Goal: Task Accomplishment & Management: Complete application form

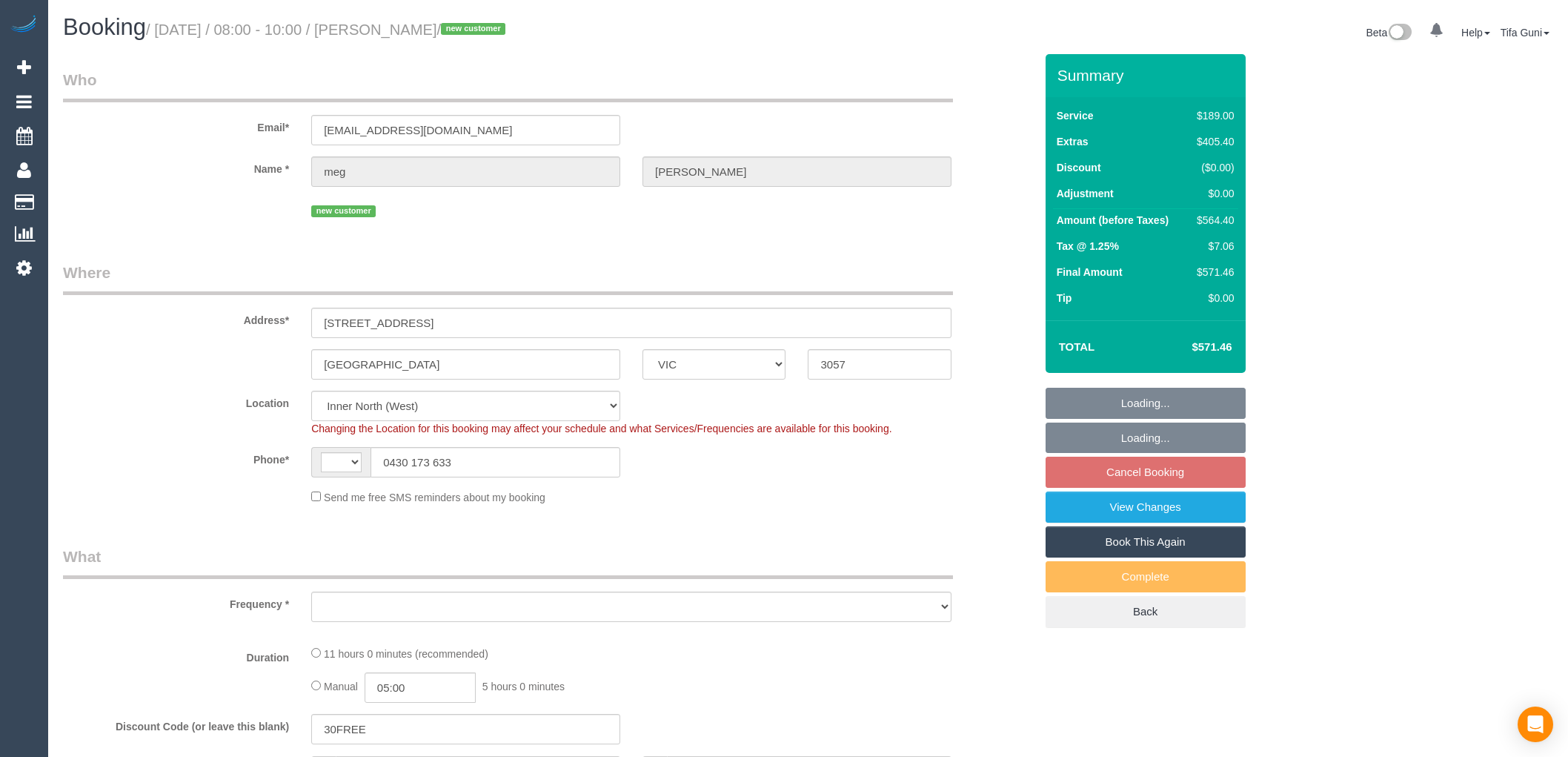
select select "VIC"
select select "string:AU"
select select "object:581"
select select "string:stripe-pm_1S0cmp2GScqysDRV79EpzOAO"
select select "object:586"
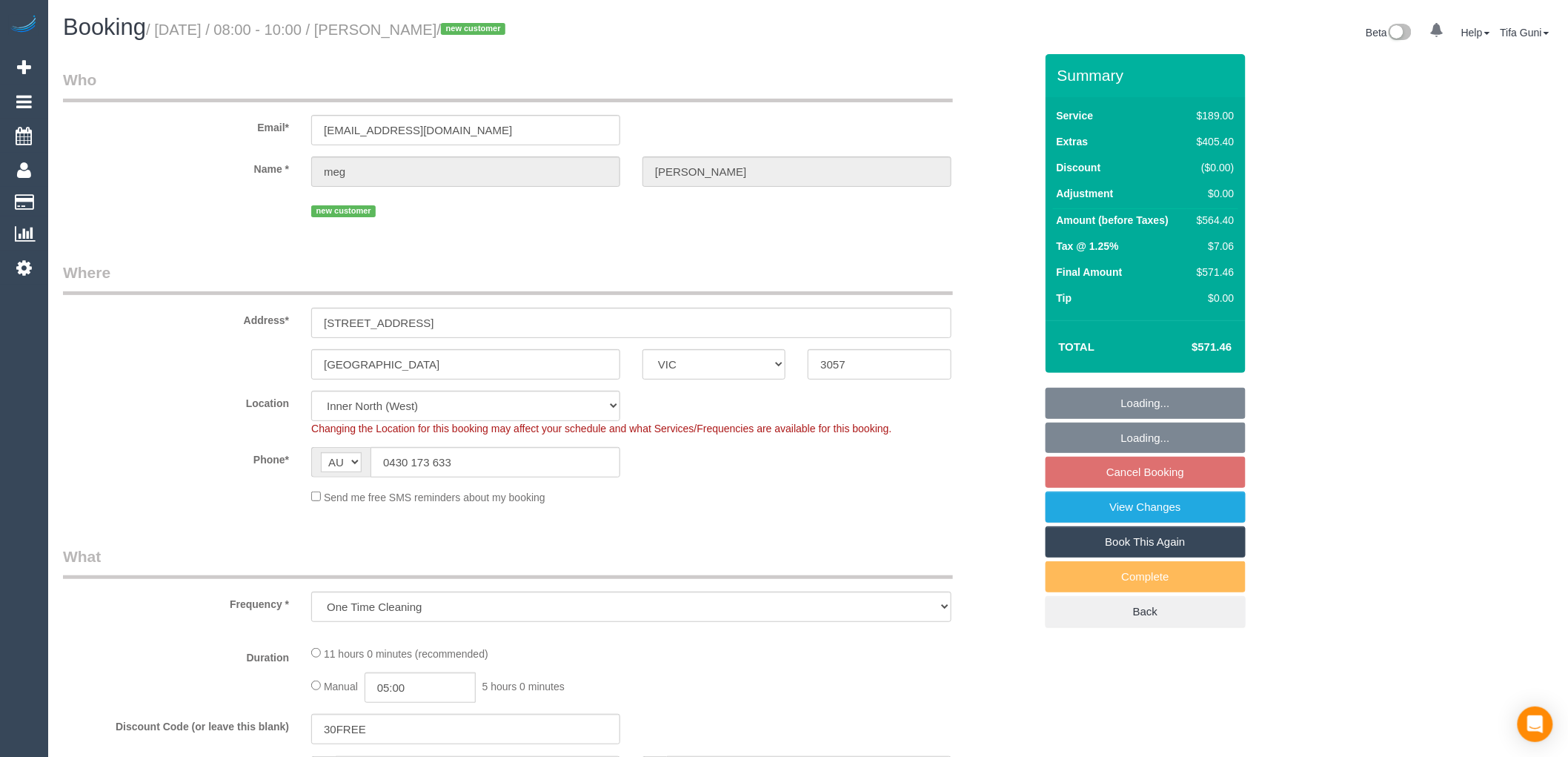
select select "number:28"
select select "number:14"
select select "number:19"
select select "number:25"
select select "number:35"
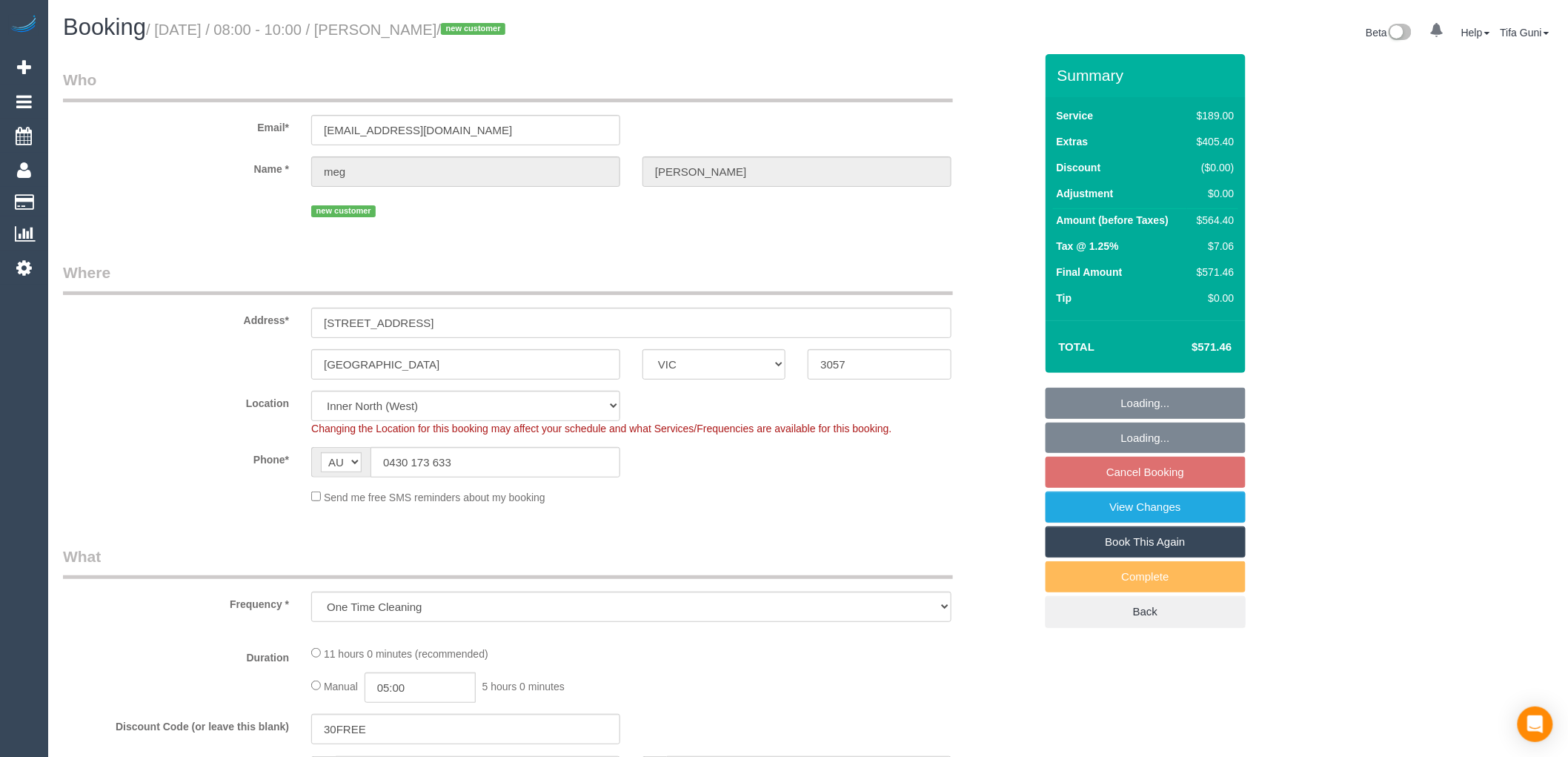
select select "number:12"
select select "spot1"
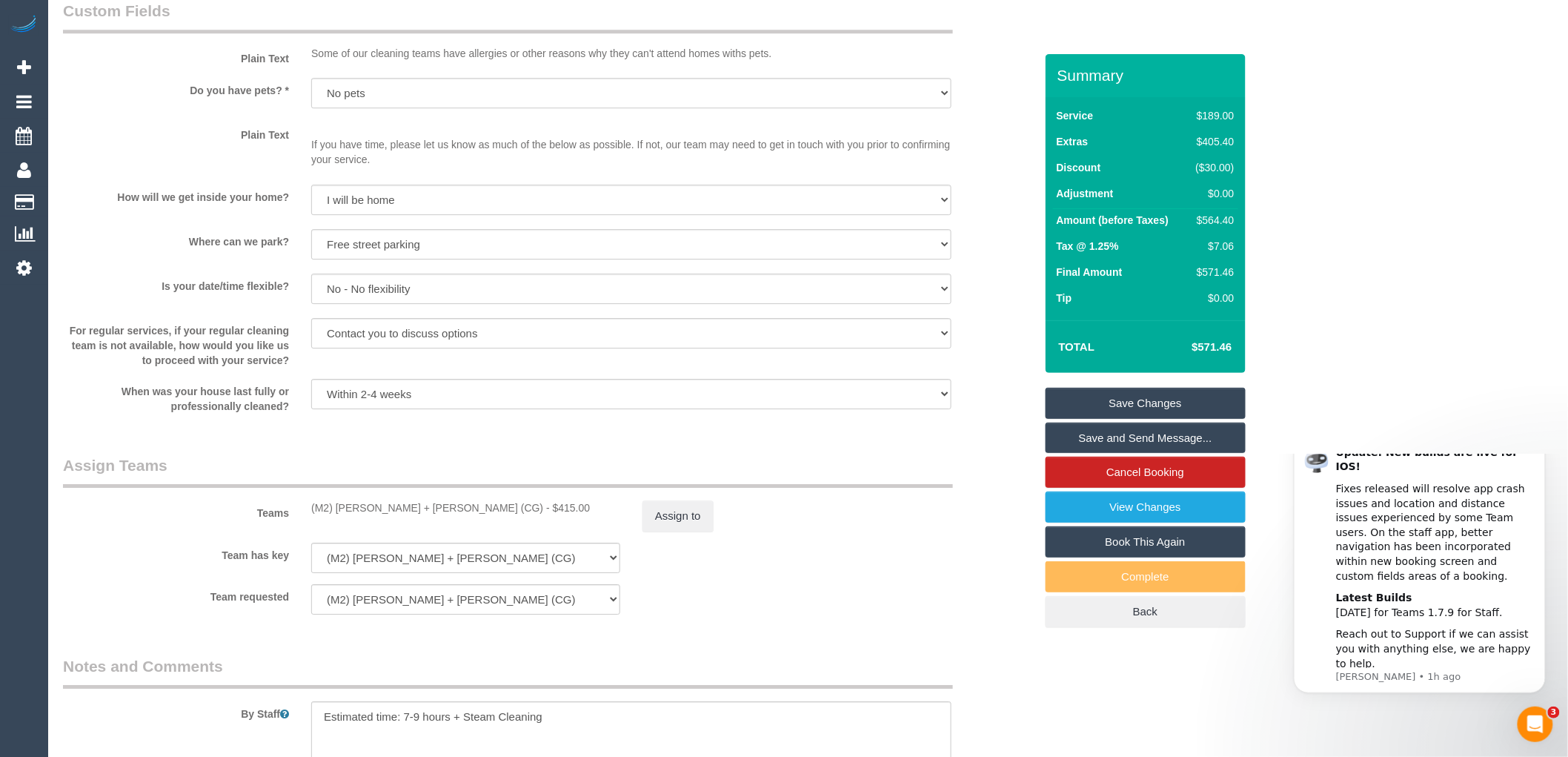
scroll to position [2059, 0]
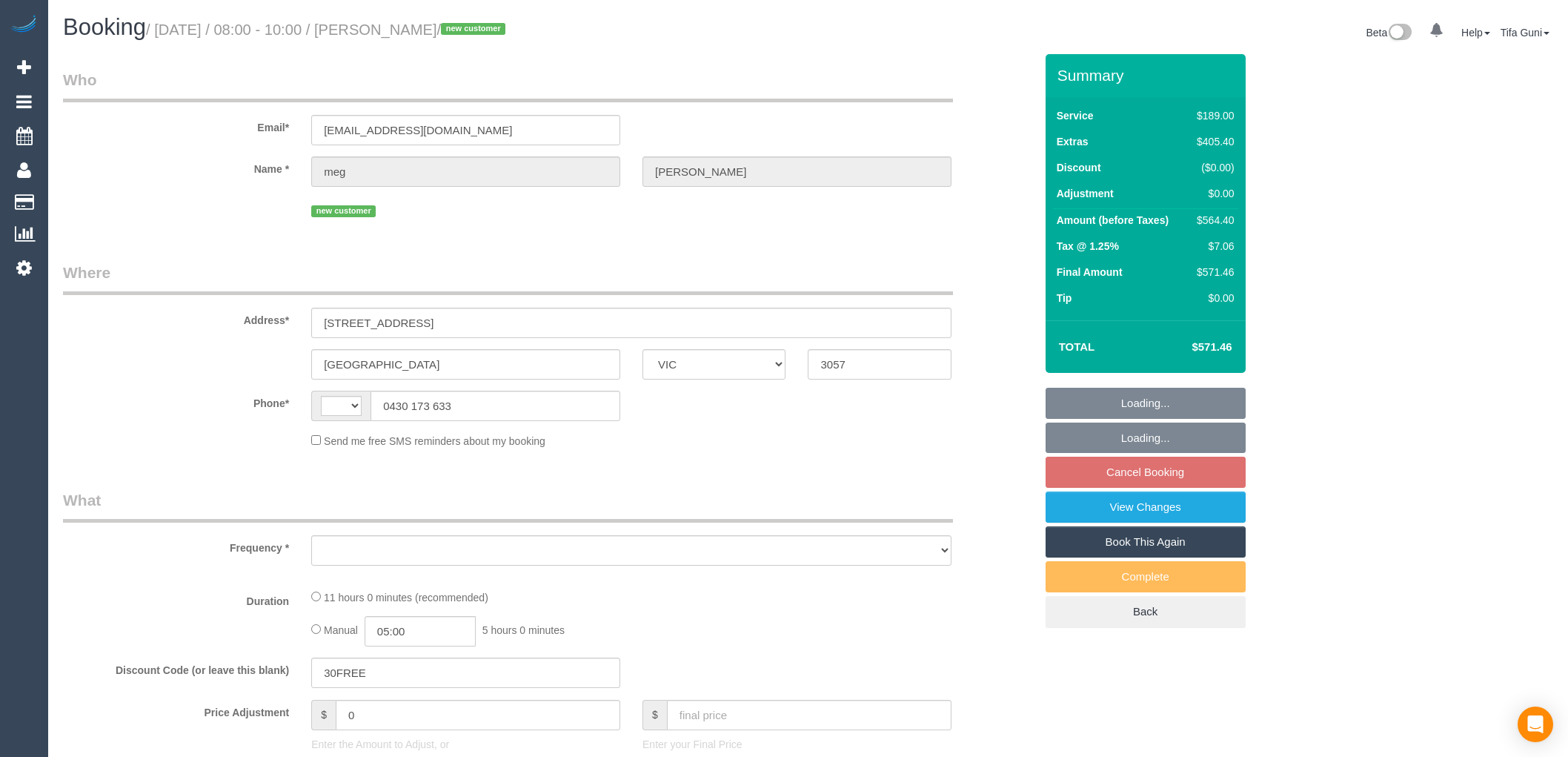
select select "VIC"
select select "string:AU"
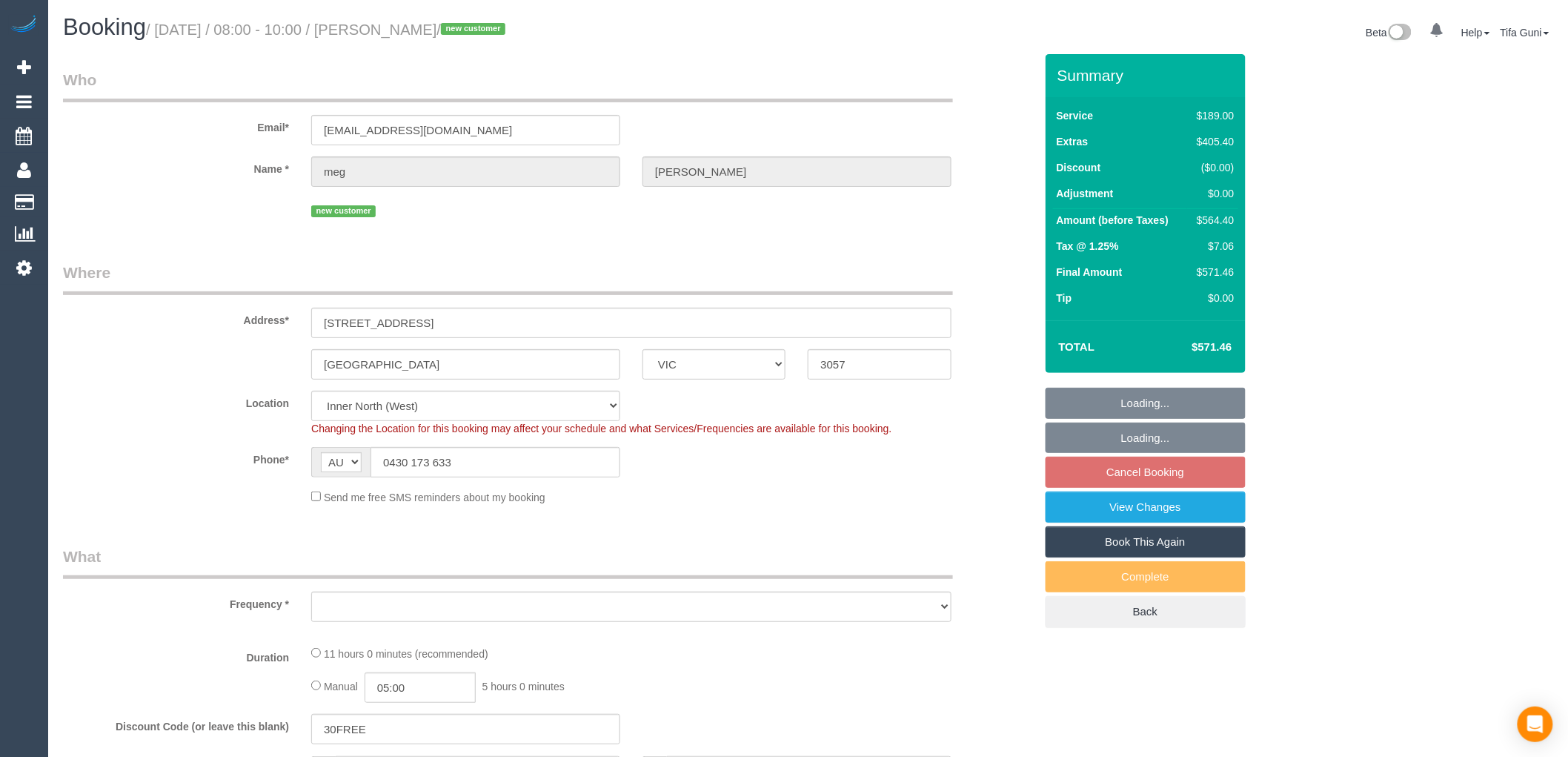
select select "string:stripe-pm_1S0cmp2GScqysDRV79EpzOAO"
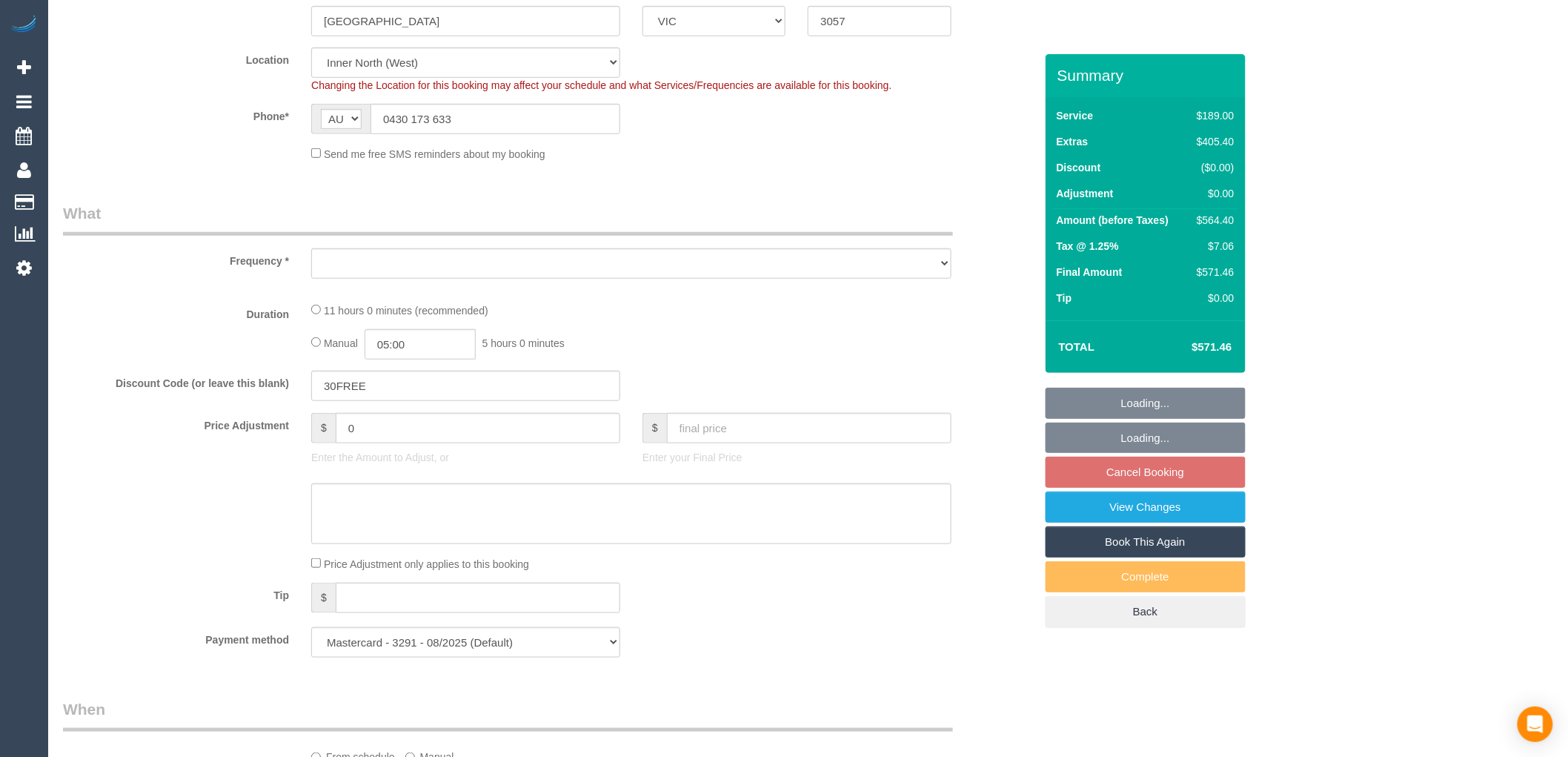
select select "object:1681"
select select "number:28"
select select "number:14"
select select "number:19"
select select "number:25"
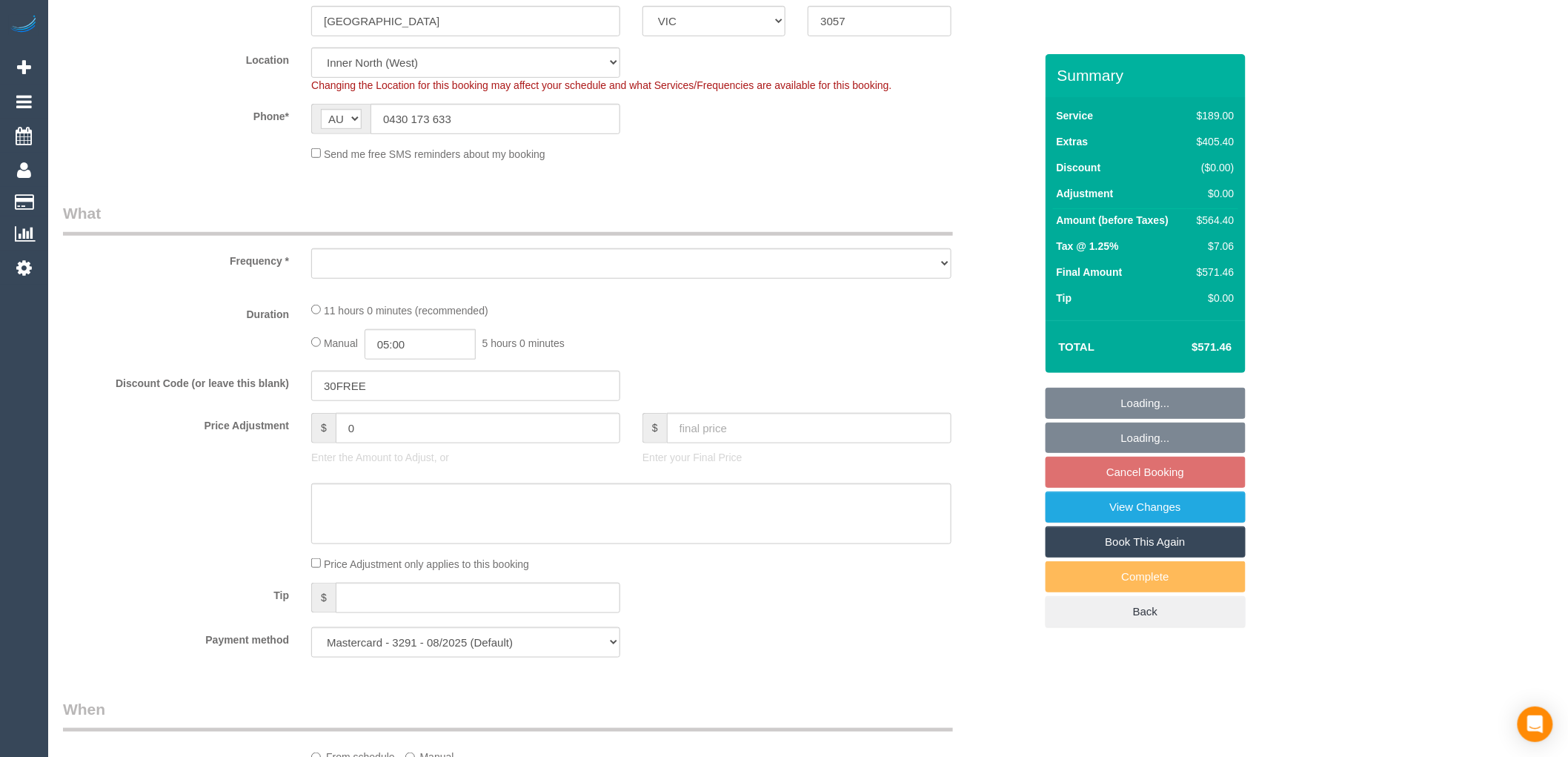
select select "number:35"
select select "number:12"
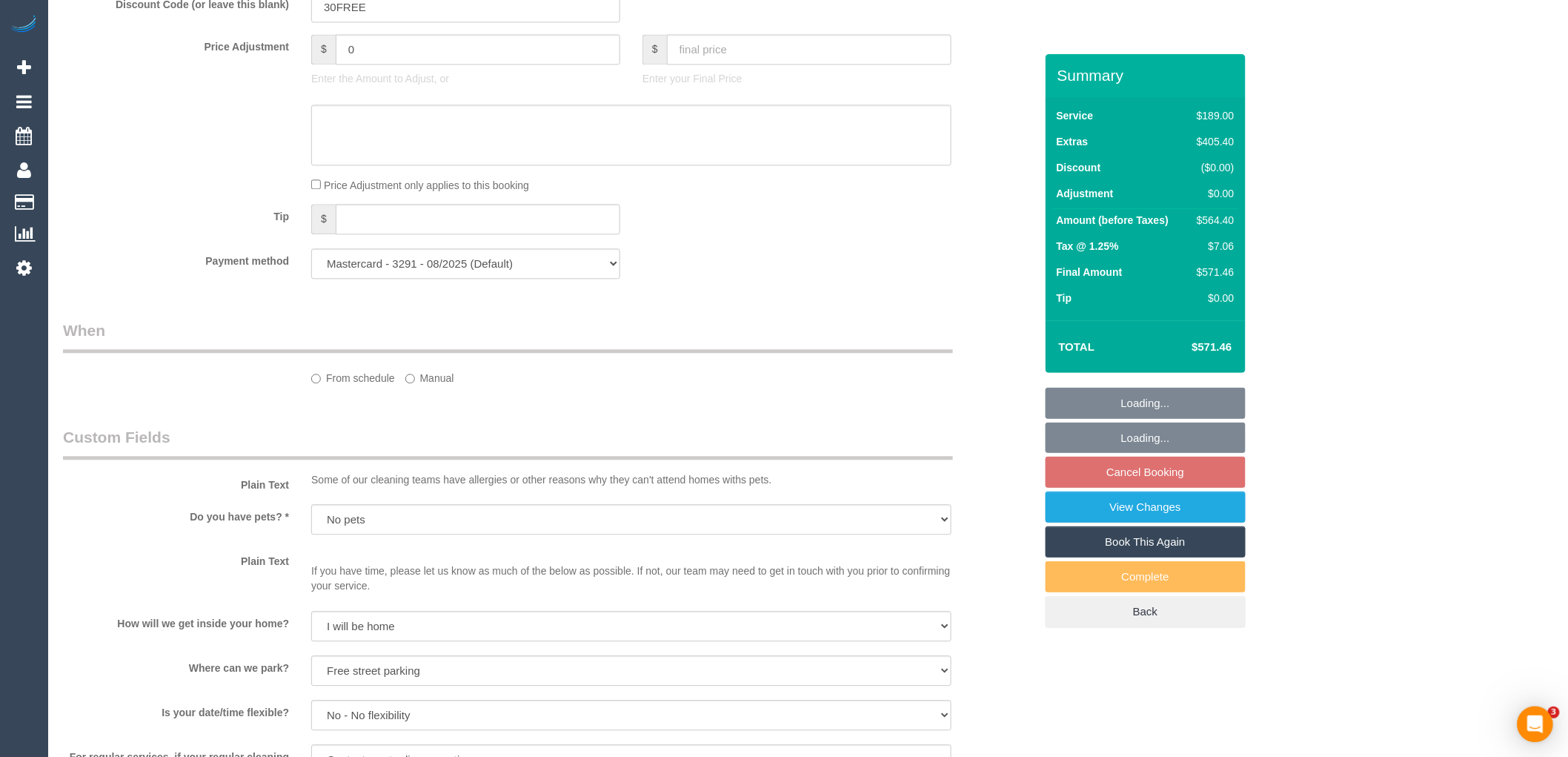
select select "spot1"
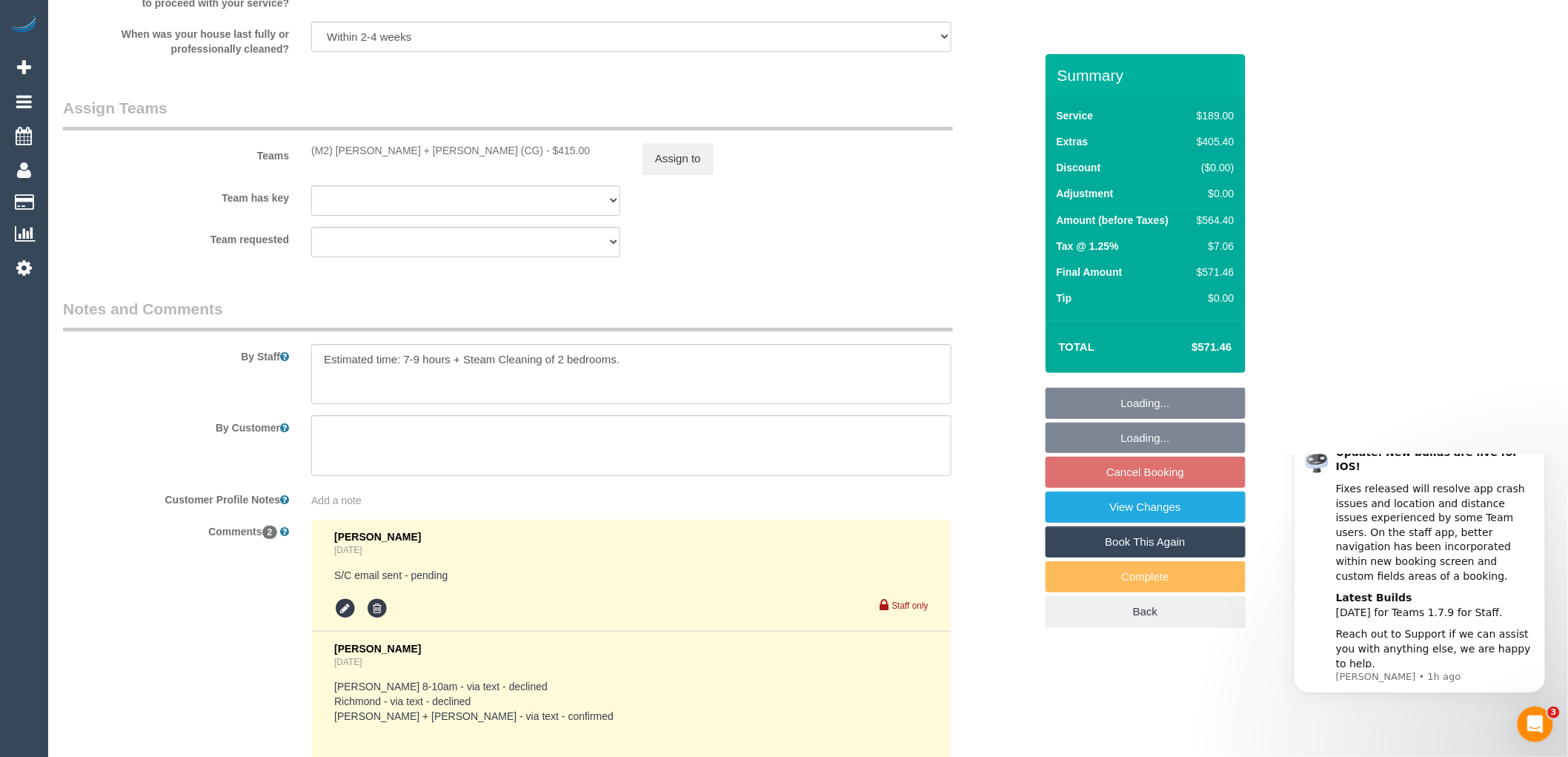
scroll to position [2400, 0]
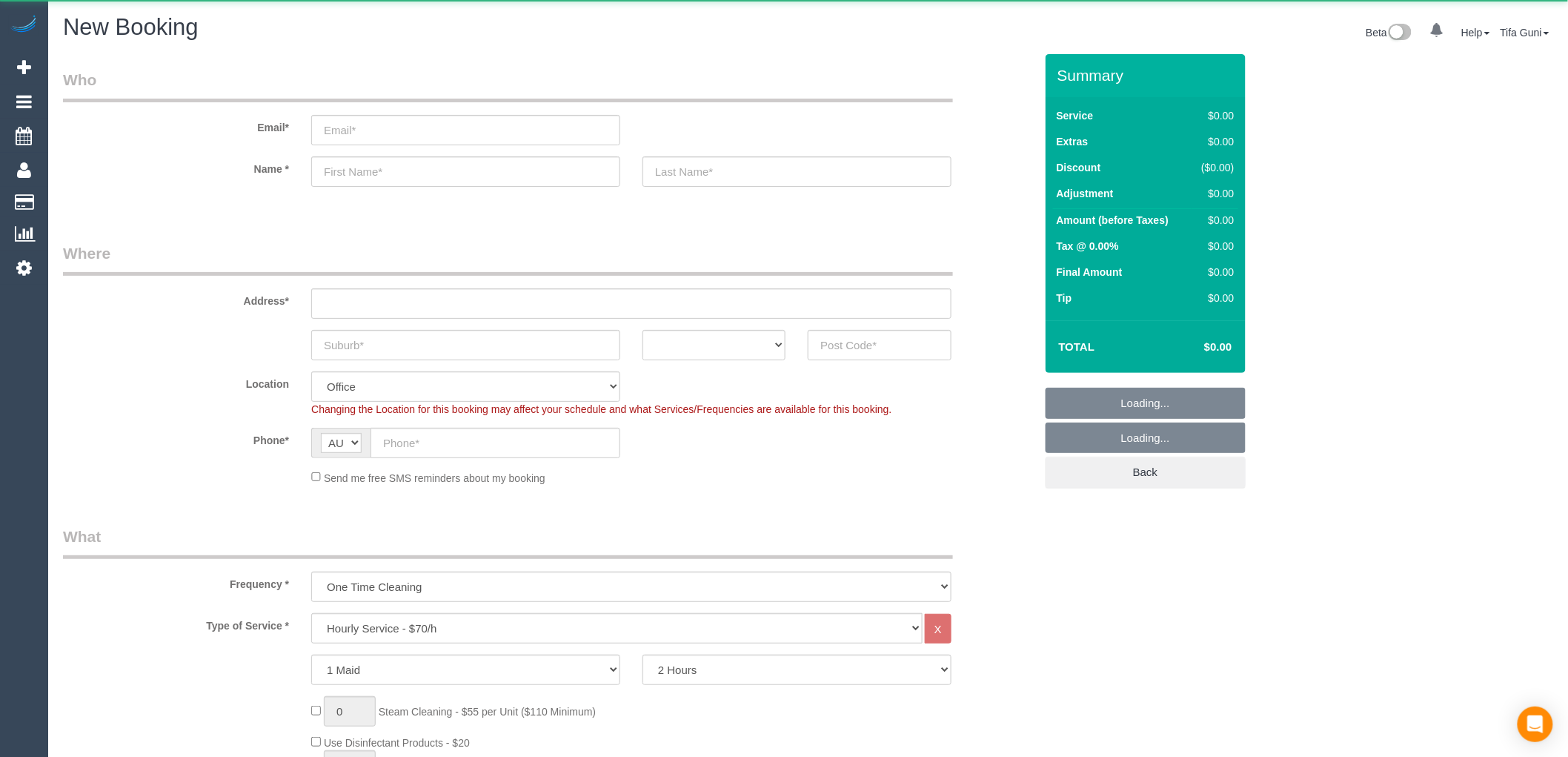
select select "object:813"
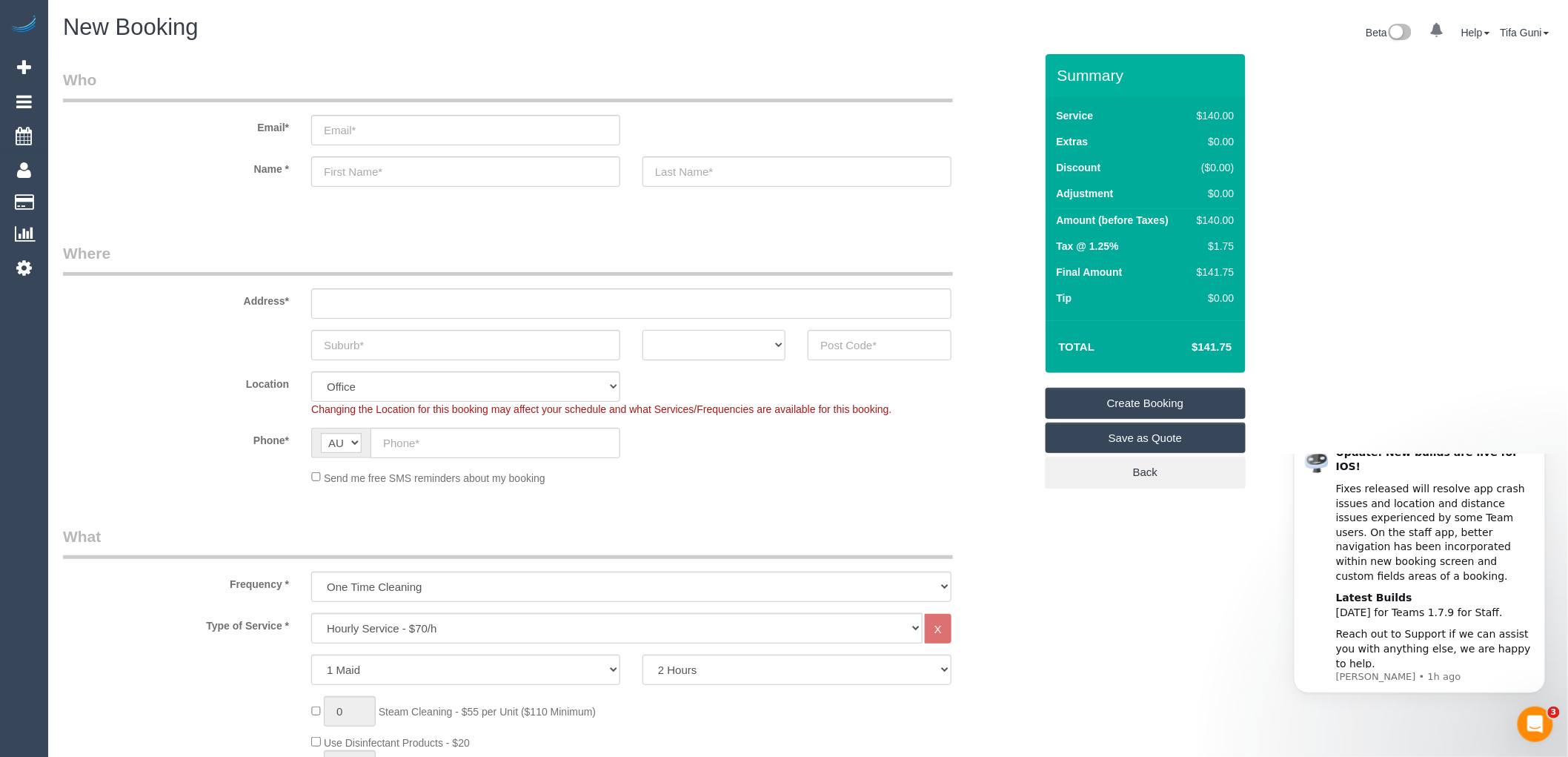
click at [724, 351] on select "ACT NSW NT QLD SA TAS VIC WA" at bounding box center [714, 345] width 143 height 30
select select "VIC"
click at [643, 330] on select "ACT NSW NT QLD SA TAS VIC WA" at bounding box center [714, 345] width 143 height 30
click at [372, 349] on input "text" at bounding box center [466, 345] width 309 height 30
type input "Omond"
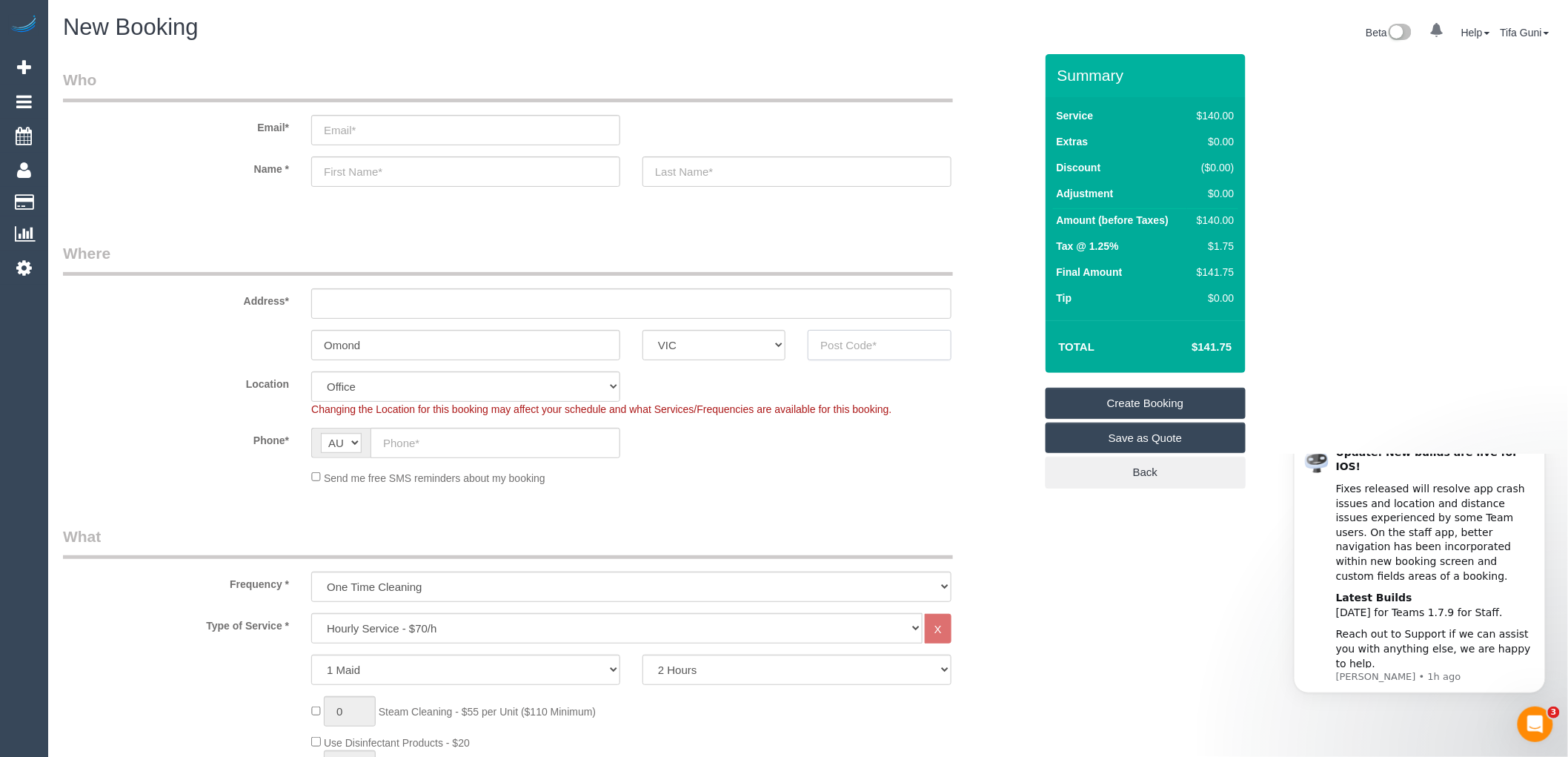
click at [837, 345] on input "text" at bounding box center [879, 345] width 143 height 30
click at [346, 304] on input "text" at bounding box center [631, 303] width 640 height 30
type input "-"
click at [831, 341] on input "text" at bounding box center [879, 345] width 143 height 30
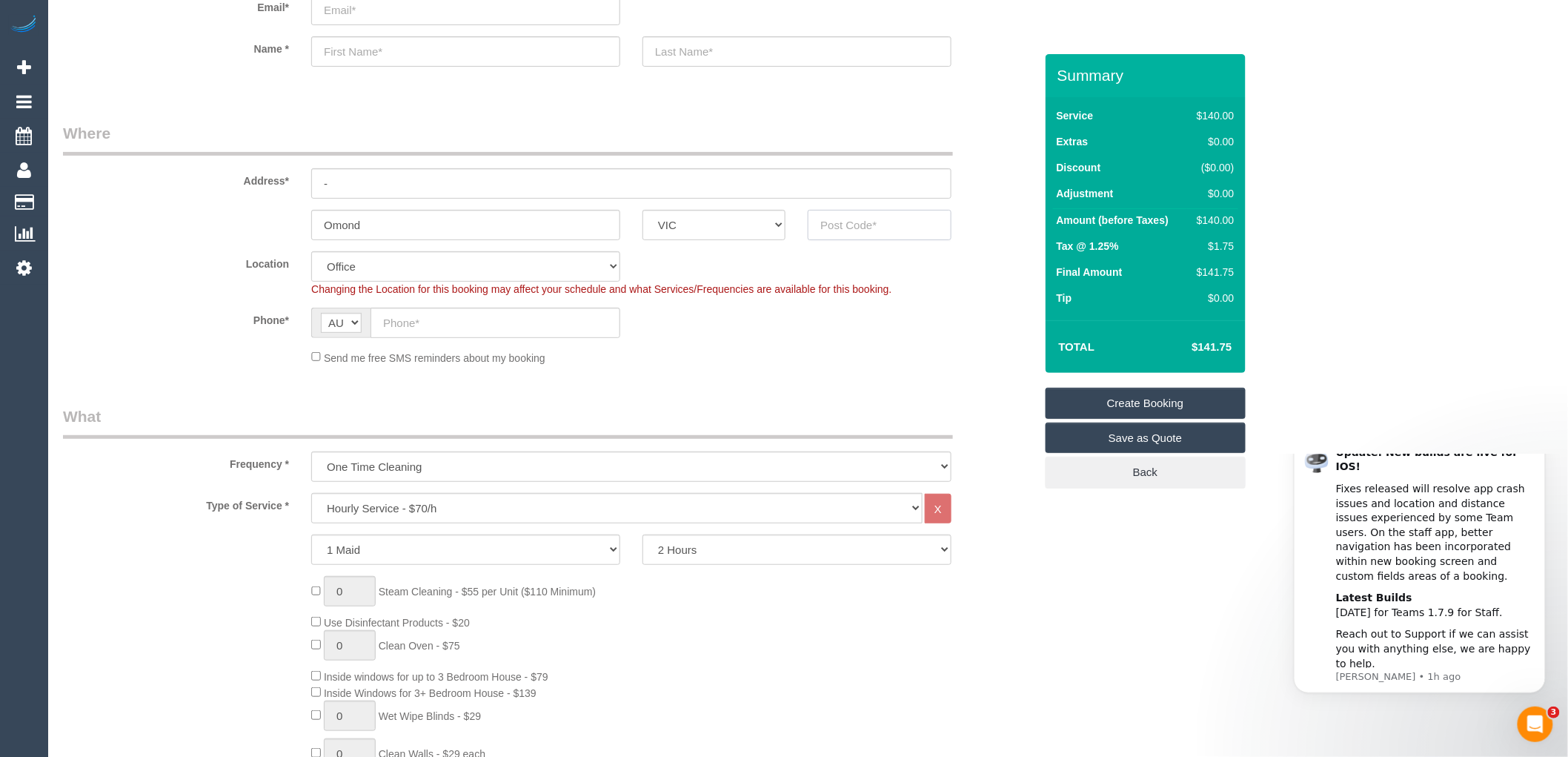
scroll to position [165, 0]
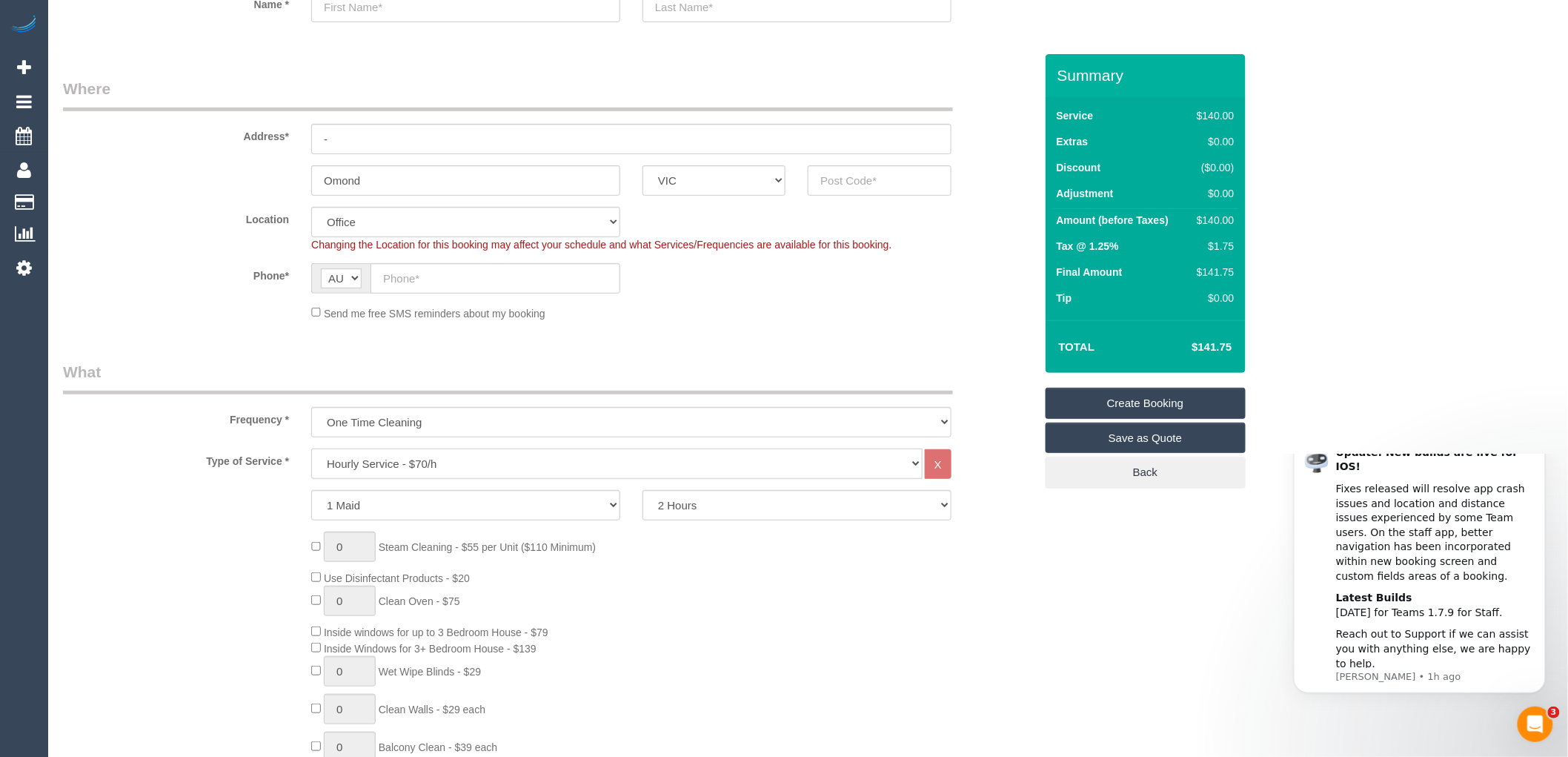
click at [452, 466] on select "Hourly Service - $70/h Hourly Service - $65/h Hourly Service - $60/h Hourly Ser…" at bounding box center [616, 463] width 611 height 30
select select "211"
click at [311, 449] on select "Hourly Service - $70/h Hourly Service - $65/h Hourly Service - $60/h Hourly Ser…" at bounding box center [616, 463] width 611 height 30
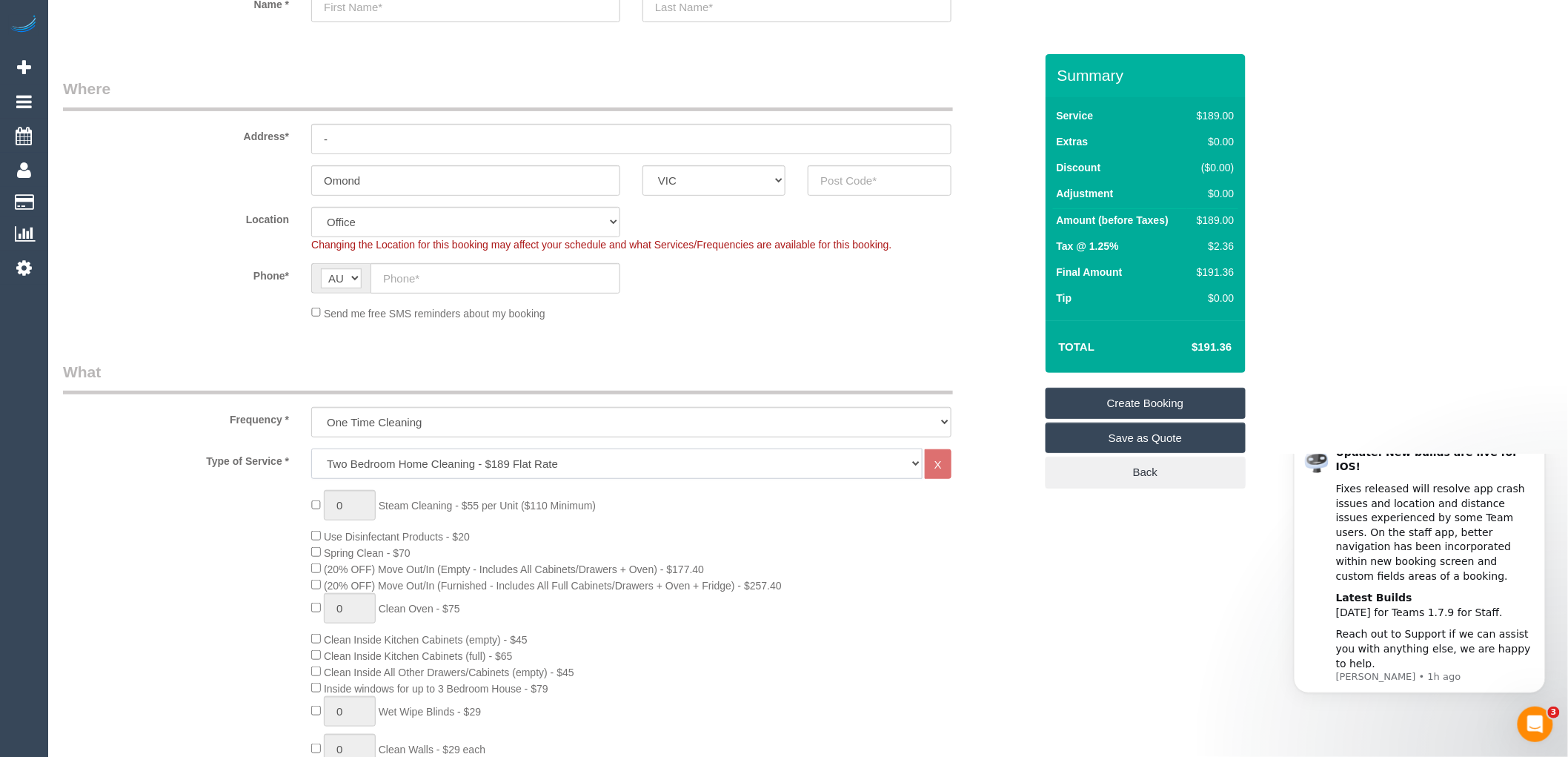
scroll to position [82, 0]
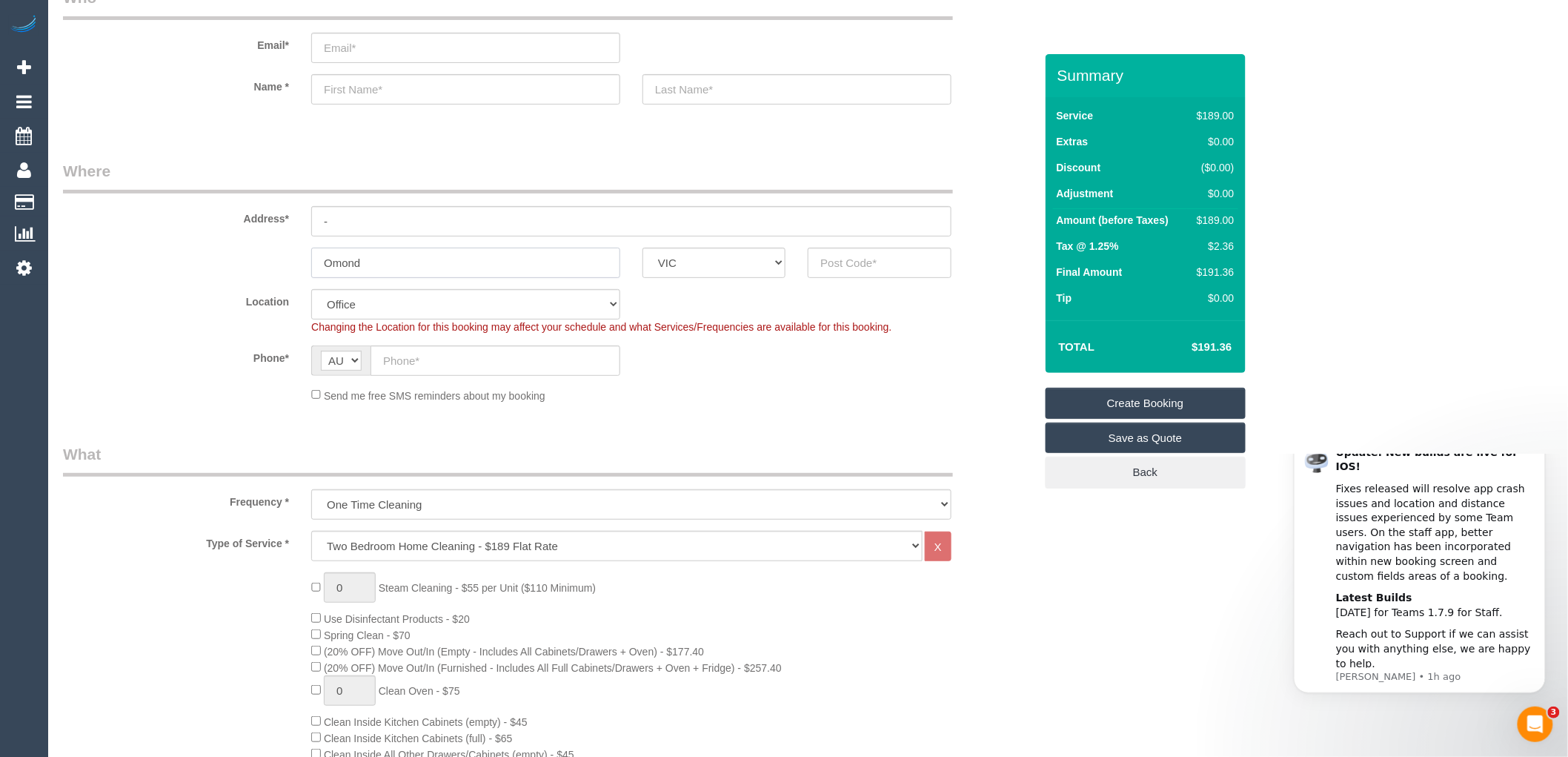
drag, startPoint x: 336, startPoint y: 256, endPoint x: 262, endPoint y: 256, distance: 74.0
click at [262, 256] on div "Omond ACT NSW NT QLD SA TAS VIC WA" at bounding box center [549, 262] width 994 height 30
click at [386, 224] on input "-" at bounding box center [631, 221] width 640 height 30
click at [303, 262] on div "Omond" at bounding box center [466, 262] width 332 height 30
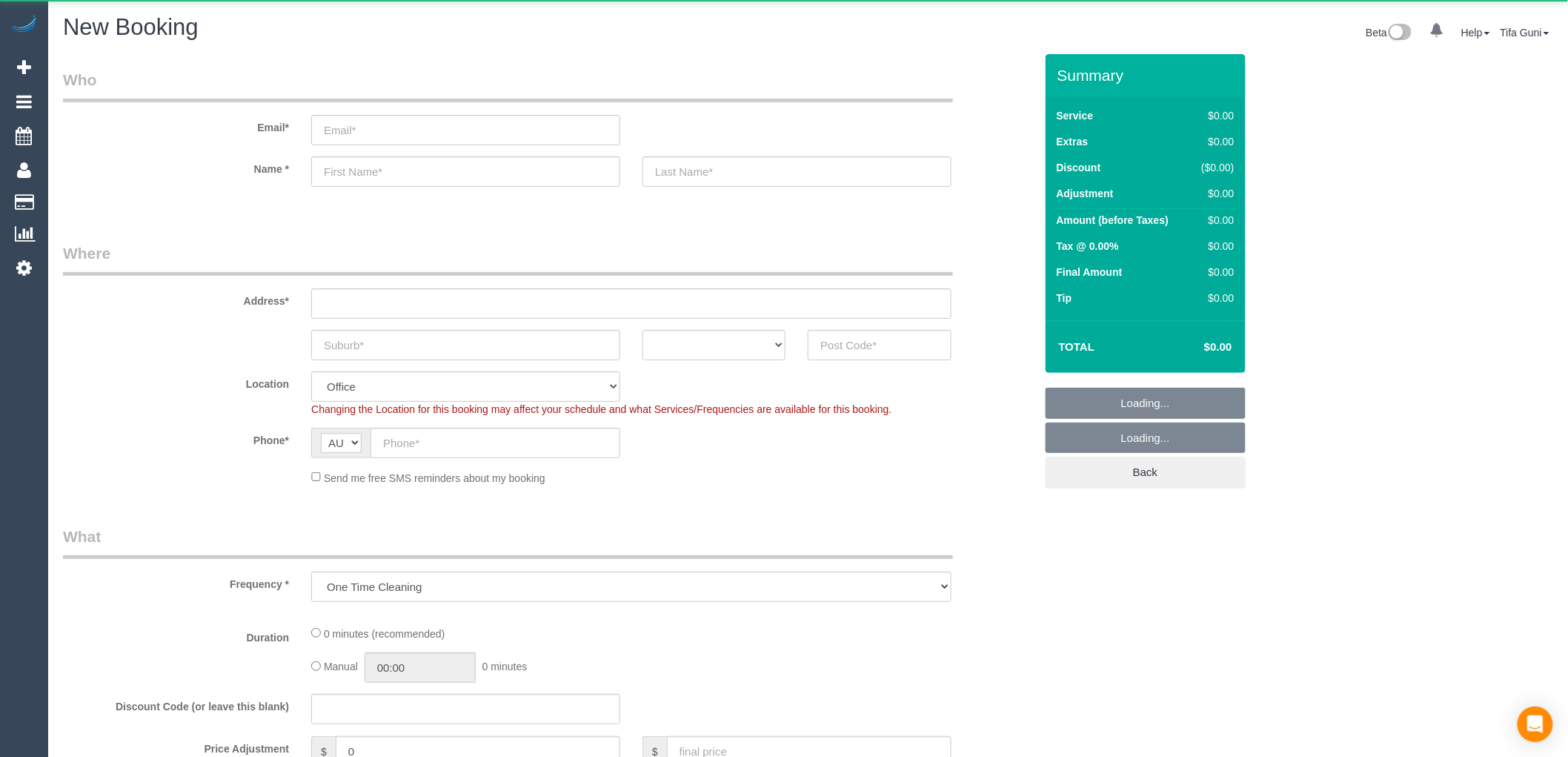
select select "object:649"
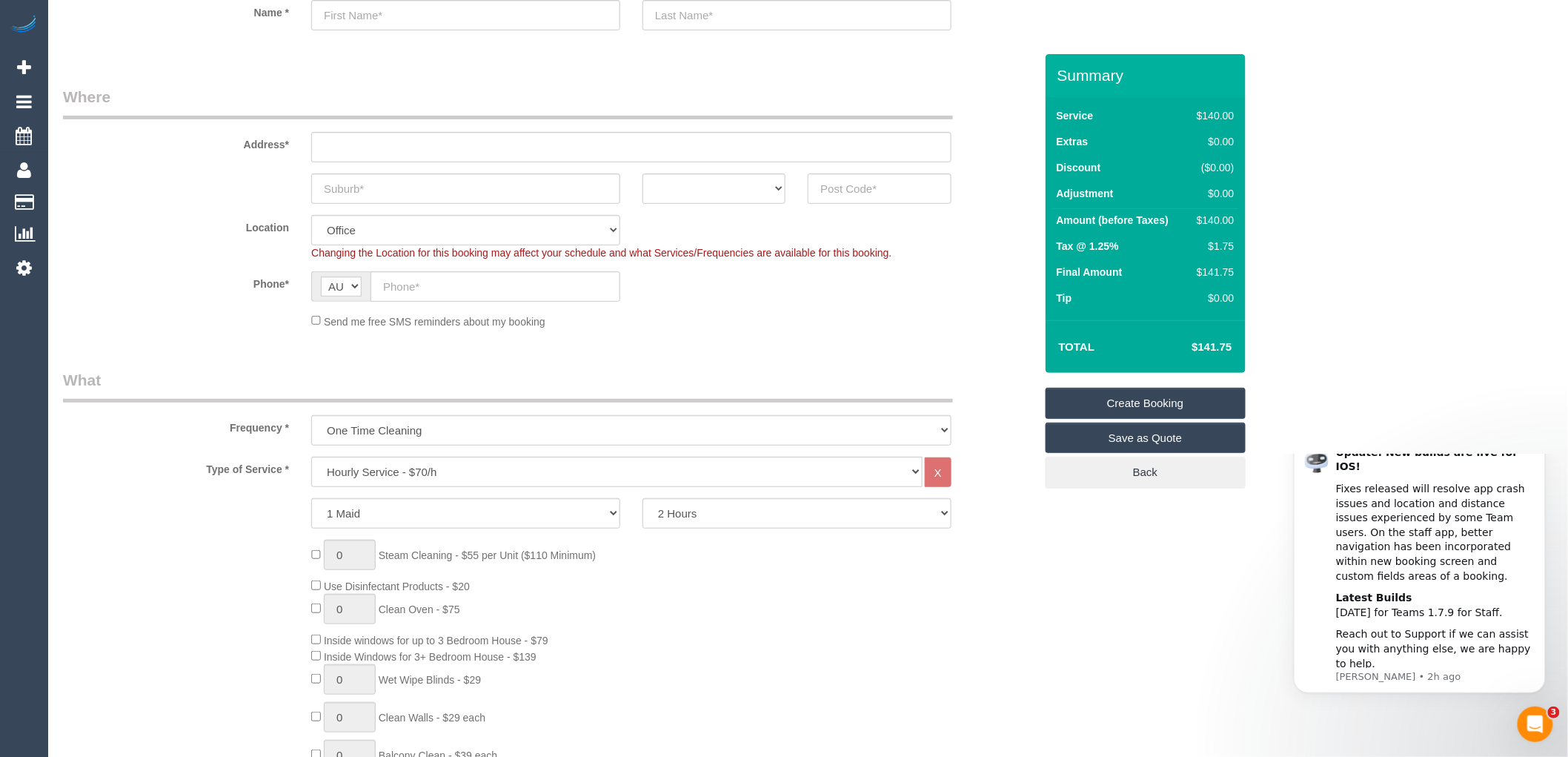
scroll to position [247, 0]
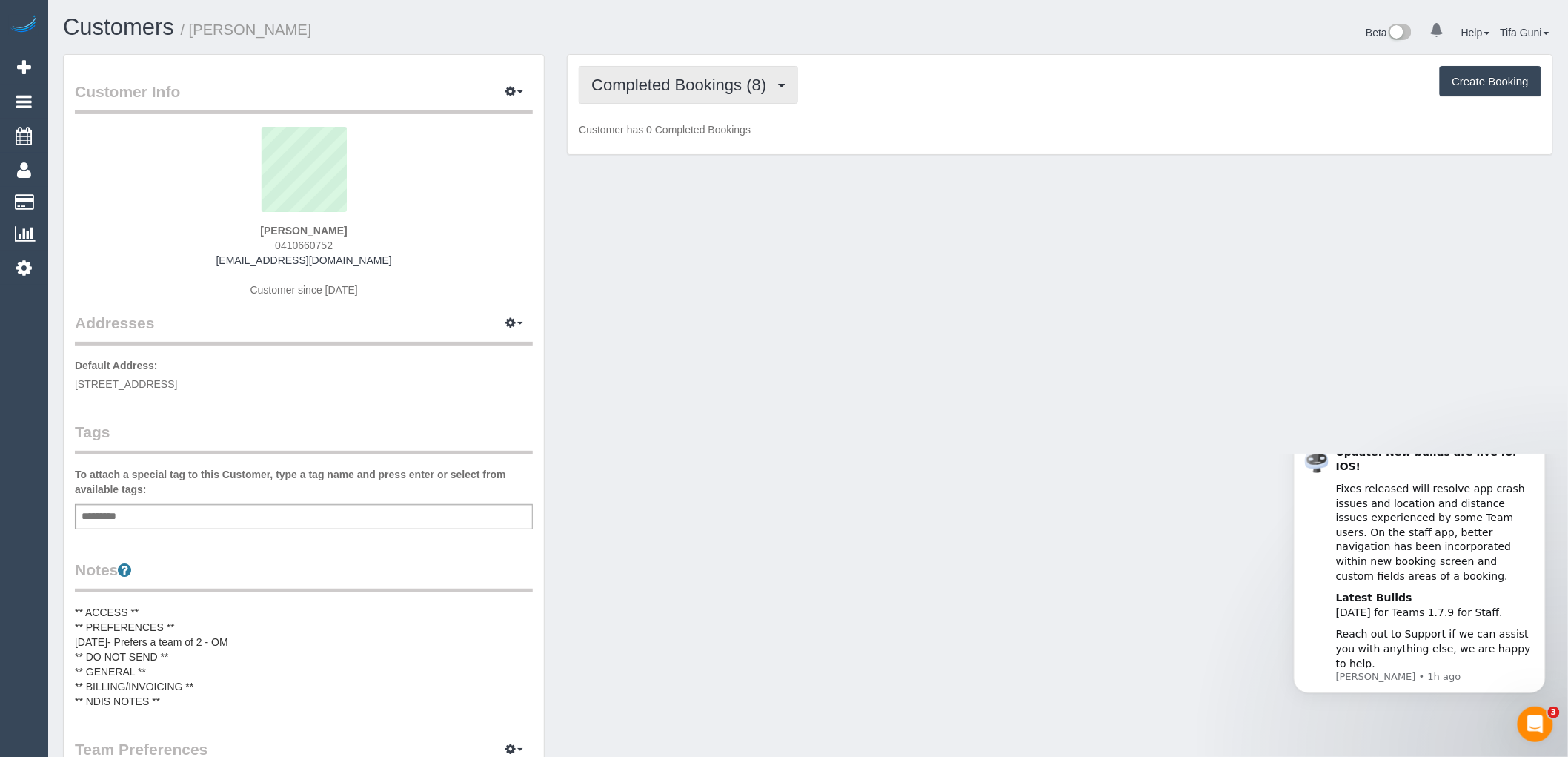
click at [772, 91] on span "Completed Bookings (8)" at bounding box center [683, 85] width 183 height 19
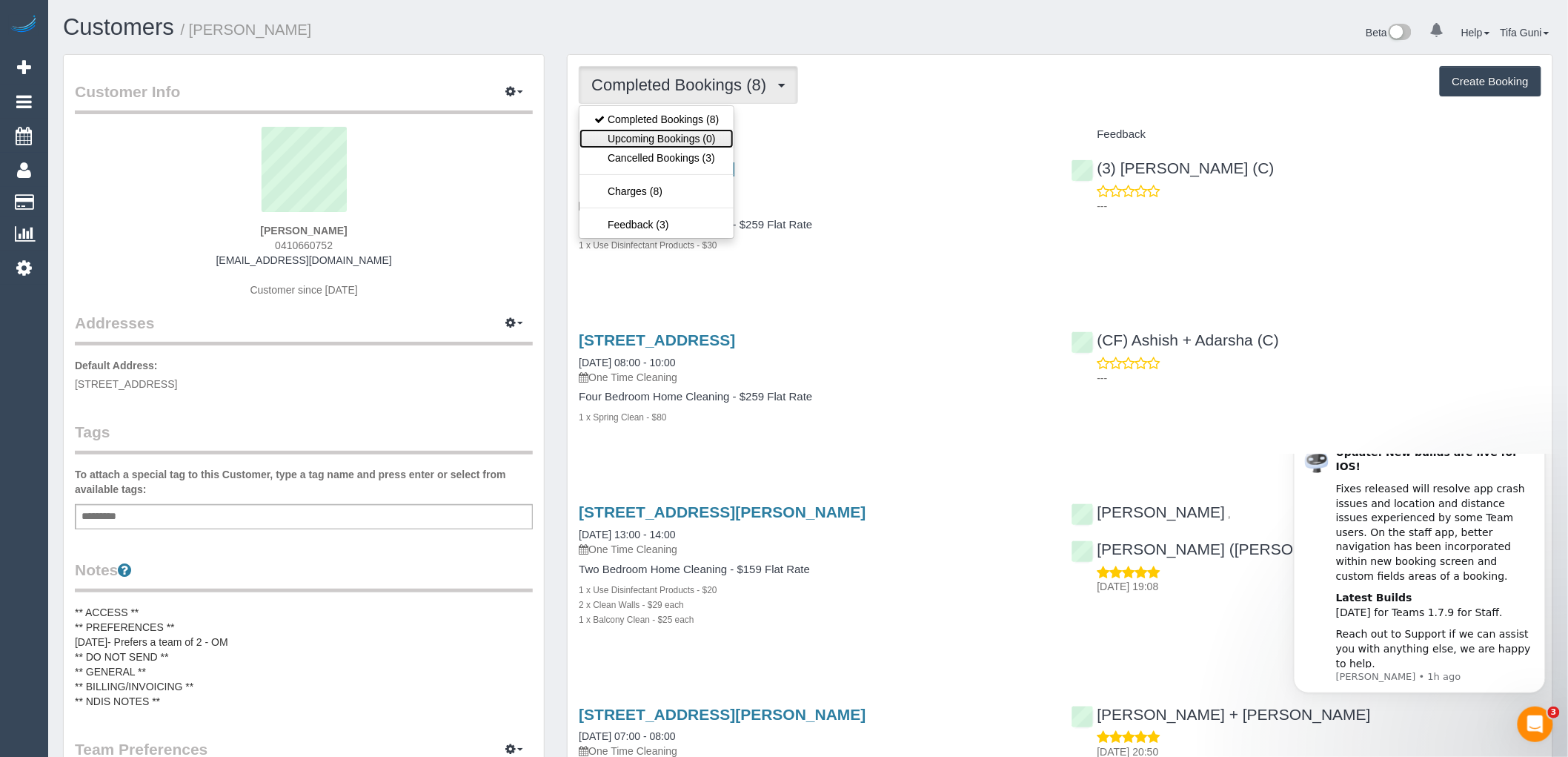
click at [694, 138] on link "Upcoming Bookings (0)" at bounding box center [656, 138] width 154 height 19
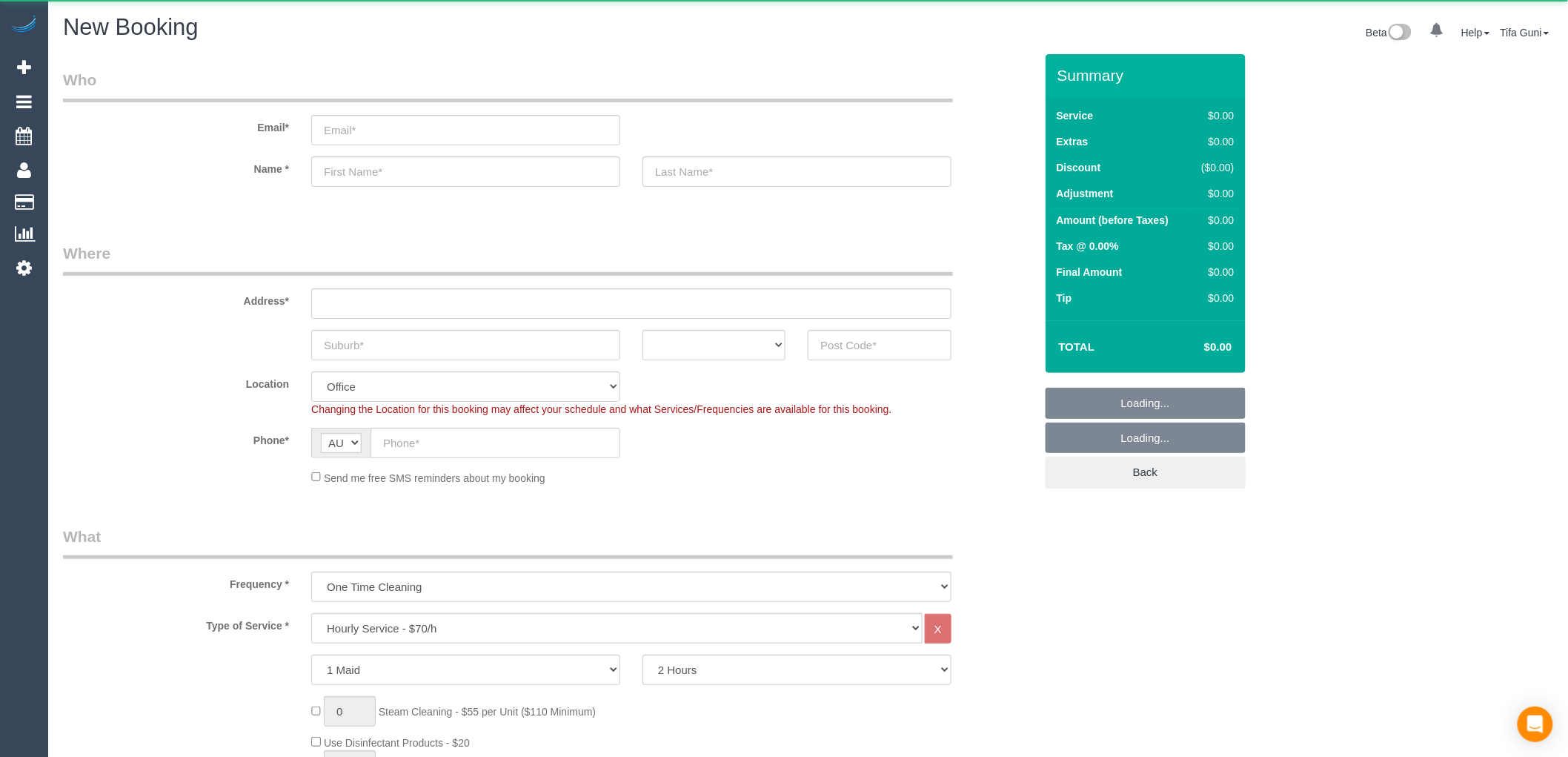
select select "object:813"
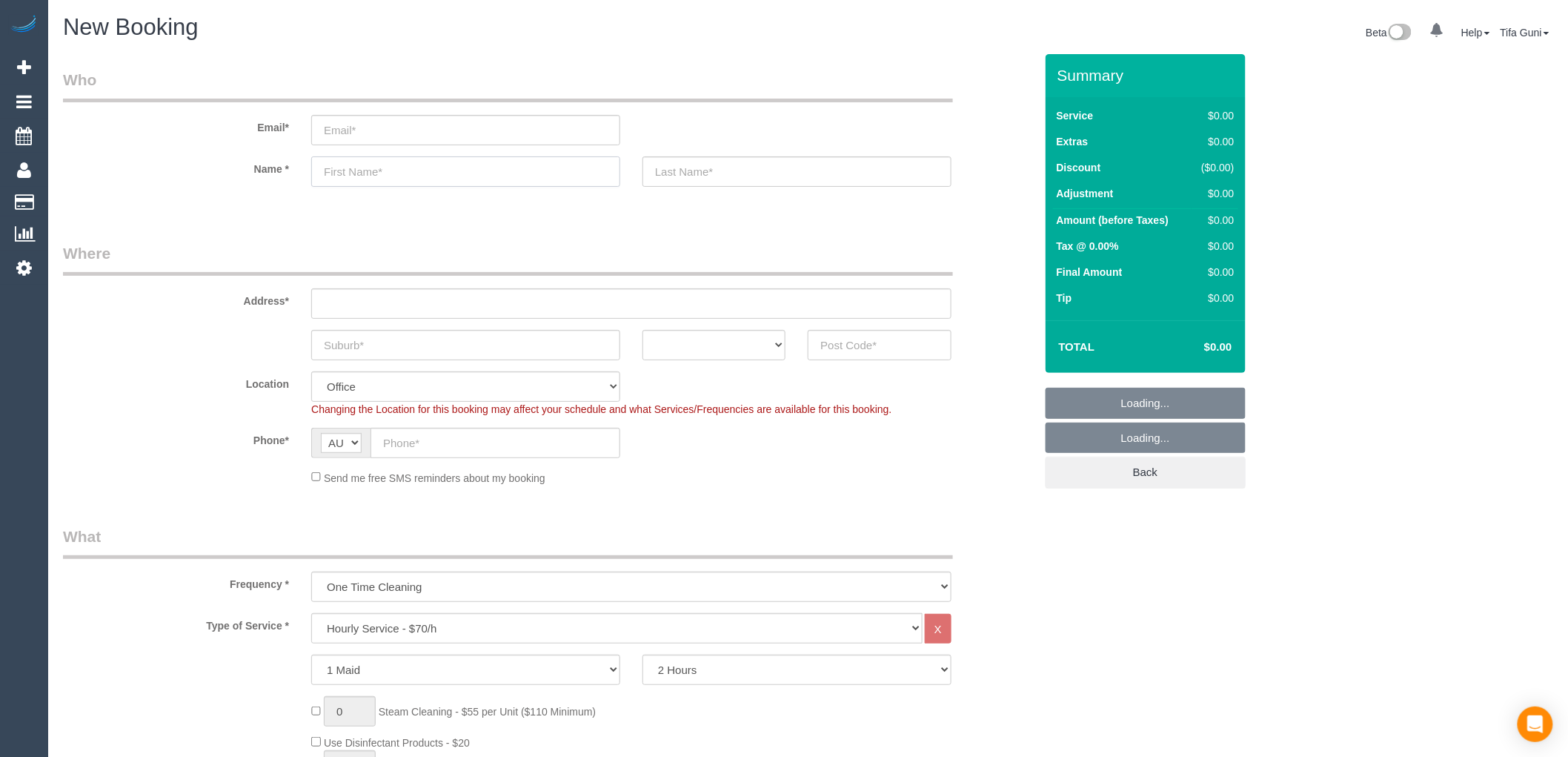
click at [360, 174] on input "text" at bounding box center [466, 171] width 309 height 30
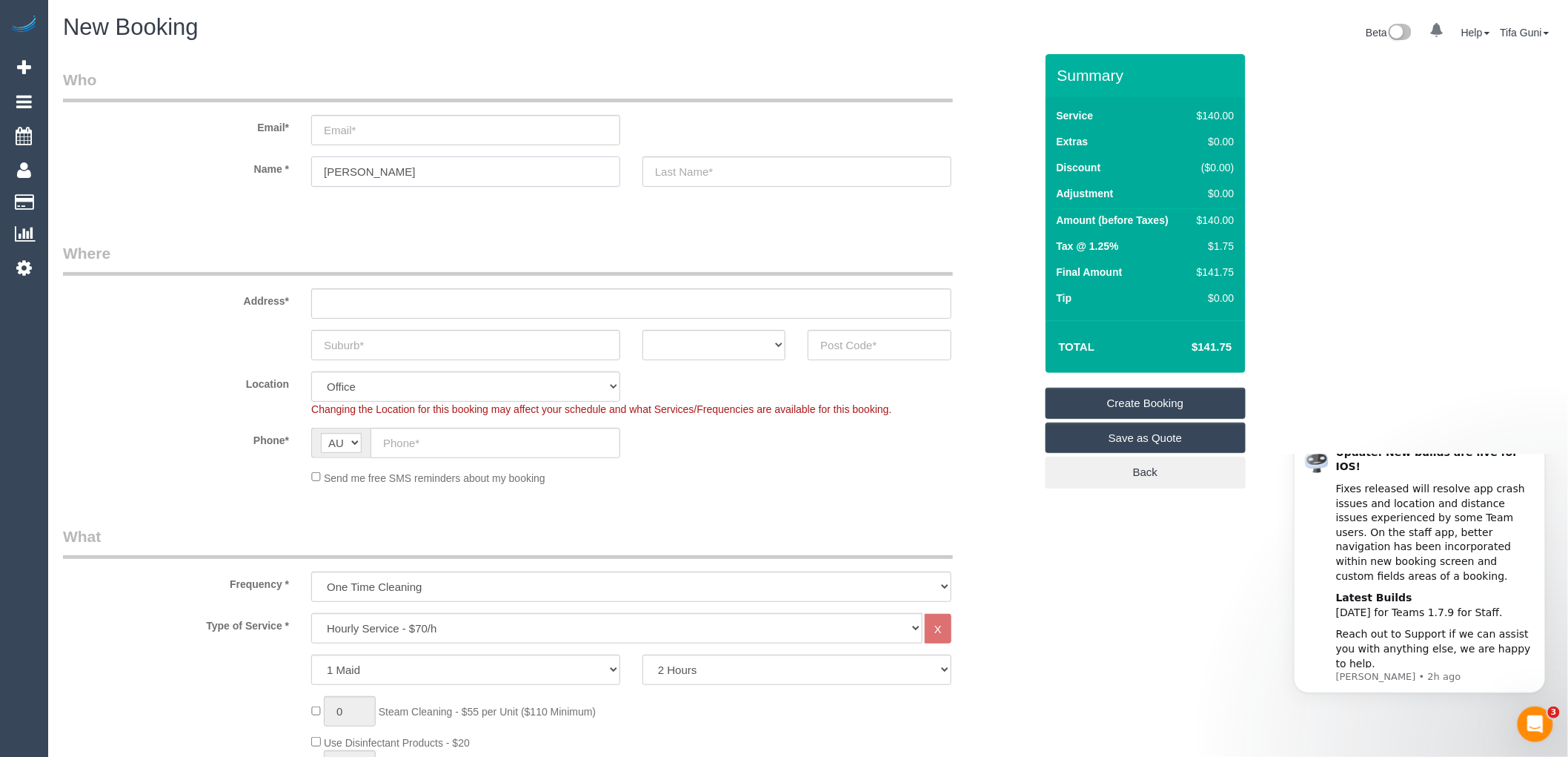
type input "Jane"
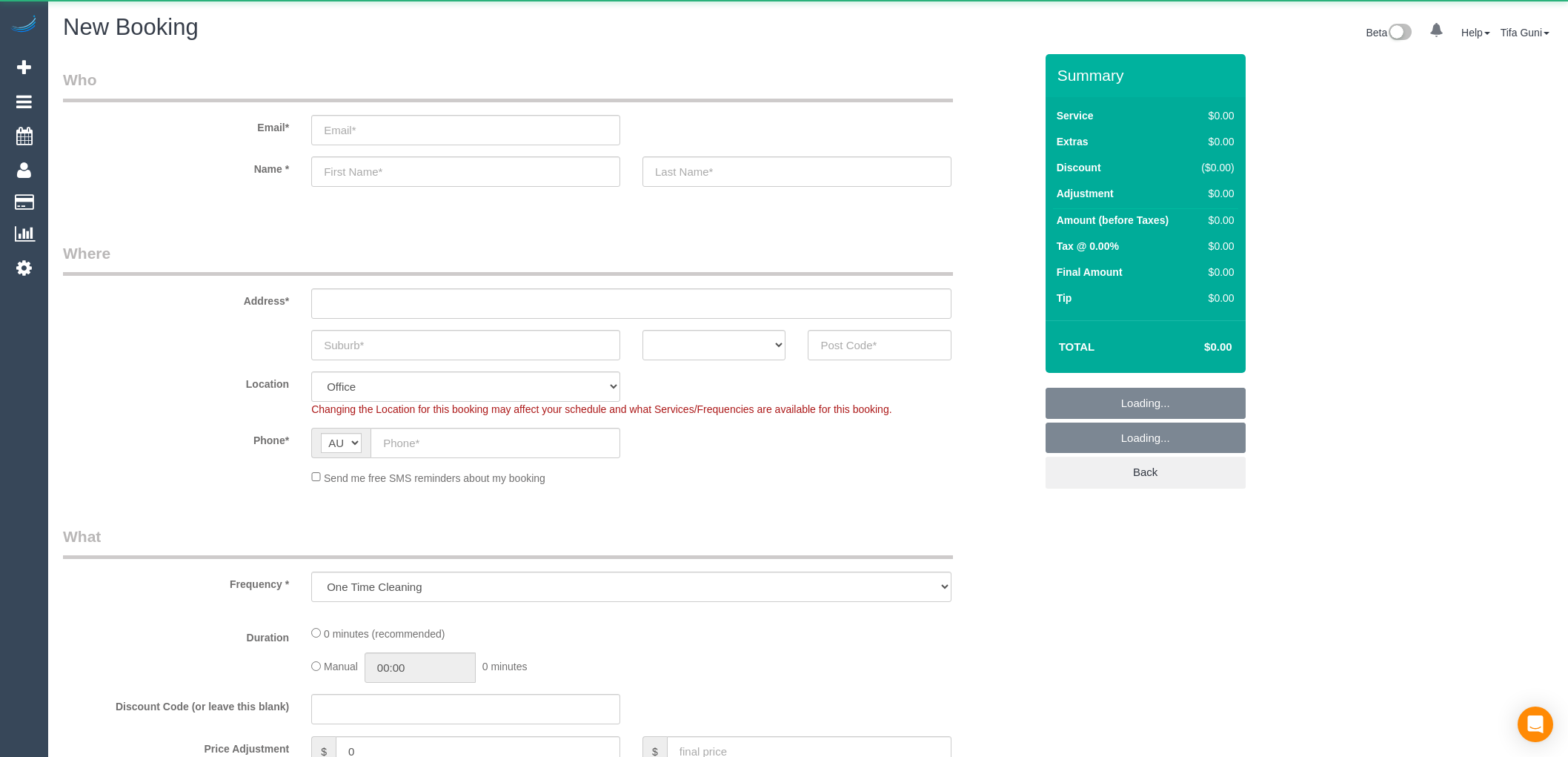
select select "object:1890"
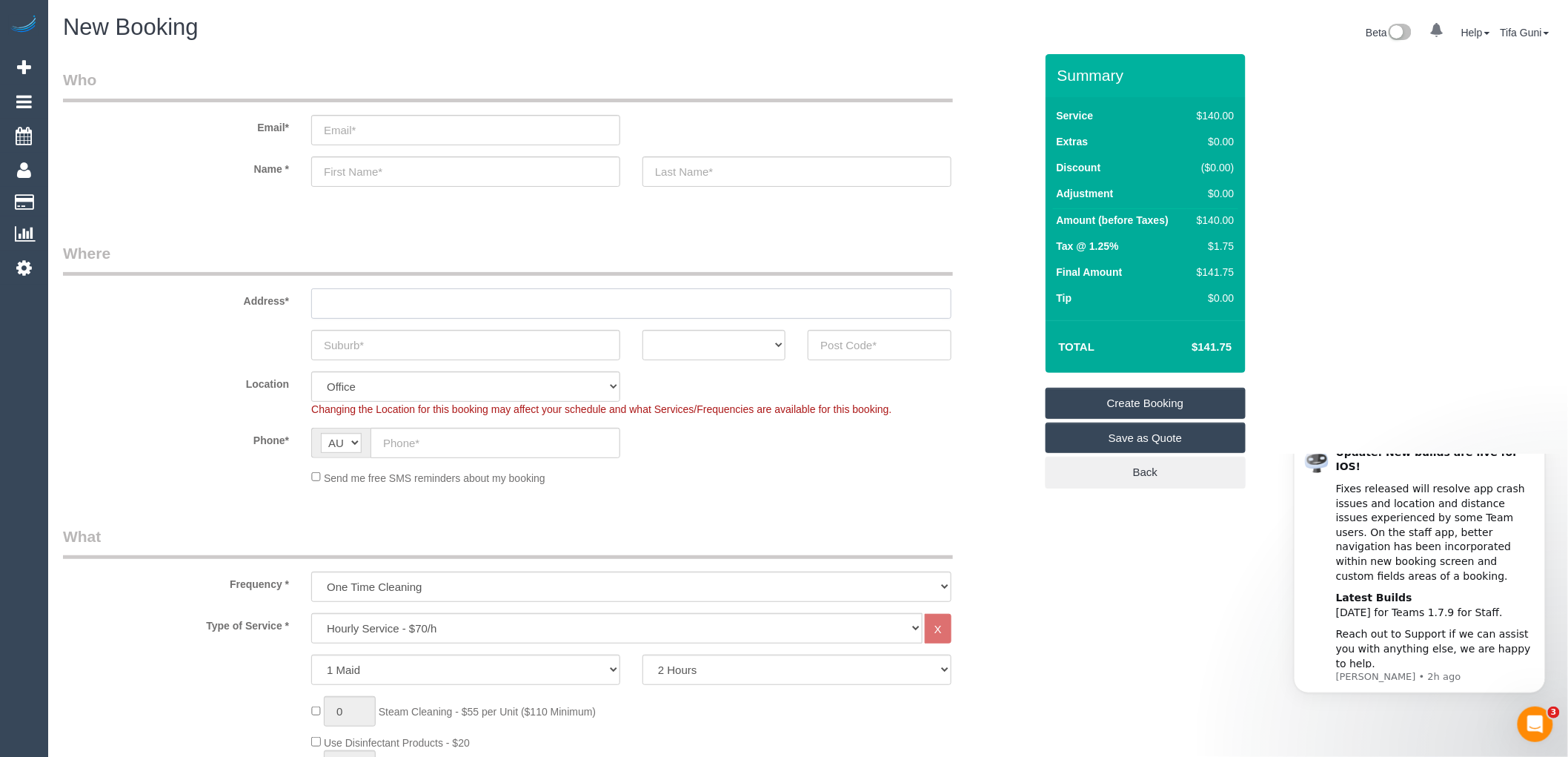
click at [350, 298] on input "text" at bounding box center [631, 303] width 640 height 30
click at [781, 340] on select "ACT [GEOGRAPHIC_DATA] NT [GEOGRAPHIC_DATA] SA TAS [GEOGRAPHIC_DATA] [GEOGRAPHIC…" at bounding box center [714, 345] width 143 height 30
select select "VIC"
click at [643, 330] on select "ACT [GEOGRAPHIC_DATA] NT [GEOGRAPHIC_DATA] SA TAS [GEOGRAPHIC_DATA] [GEOGRAPHIC…" at bounding box center [714, 345] width 143 height 30
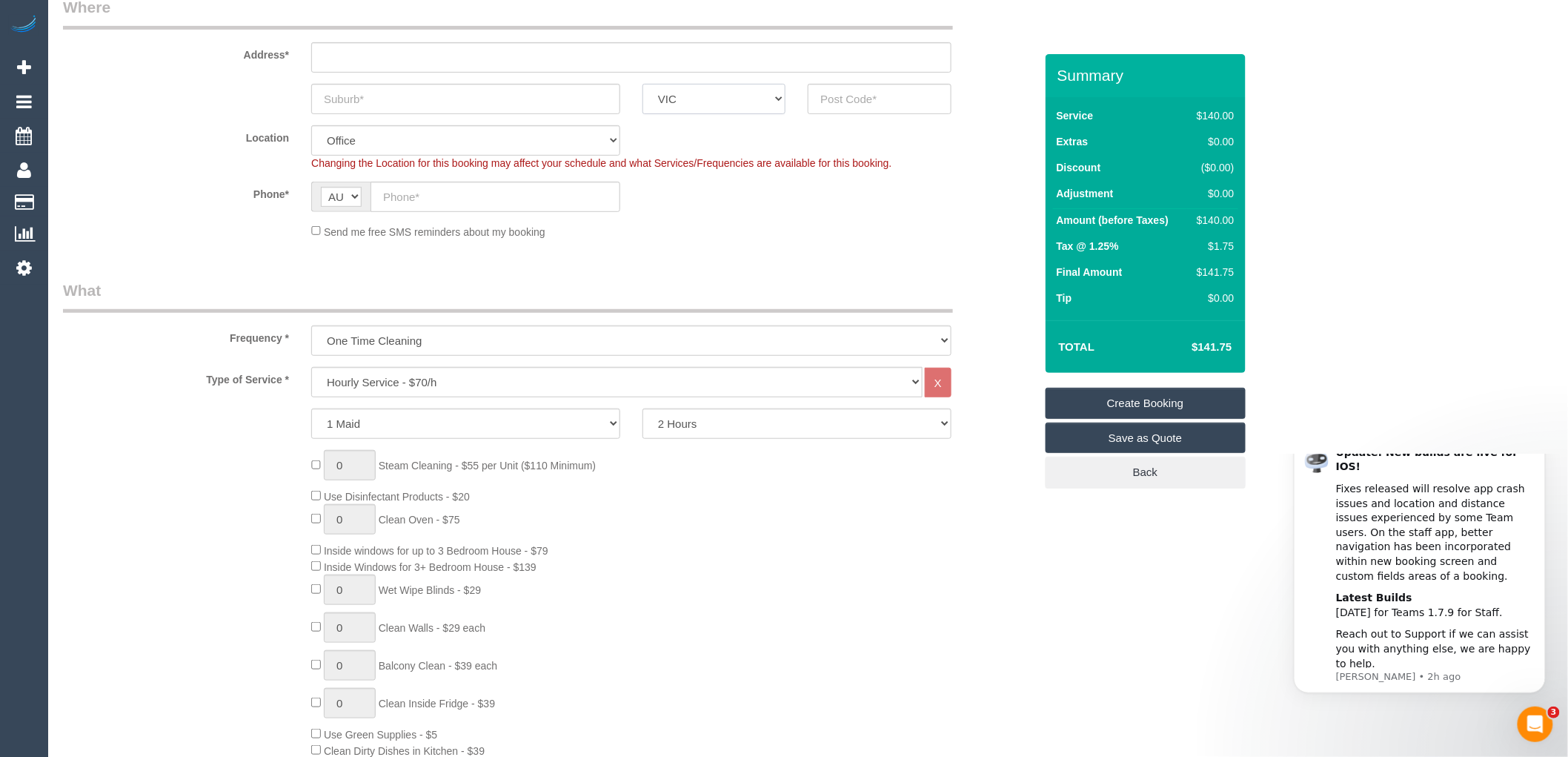
scroll to position [247, 0]
click at [432, 382] on select "Hourly Service - $70/h Hourly Service - $65/h Hourly Service - $60/h Hourly Ser…" at bounding box center [616, 381] width 611 height 30
click at [685, 541] on div "0 Steam Cleaning - $55 per Unit ($110 Minimum) Use Disinfectant Products - $20 …" at bounding box center [672, 668] width 745 height 438
click at [460, 384] on select "Hourly Service - $70/h Hourly Service - $65/h Hourly Service - $60/h Hourly Ser…" at bounding box center [616, 381] width 611 height 30
select select "212"
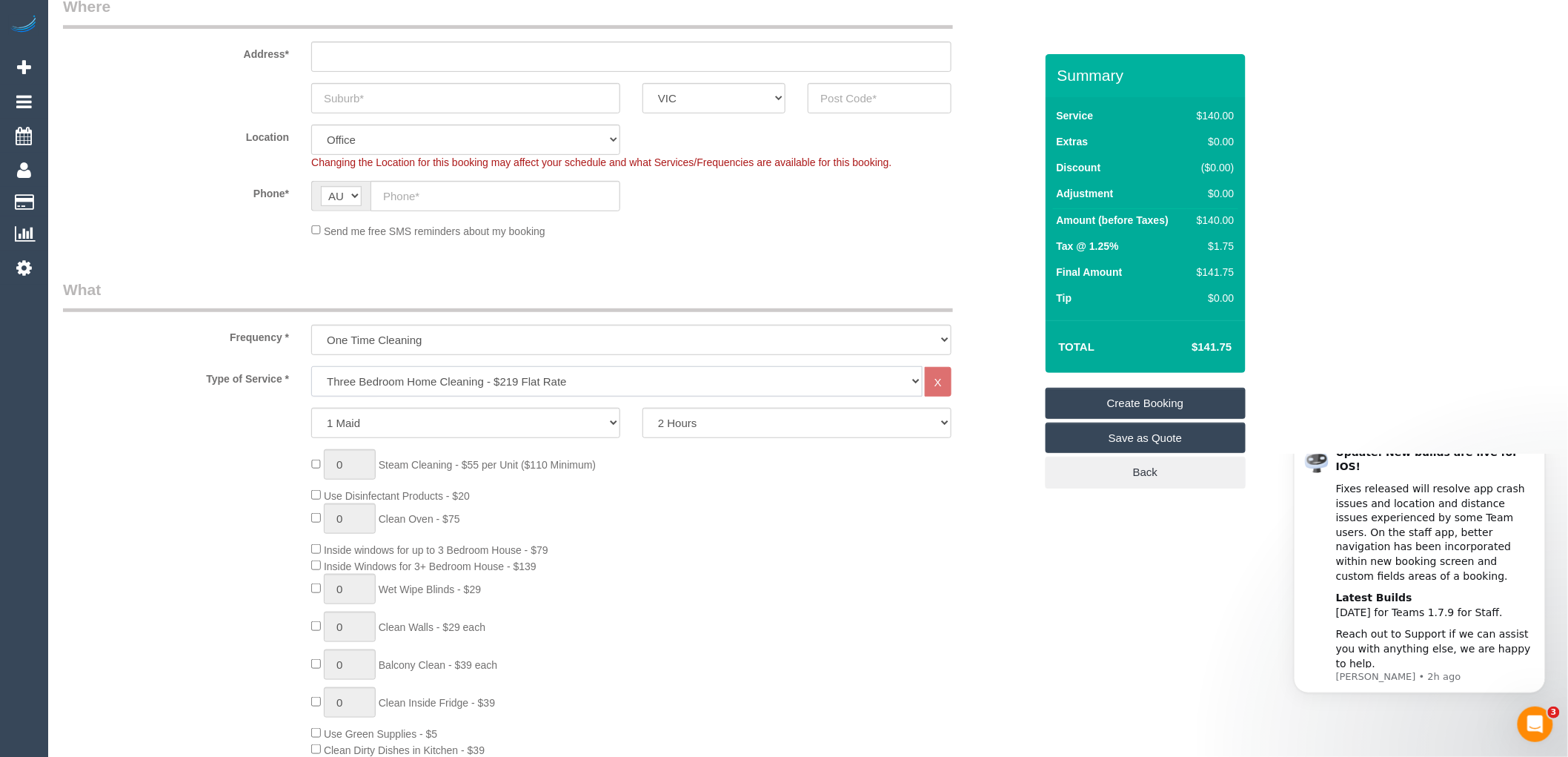
click at [311, 367] on select "Hourly Service - $70/h Hourly Service - $65/h Hourly Service - $60/h Hourly Ser…" at bounding box center [616, 381] width 611 height 30
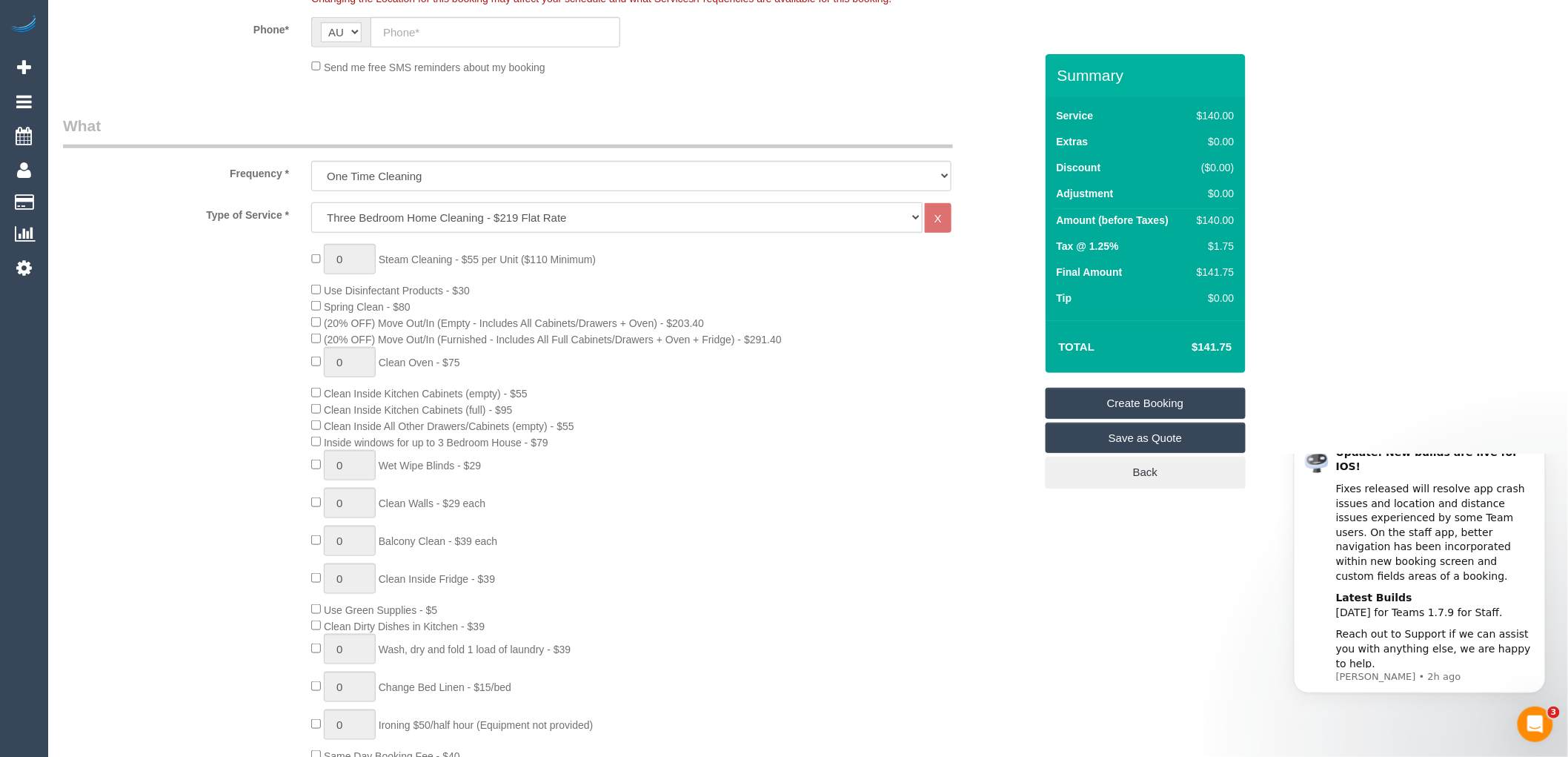
scroll to position [411, 0]
click at [965, 392] on div "0 Steam Cleaning - $55 per Unit ($110 Minimum) Use Disinfectant Products - $30 …" at bounding box center [672, 503] width 745 height 520
type input "1"
click at [351, 258] on input "1" at bounding box center [350, 258] width 52 height 30
type input "2"
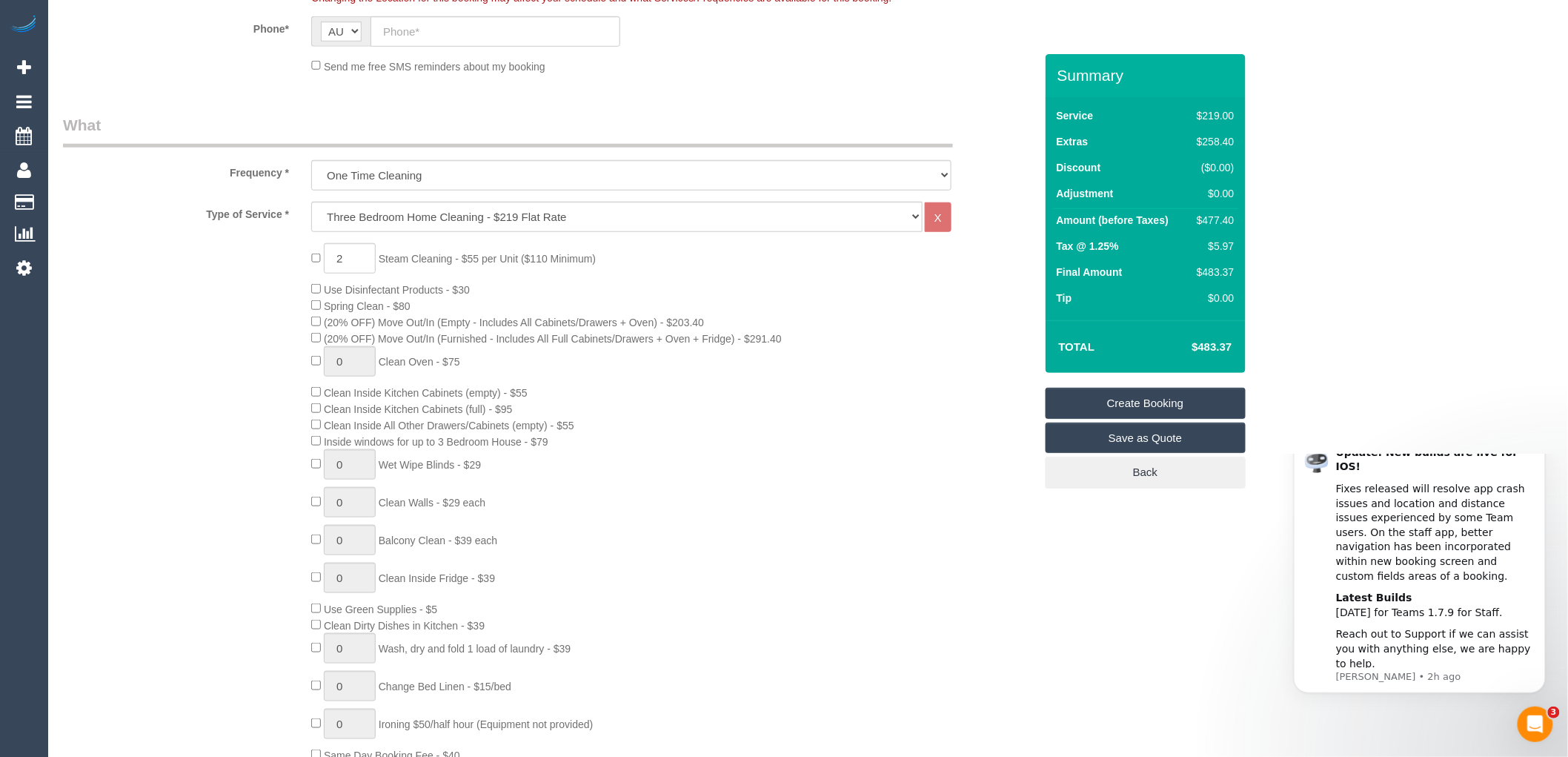
click at [791, 318] on div "2 Steam Cleaning - $55 per Unit ($110 Minimum) Use Disinfectant Products - $30 …" at bounding box center [672, 503] width 745 height 520
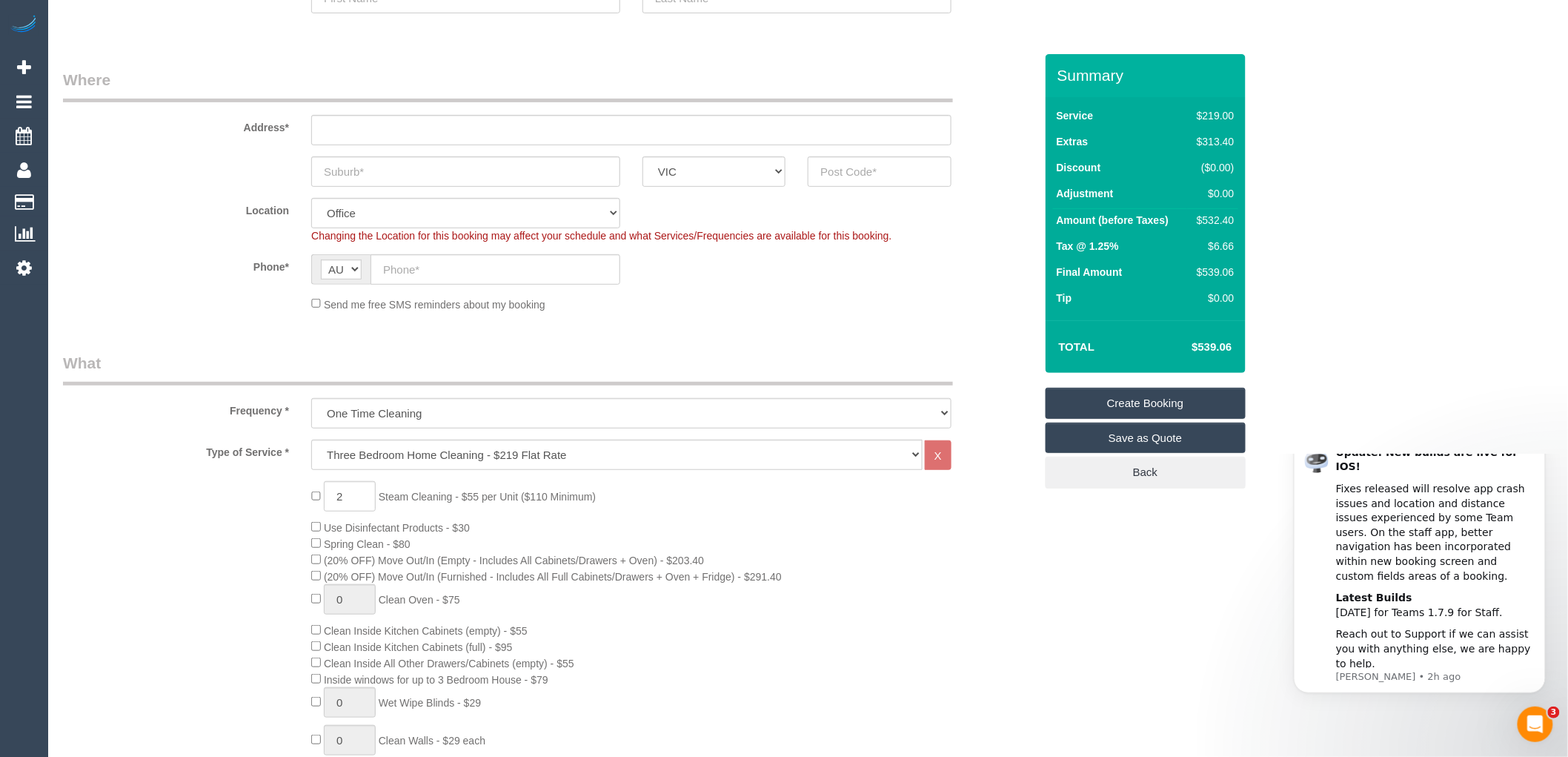
scroll to position [165, 0]
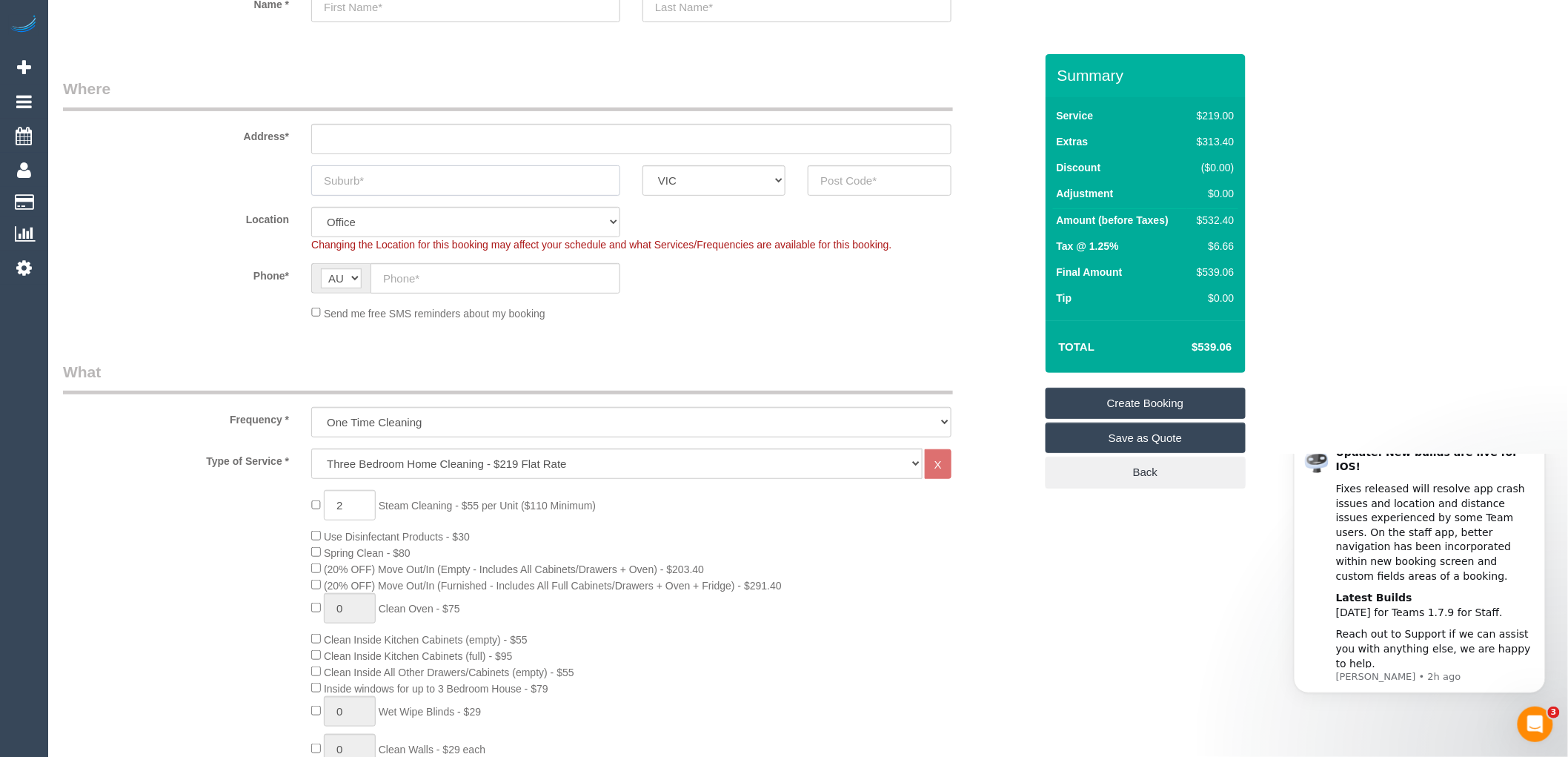
click at [532, 191] on input "text" at bounding box center [466, 180] width 309 height 30
drag, startPoint x: 363, startPoint y: 175, endPoint x: 306, endPoint y: 175, distance: 57.0
click at [306, 175] on div "Pascovale South" at bounding box center [466, 180] width 332 height 30
type input "Pascovale South"
click at [862, 181] on input "text" at bounding box center [879, 180] width 143 height 30
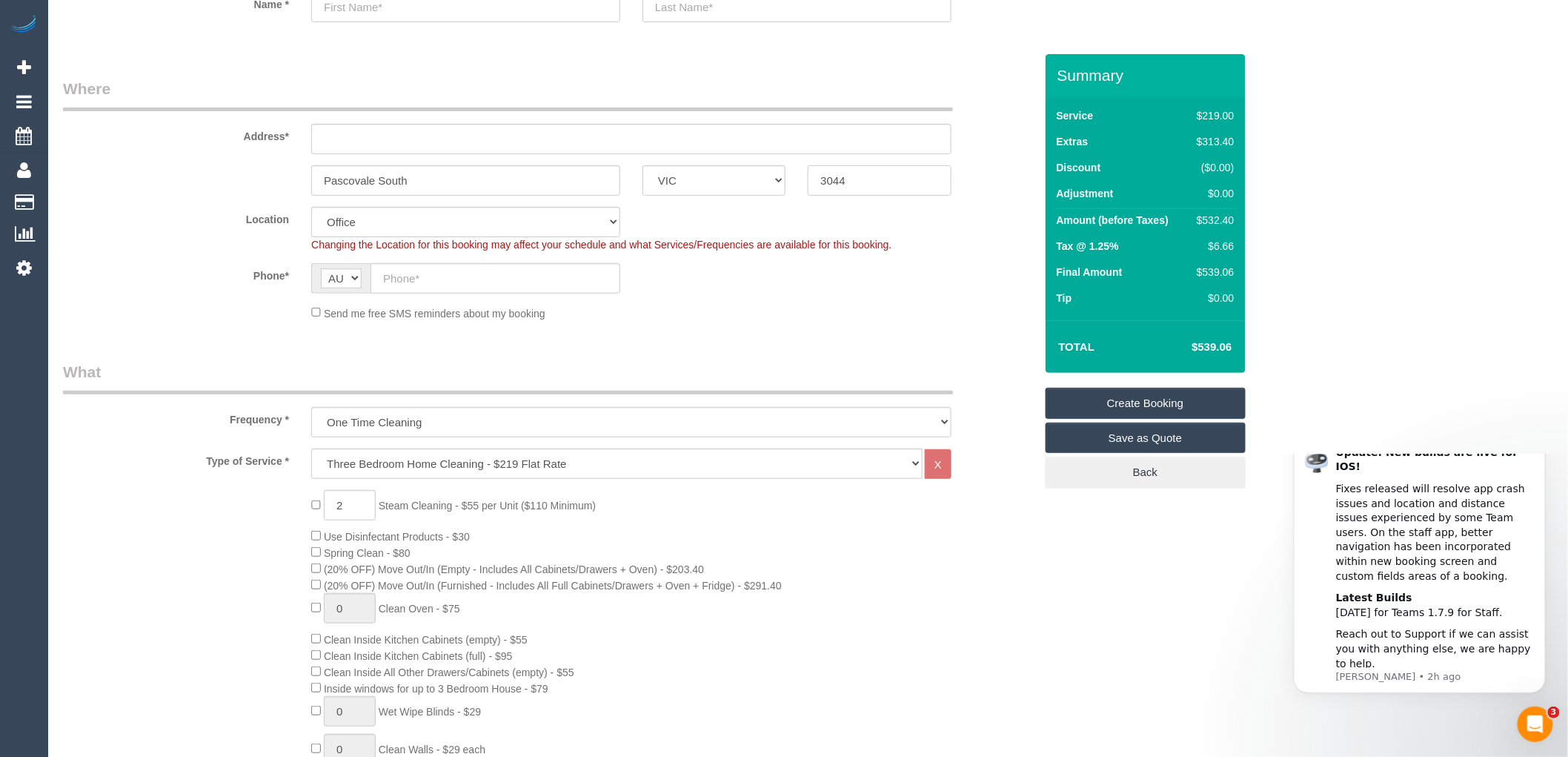
type input "3044"
click at [392, 268] on input "text" at bounding box center [495, 278] width 250 height 30
paste input "61 439 105 461"
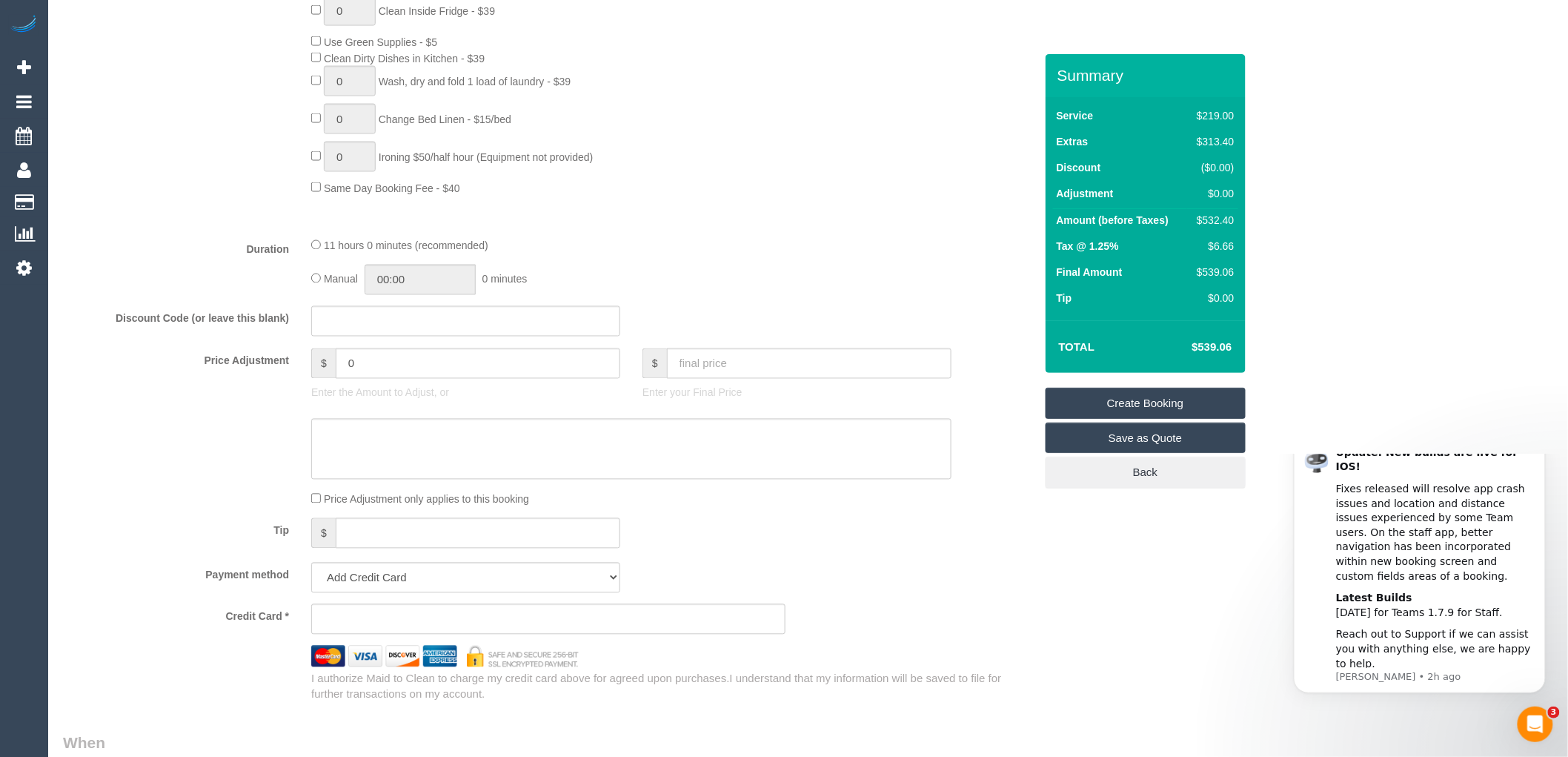
scroll to position [1153, 0]
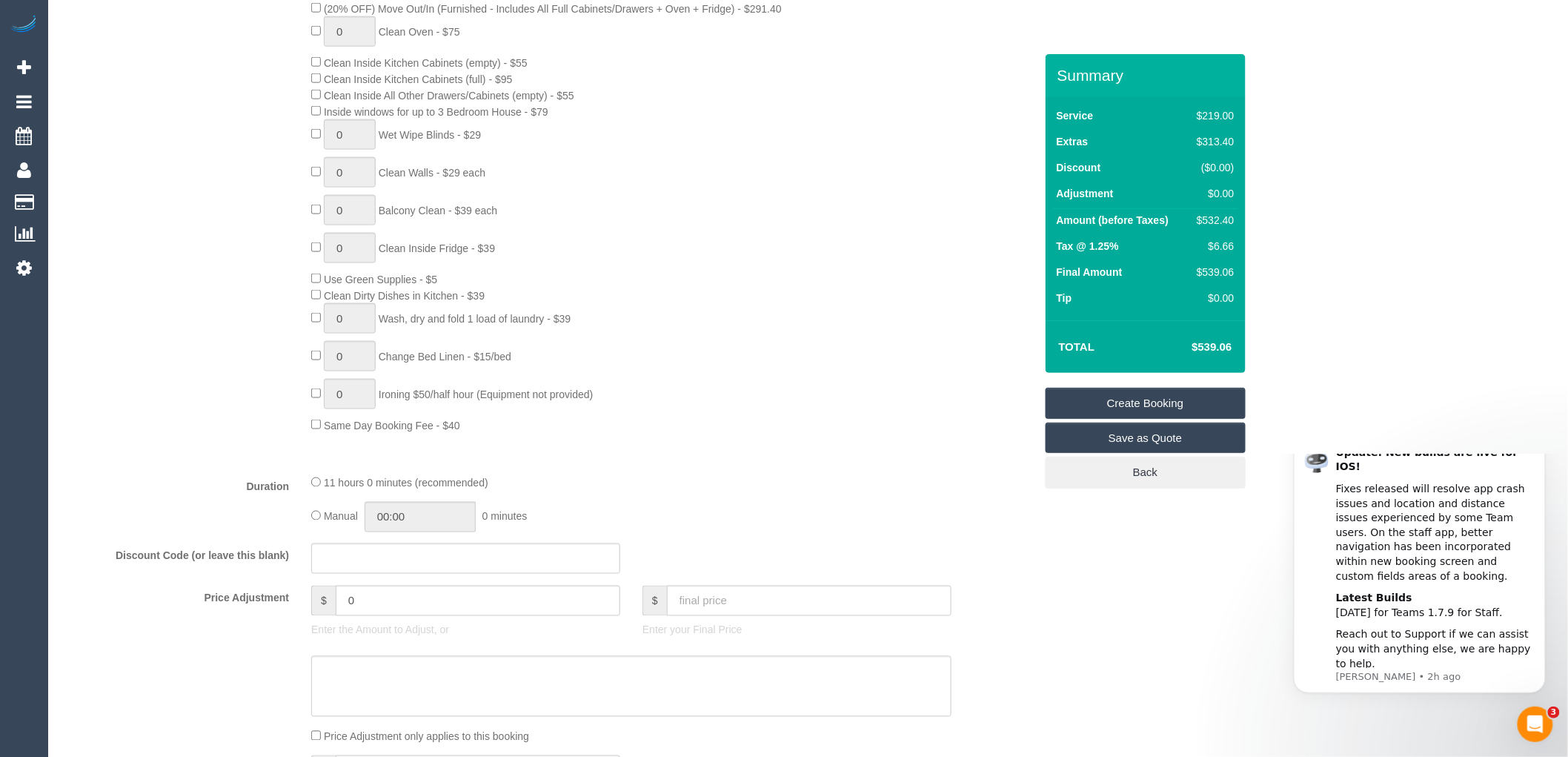
type input "61 439 105 461"
click at [676, 295] on div "2 Steam Cleaning - $55 per Unit ($110 Minimum) Use Disinfectant Products - $30 …" at bounding box center [672, 174] width 745 height 520
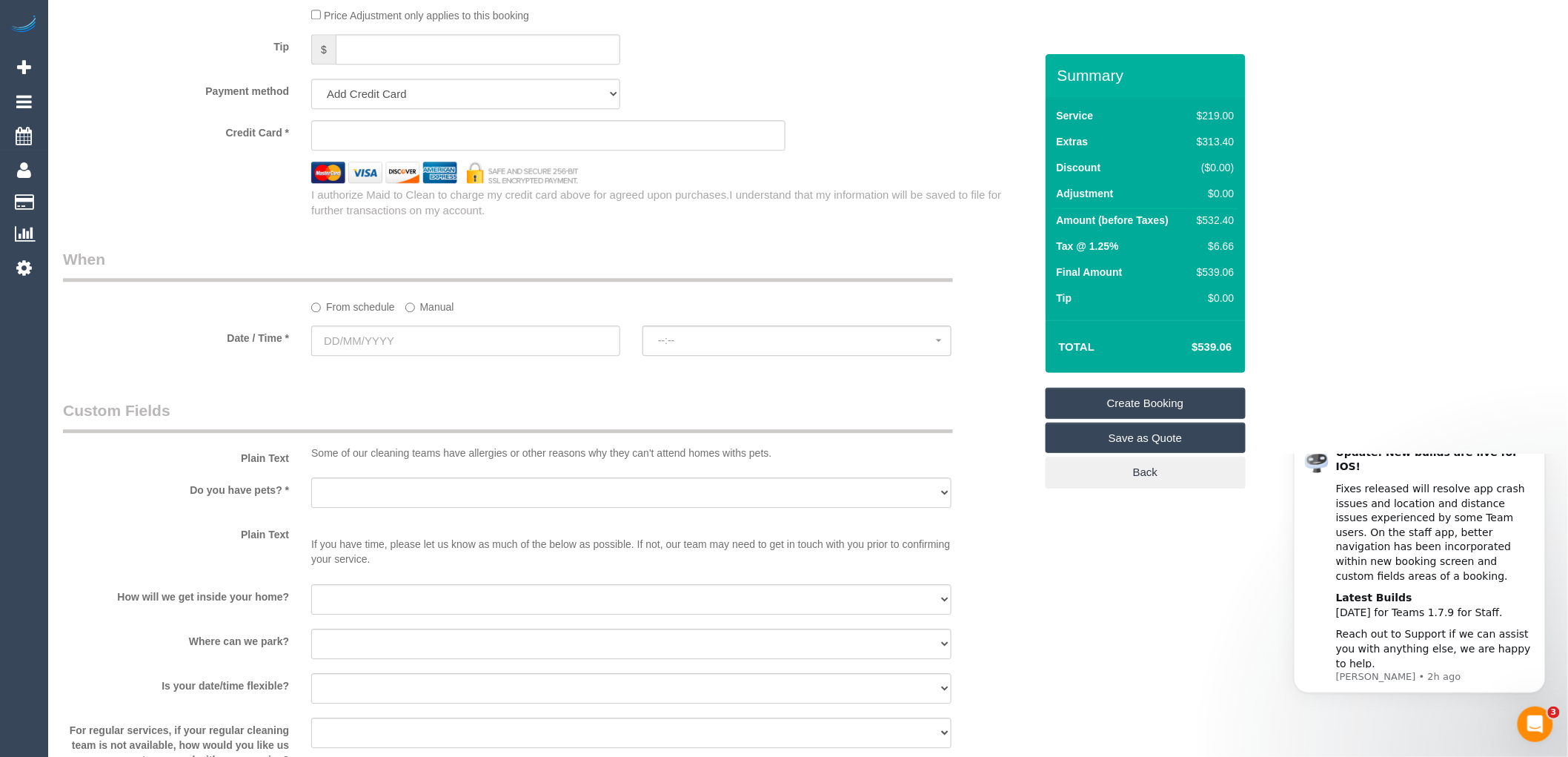
scroll to position [1235, 0]
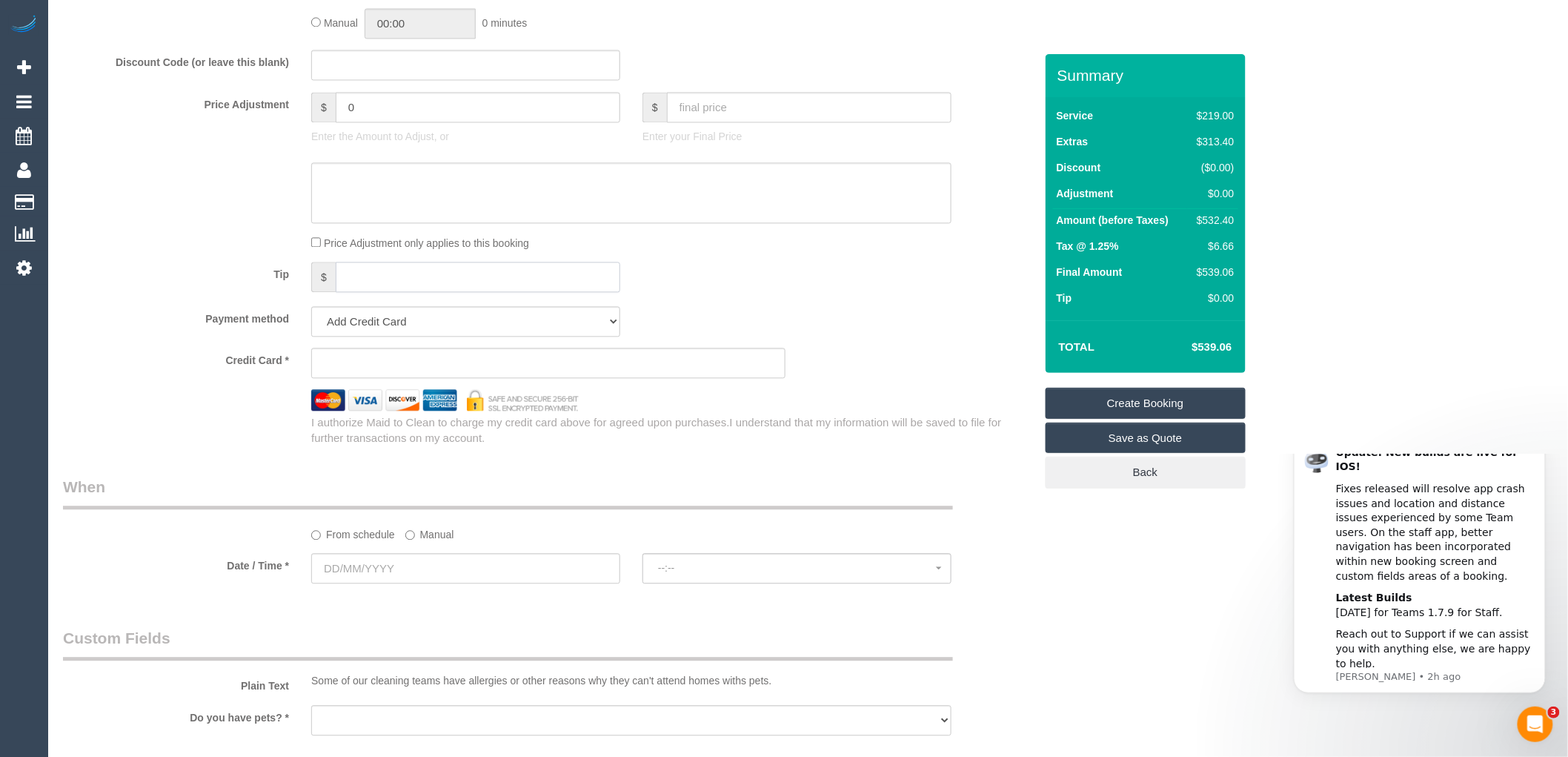
click at [373, 292] on input "text" at bounding box center [478, 276] width 285 height 30
click at [347, 113] on input "0" at bounding box center [478, 107] width 285 height 30
click at [355, 122] on input "0" at bounding box center [478, 107] width 285 height 30
type input "-30"
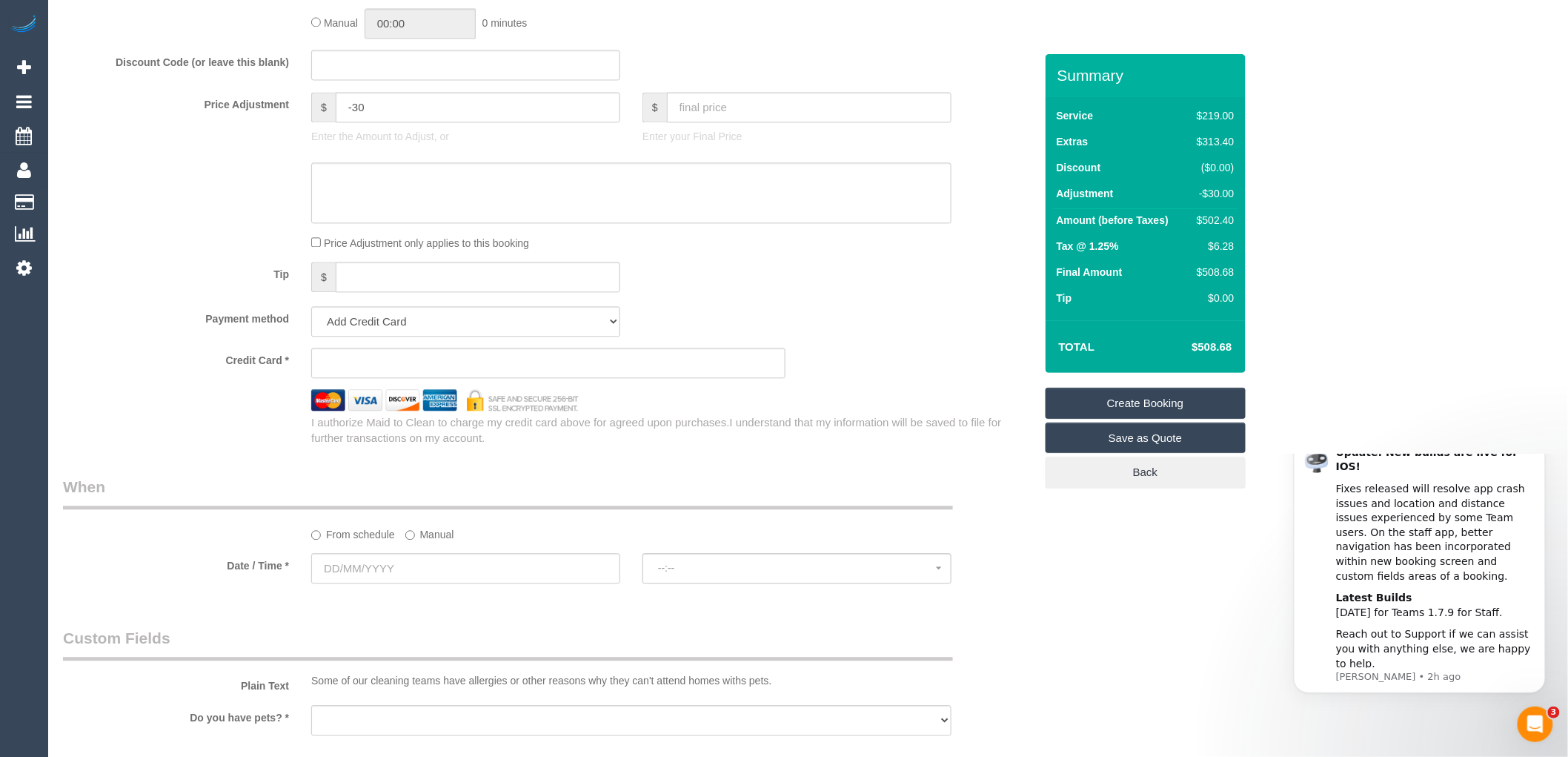
click at [833, 326] on div "Payment method Add Credit Card Cash Check Paypal" at bounding box center [549, 321] width 994 height 30
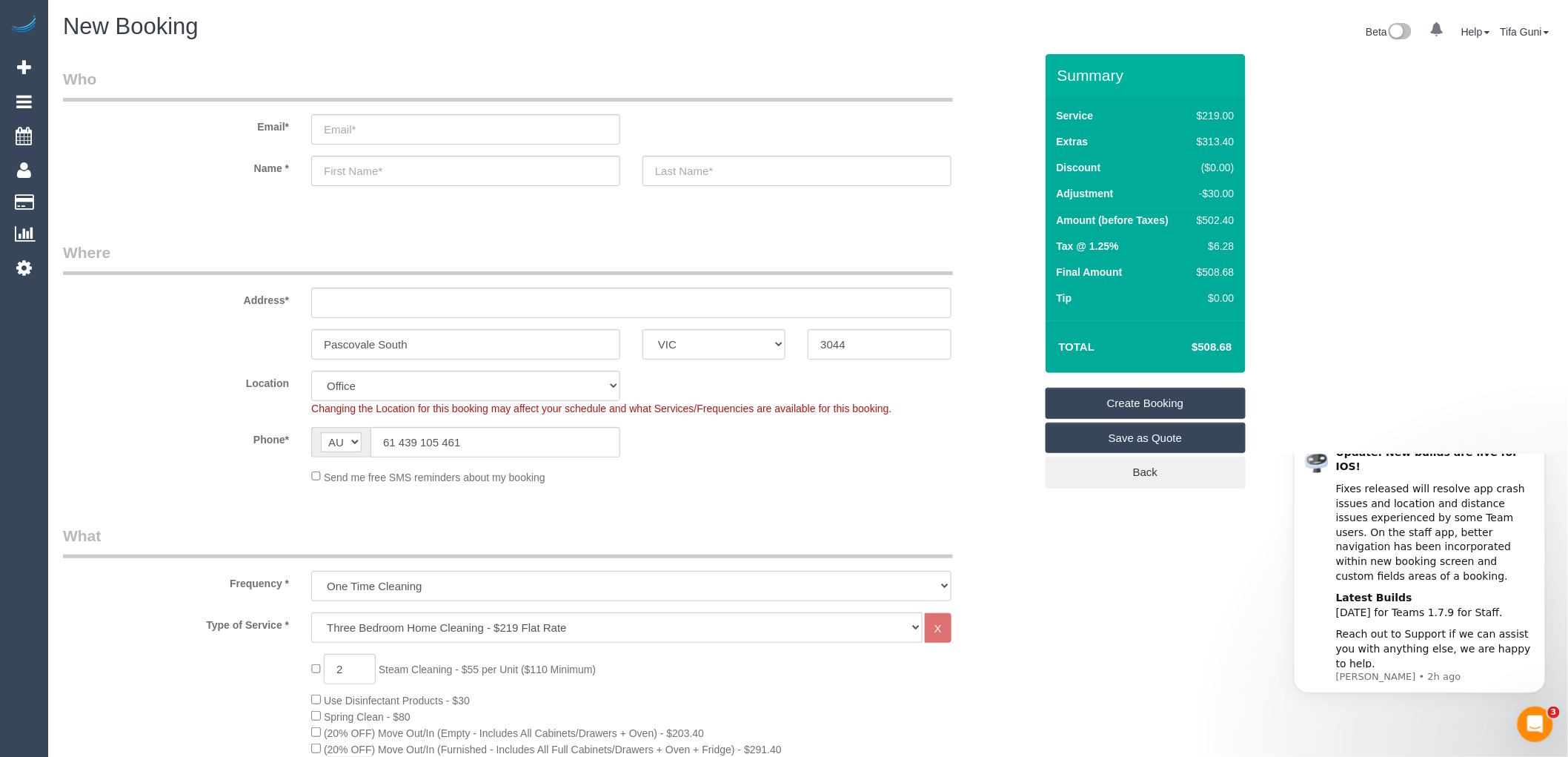
scroll to position [0, 0]
click at [361, 302] on input "text" at bounding box center [631, 303] width 640 height 30
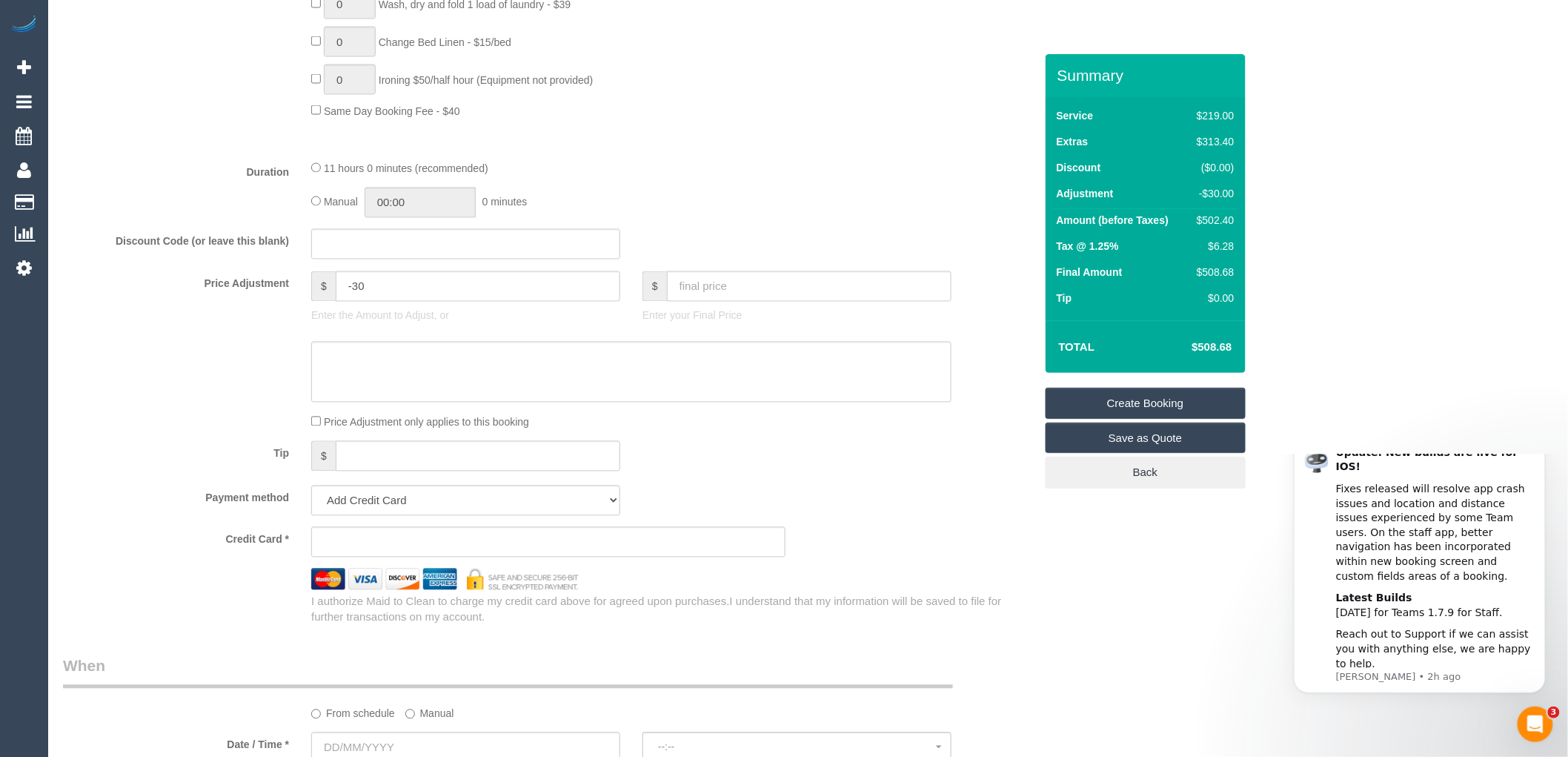
scroll to position [1235, 0]
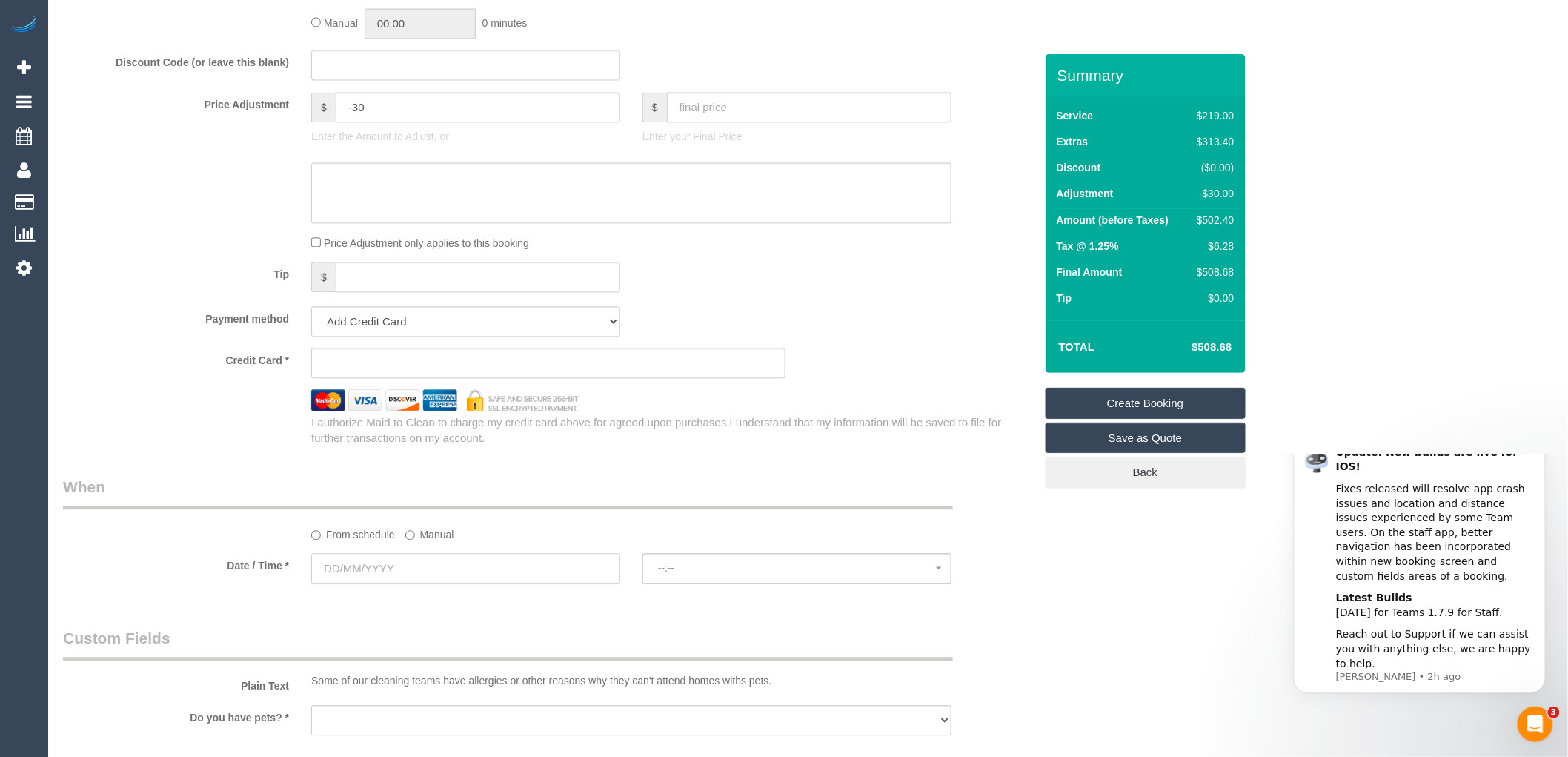
click at [366, 583] on input "text" at bounding box center [466, 568] width 309 height 30
click at [491, 389] on span "Next" at bounding box center [490, 389] width 12 height 12
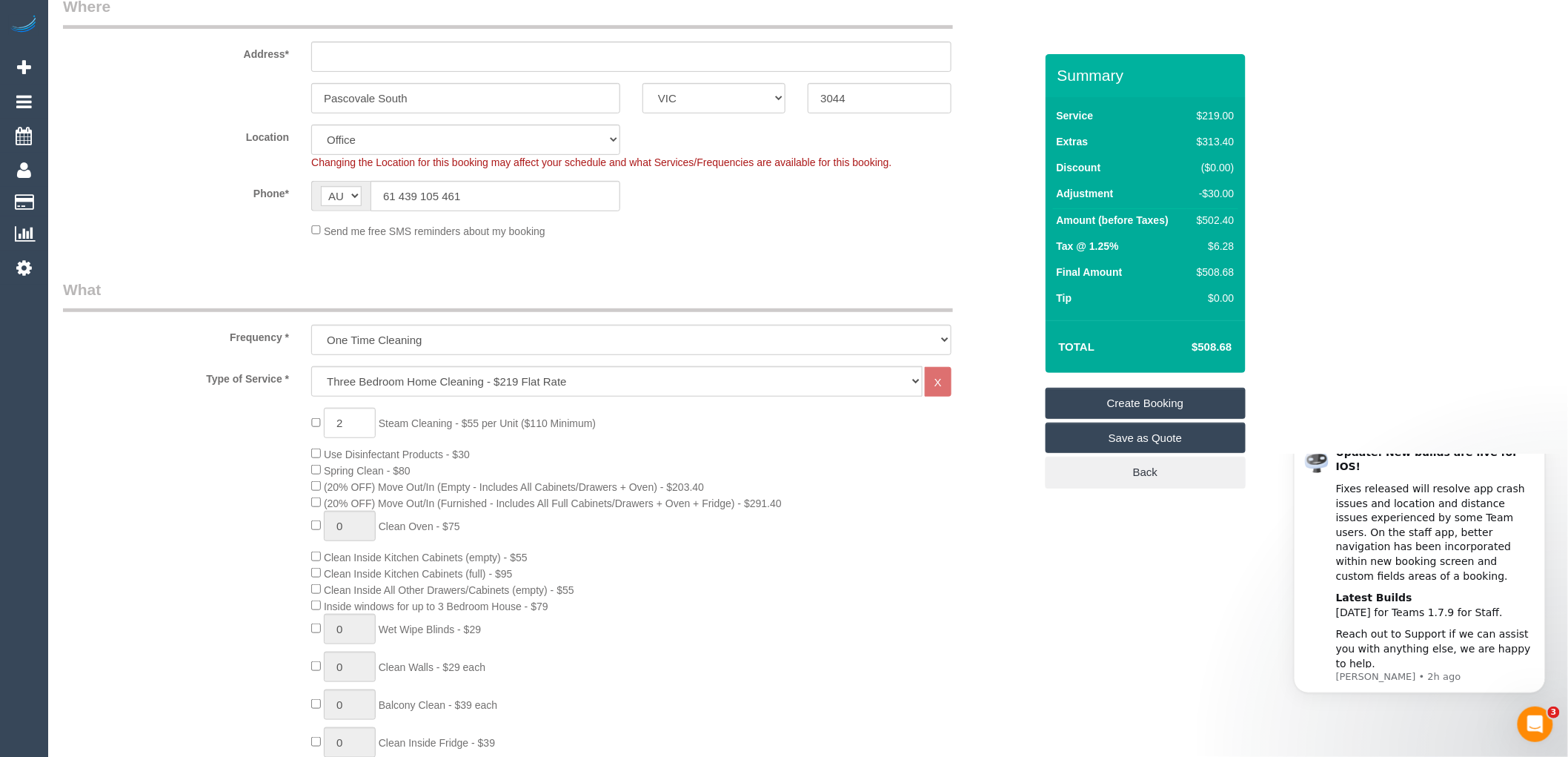
scroll to position [0, 0]
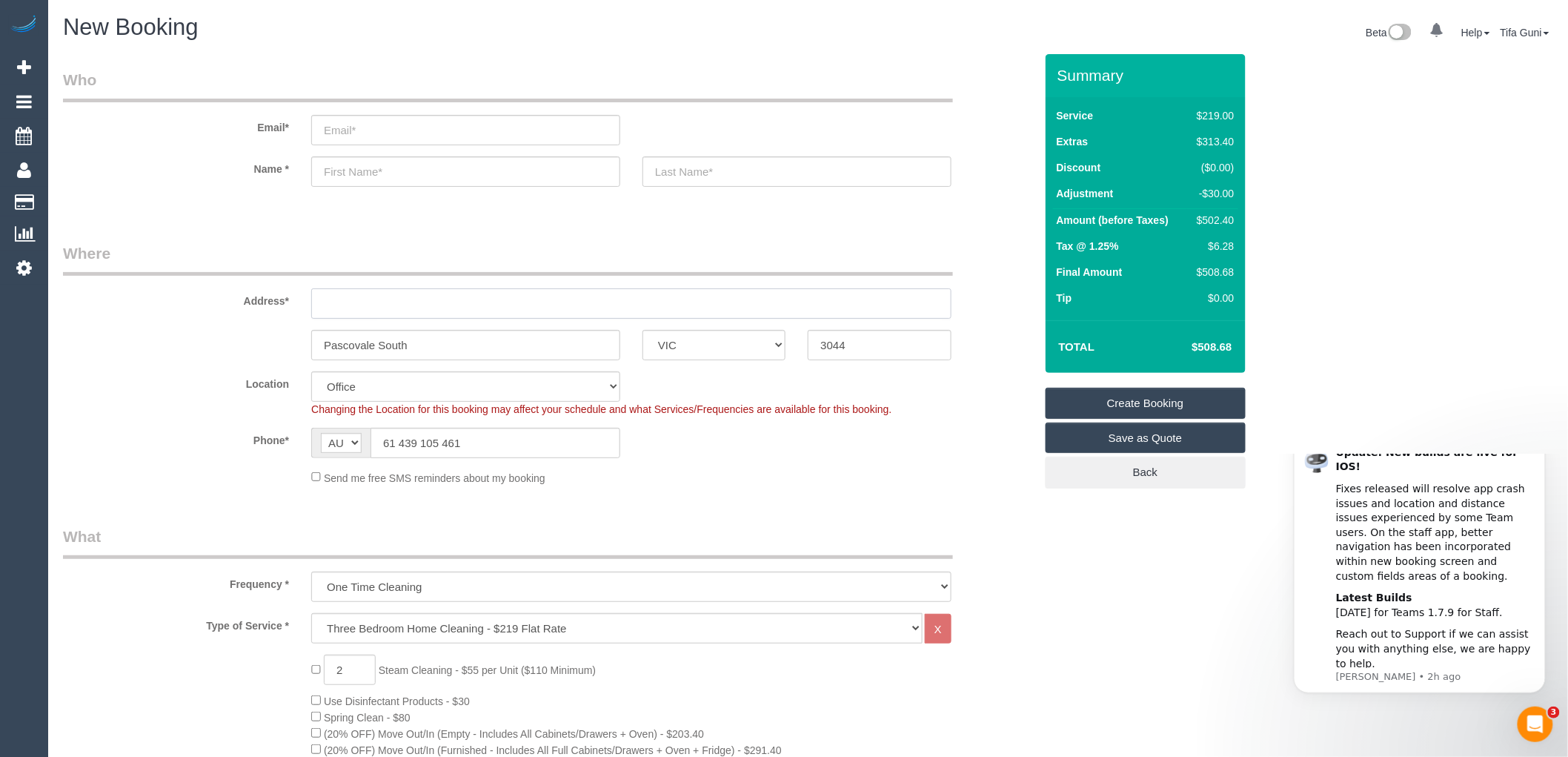
click at [406, 309] on input "text" at bounding box center [631, 303] width 640 height 30
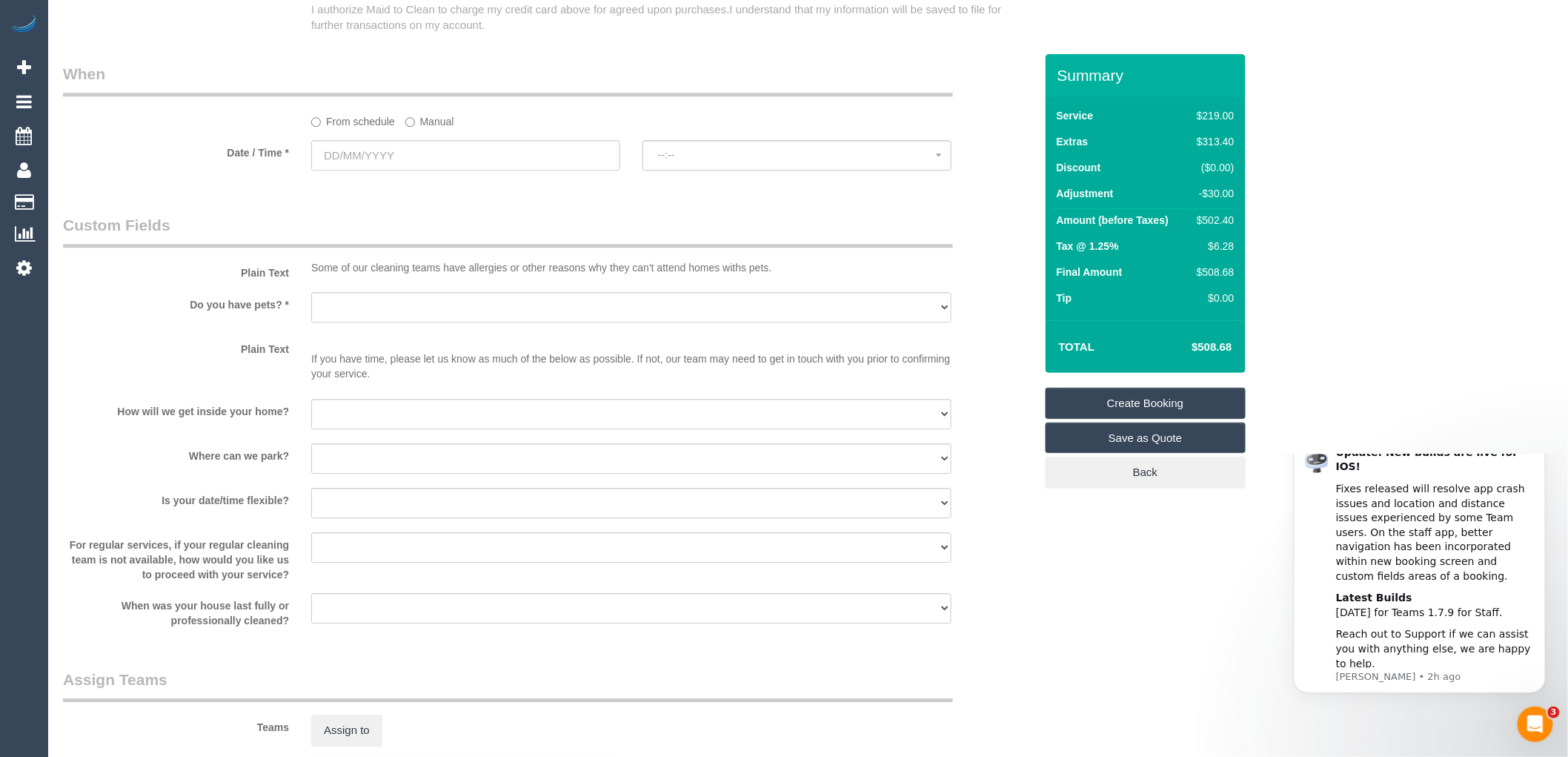
scroll to position [1565, 0]
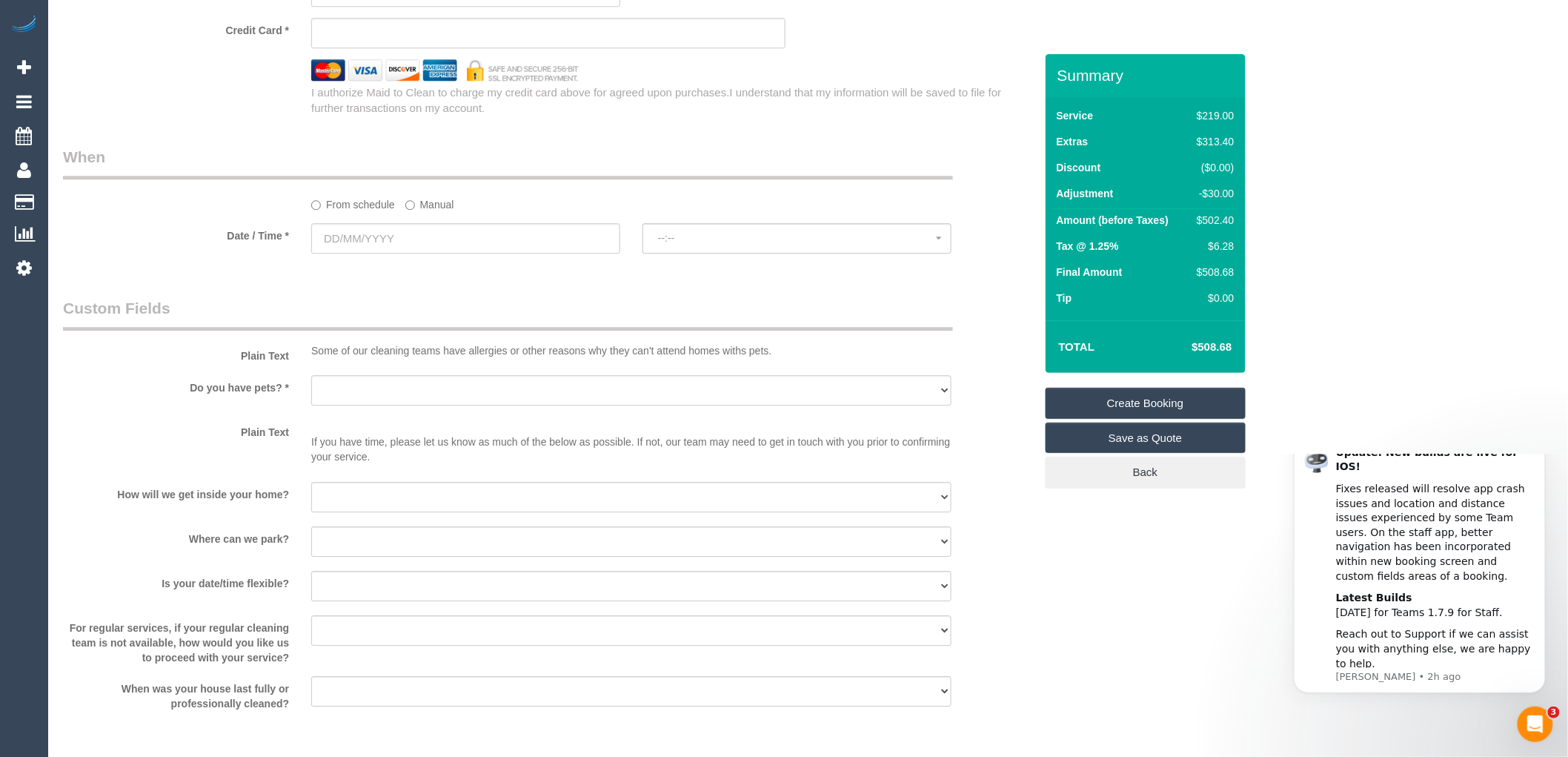
type input "-"
click at [378, 253] on input "text" at bounding box center [466, 238] width 309 height 30
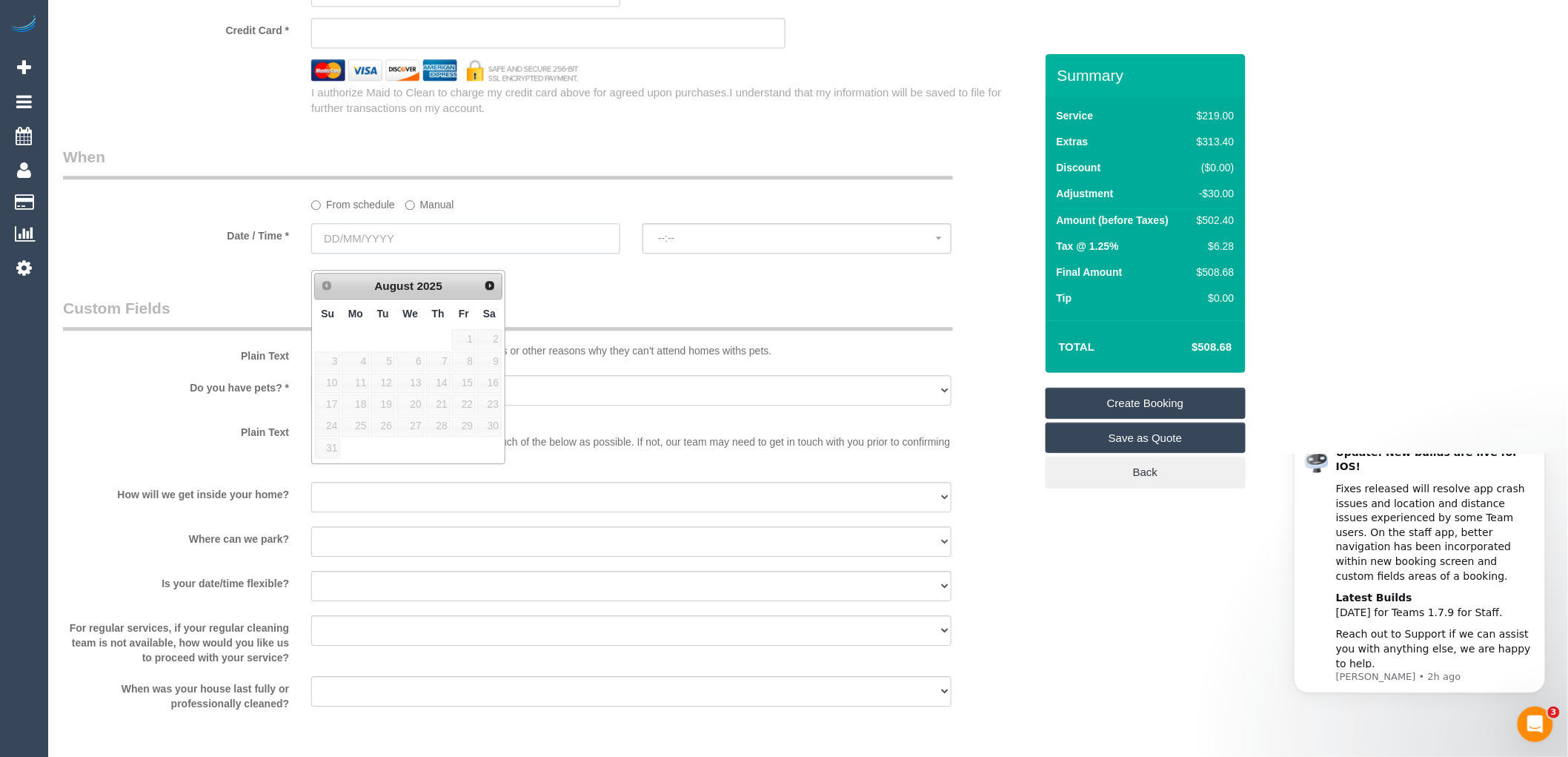
select select "61"
select select "object:2151"
click at [491, 279] on span "Next" at bounding box center [490, 285] width 12 height 12
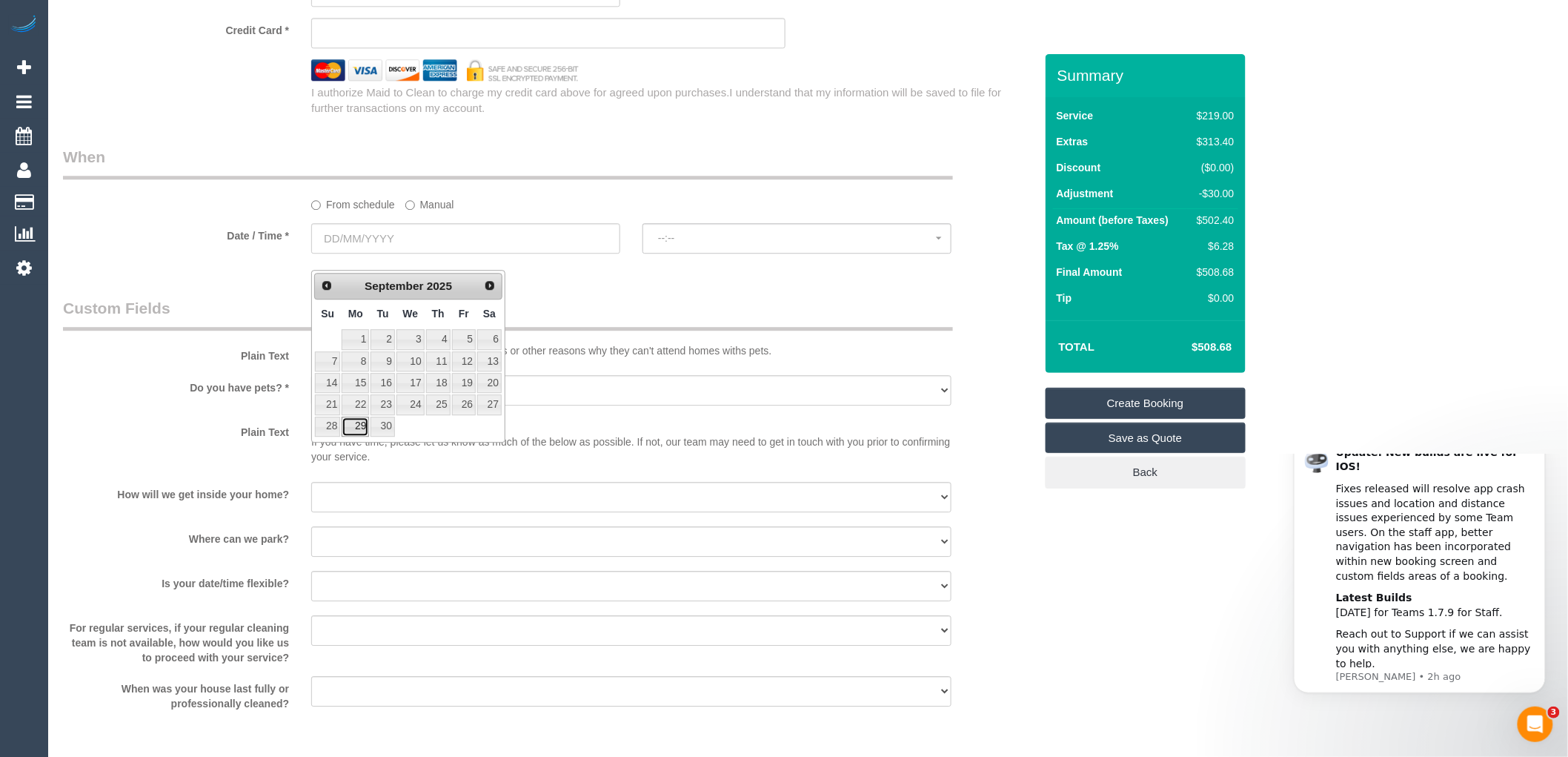
click at [361, 425] on link "29" at bounding box center [355, 426] width 27 height 20
type input "[DATE]"
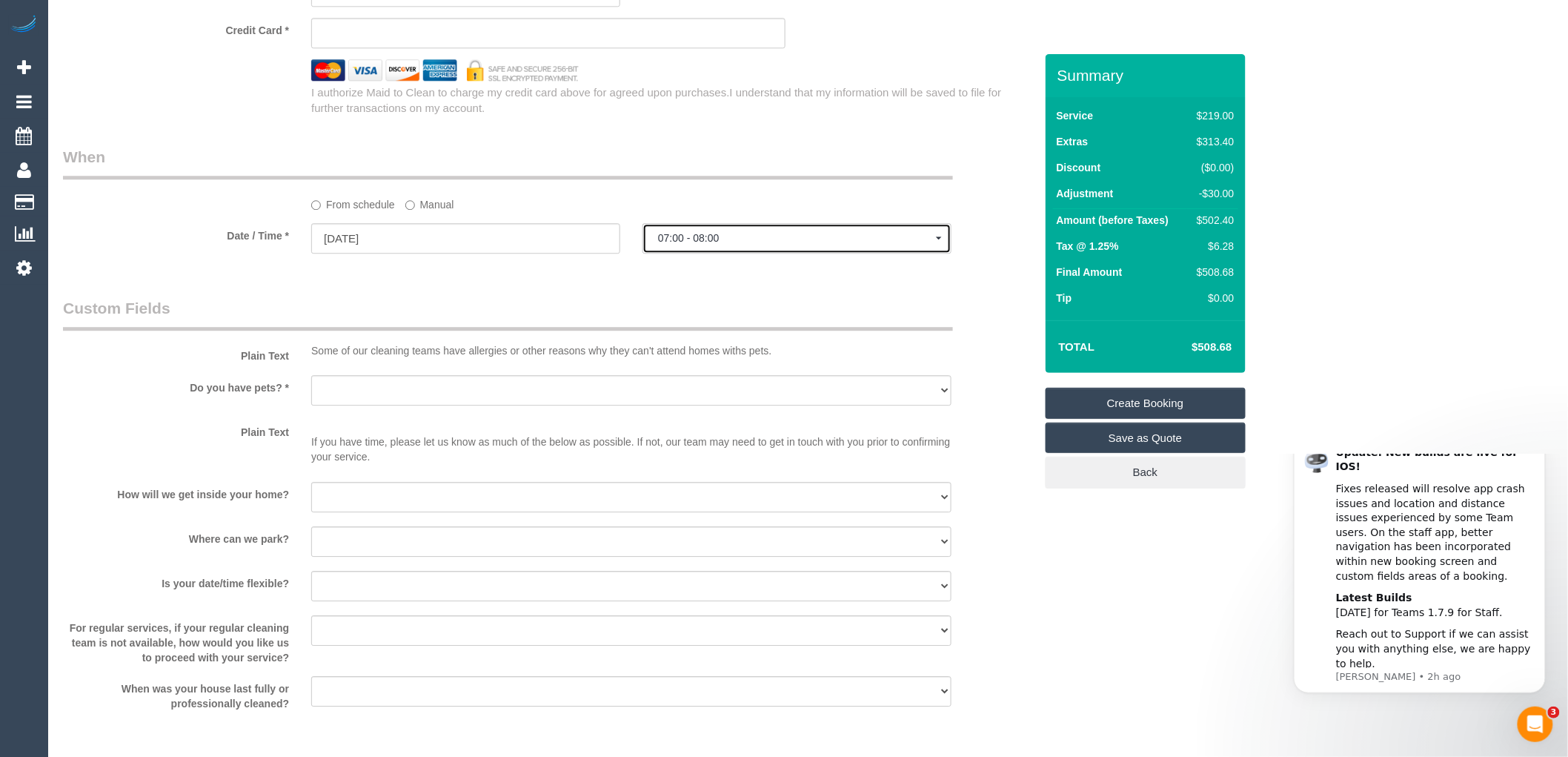
click at [691, 244] on span "07:00 - 08:00" at bounding box center [797, 238] width 278 height 12
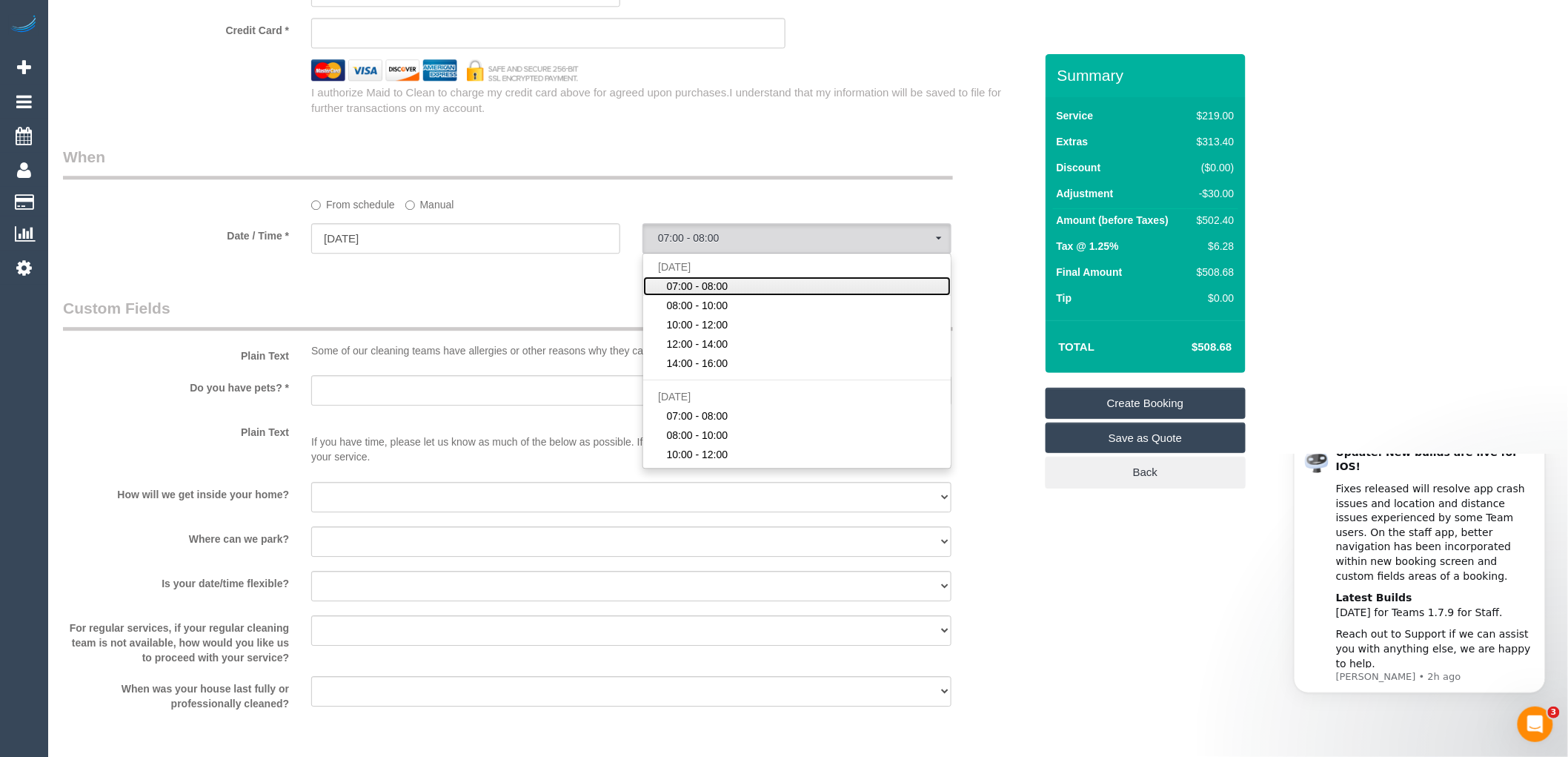
click at [689, 294] on span "07:00 - 08:00" at bounding box center [698, 286] width 62 height 15
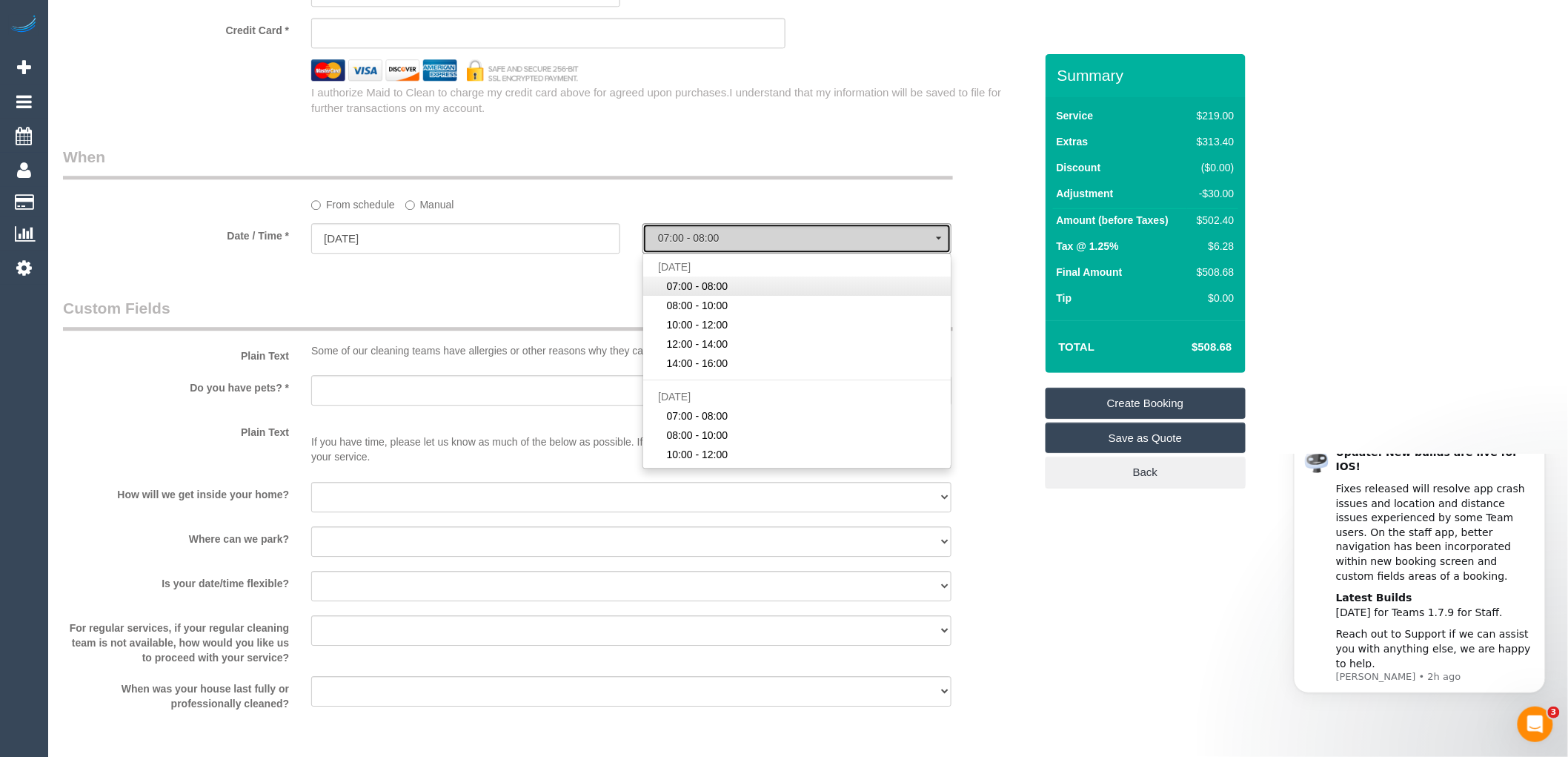
select select "spot1"
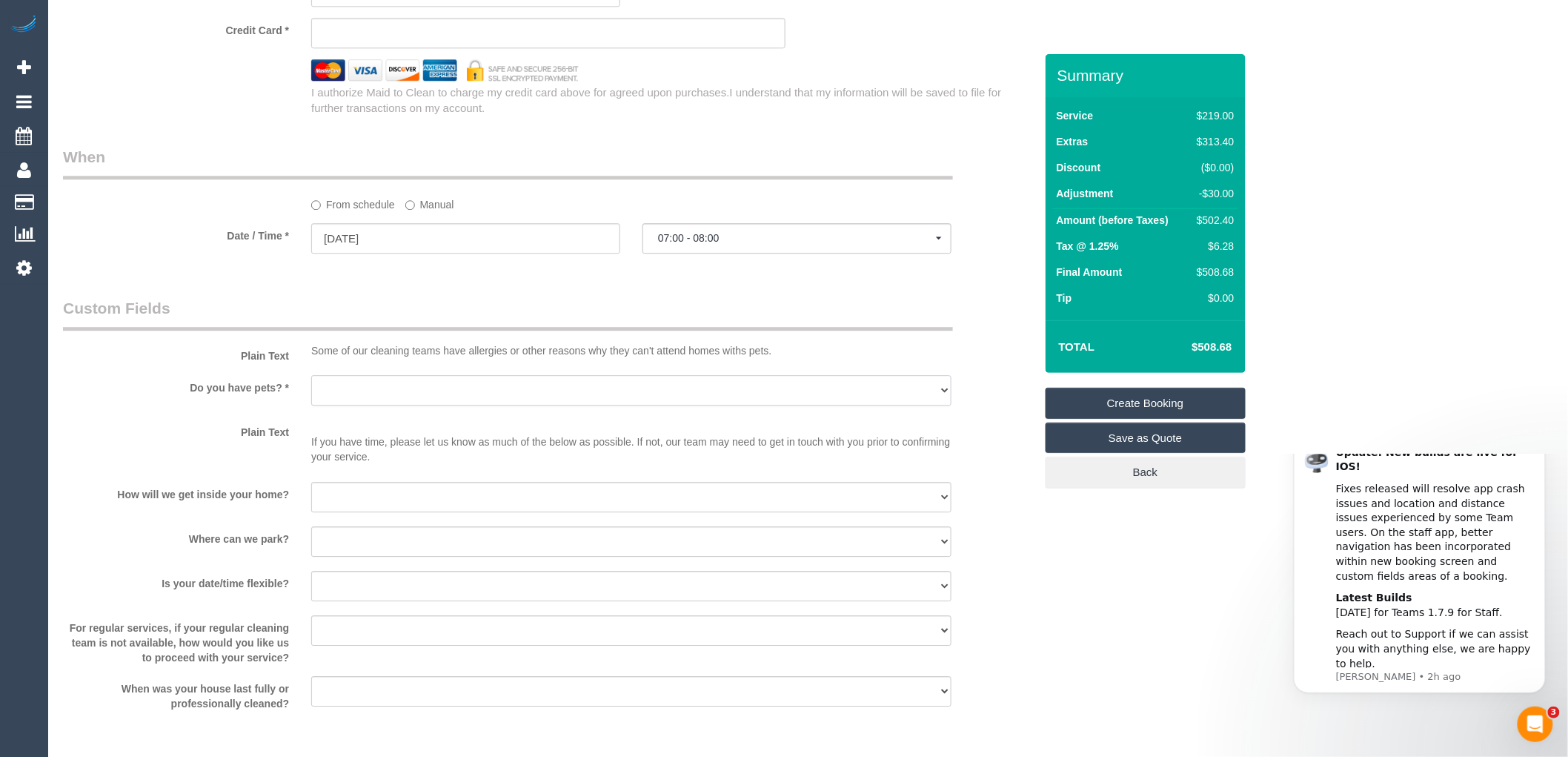
click at [350, 404] on select "Yes - Cats Yes - Dogs No pets Yes - Dogs and Cats Yes - Other" at bounding box center [631, 390] width 640 height 30
select select "number:28"
click at [311, 392] on select "Yes - Cats Yes - Dogs No pets Yes - Dogs and Cats Yes - Other" at bounding box center [631, 390] width 640 height 30
click at [351, 513] on select "I will be home Key will be left (please provide details below) Lock box/Access …" at bounding box center [631, 497] width 640 height 30
select select "number:14"
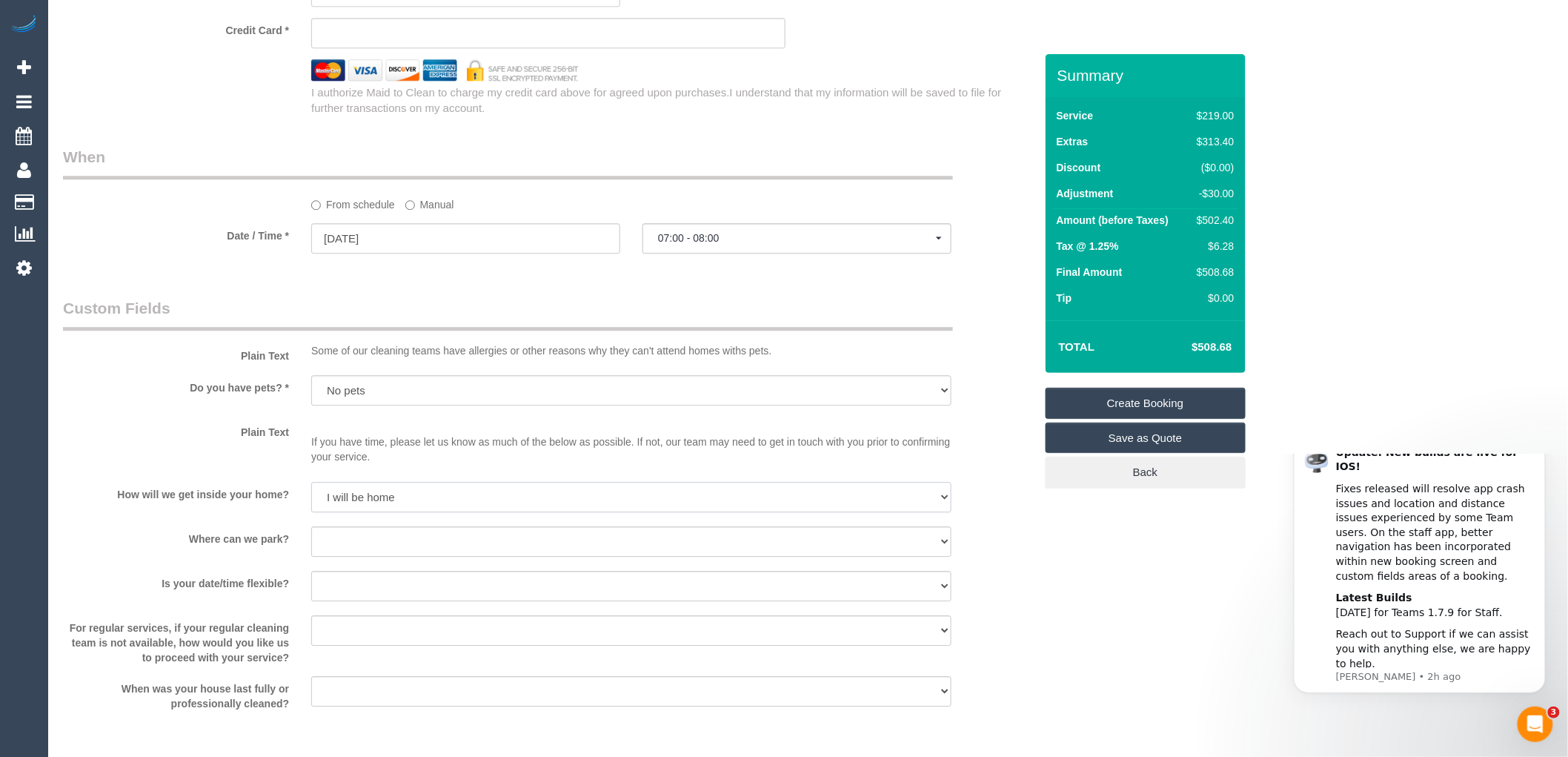
click at [311, 498] on select "I will be home Key will be left (please provide details below) Lock box/Access …" at bounding box center [631, 497] width 640 height 30
click at [357, 555] on select "I will provide parking on-site Free street parking Paid street parking (cost wi…" at bounding box center [631, 541] width 640 height 30
select select "number:19"
click at [311, 542] on select "I will provide parking on-site Free street parking Paid street parking (cost wi…" at bounding box center [631, 541] width 640 height 30
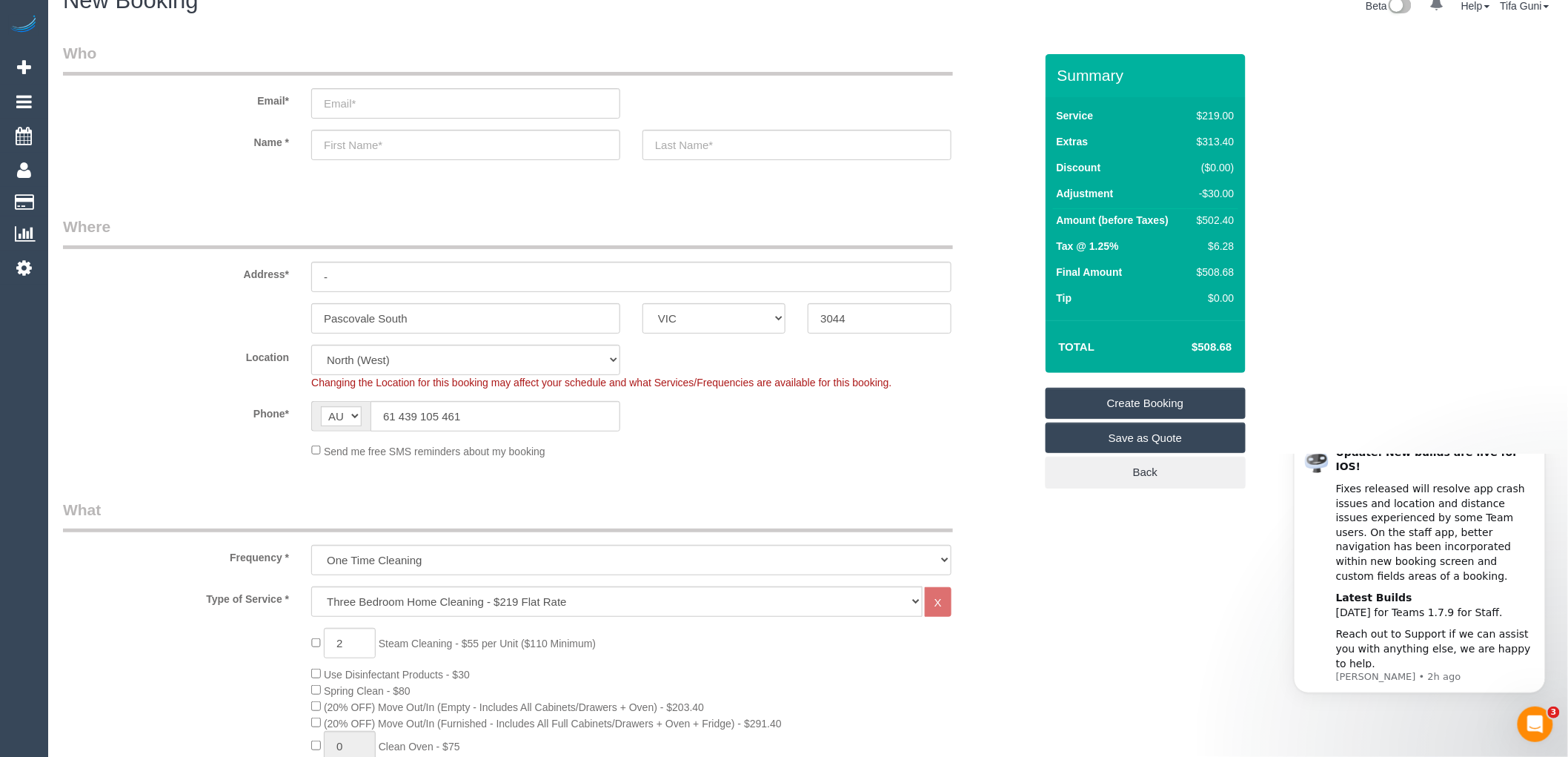
scroll to position [0, 0]
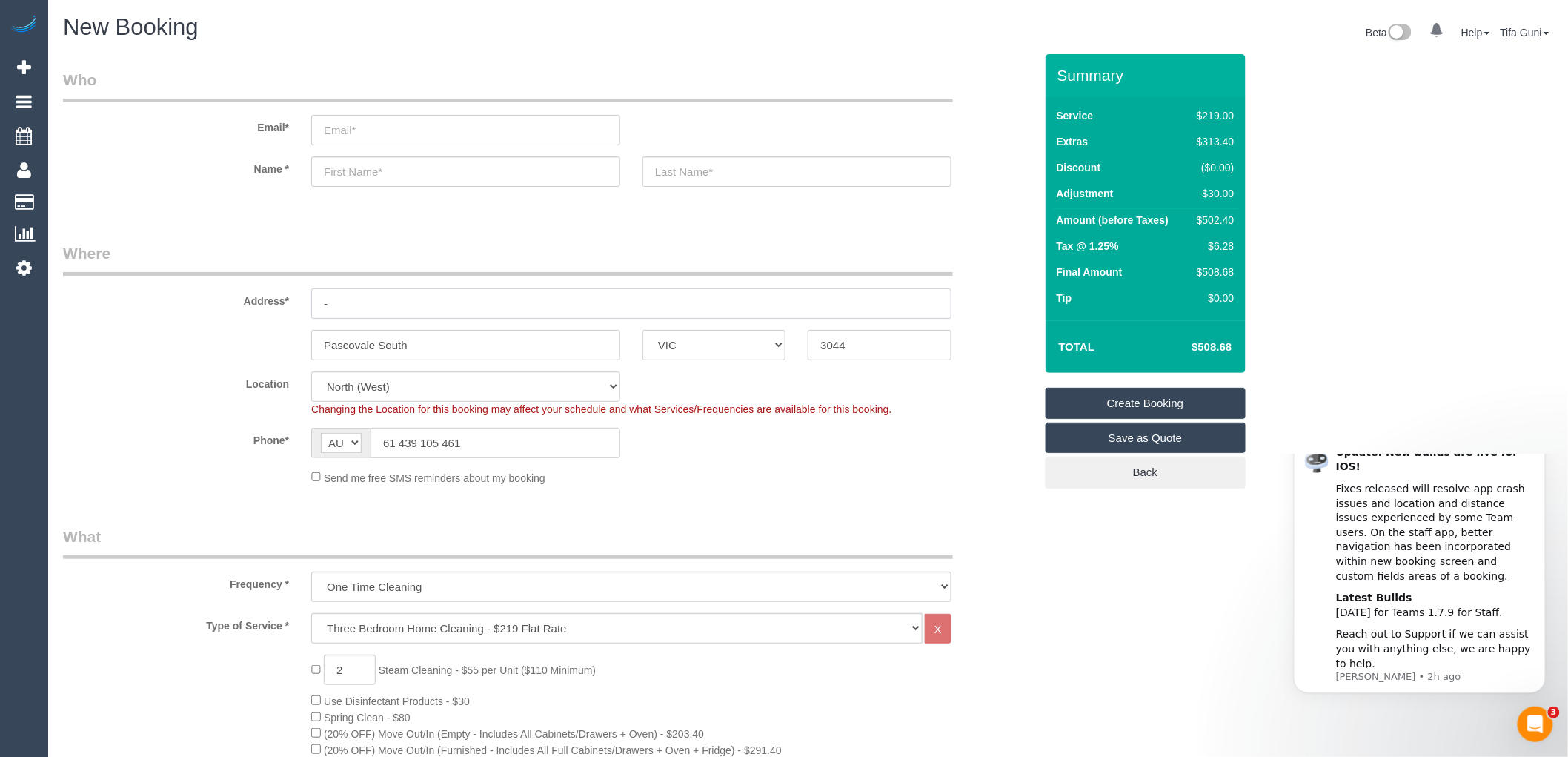
click at [346, 297] on input "-" at bounding box center [631, 303] width 640 height 30
type input "28 printson"
click at [362, 171] on input "text" at bounding box center [466, 171] width 309 height 30
type input "[PERSON_NAME]"
click at [687, 174] on input "text" at bounding box center [797, 171] width 309 height 30
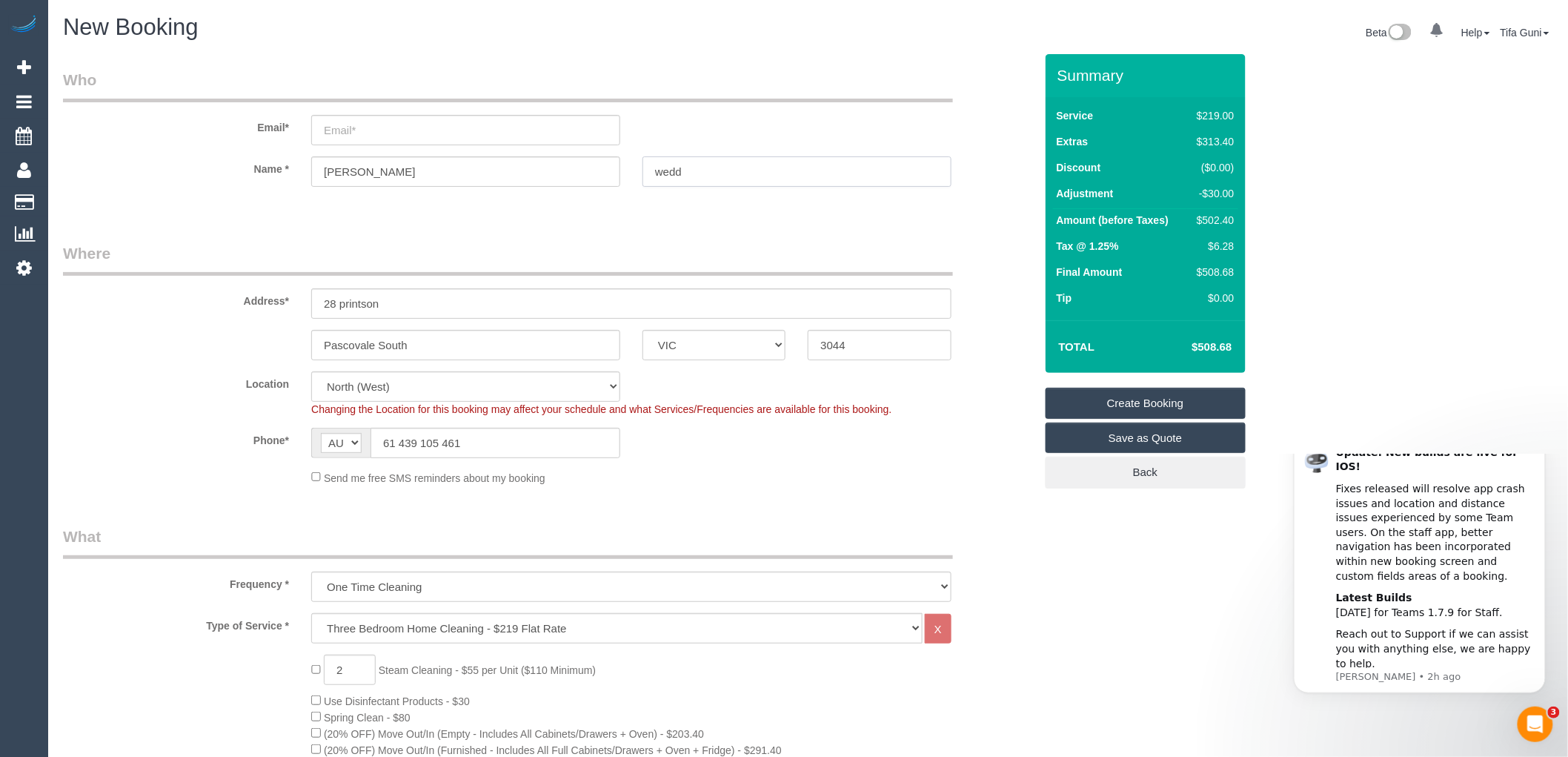
type input "wedd"
click at [337, 131] on input "email" at bounding box center [466, 130] width 309 height 30
click at [345, 134] on input "jerryweb" at bounding box center [466, 130] width 309 height 30
click at [389, 135] on input "jerenryweb" at bounding box center [466, 130] width 309 height 30
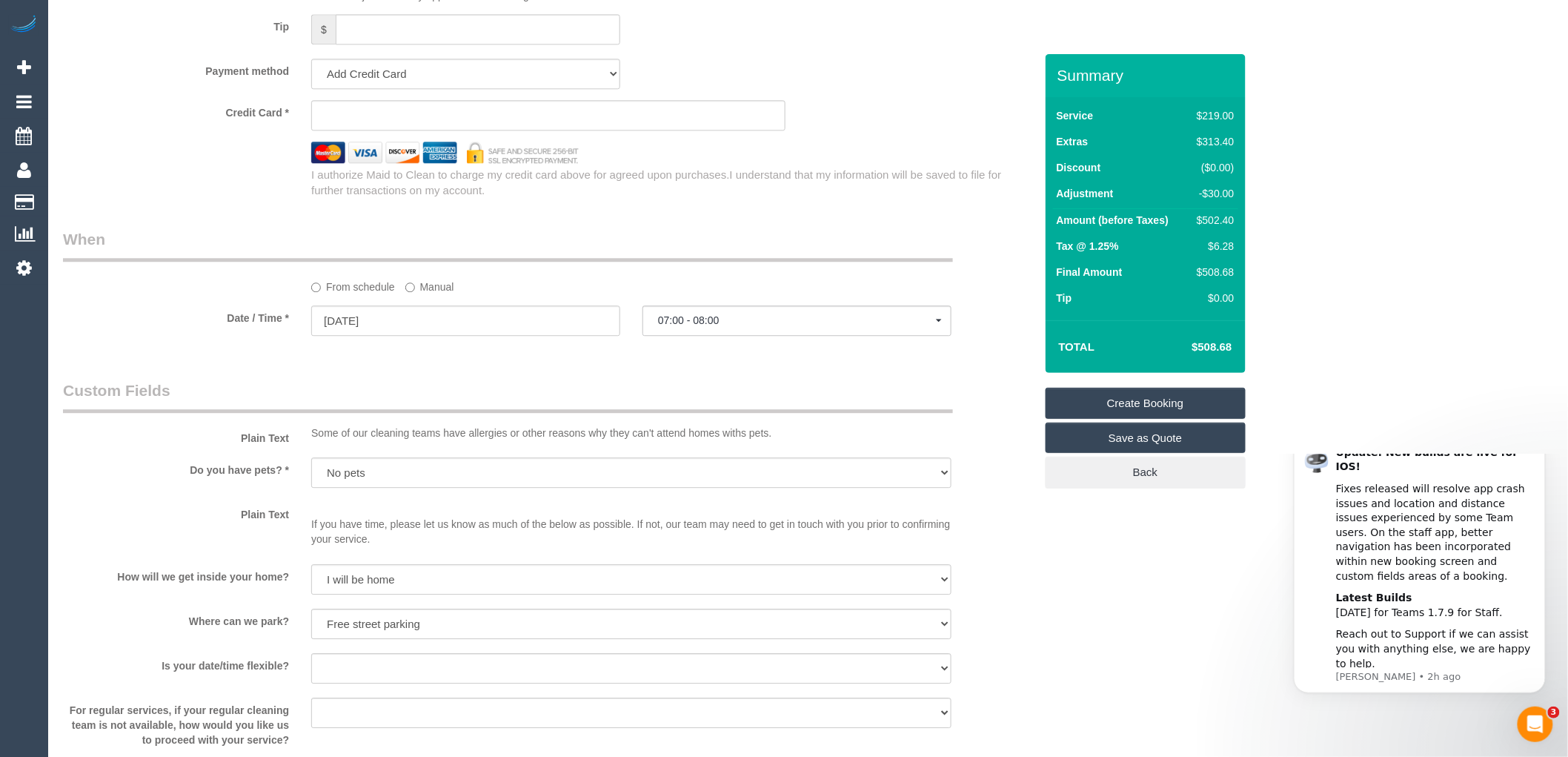
scroll to position [1500, 0]
click at [716, 198] on div "I authorize Maid to Clean to charge my credit card above for agreed upon purcha…" at bounding box center [672, 183] width 745 height 32
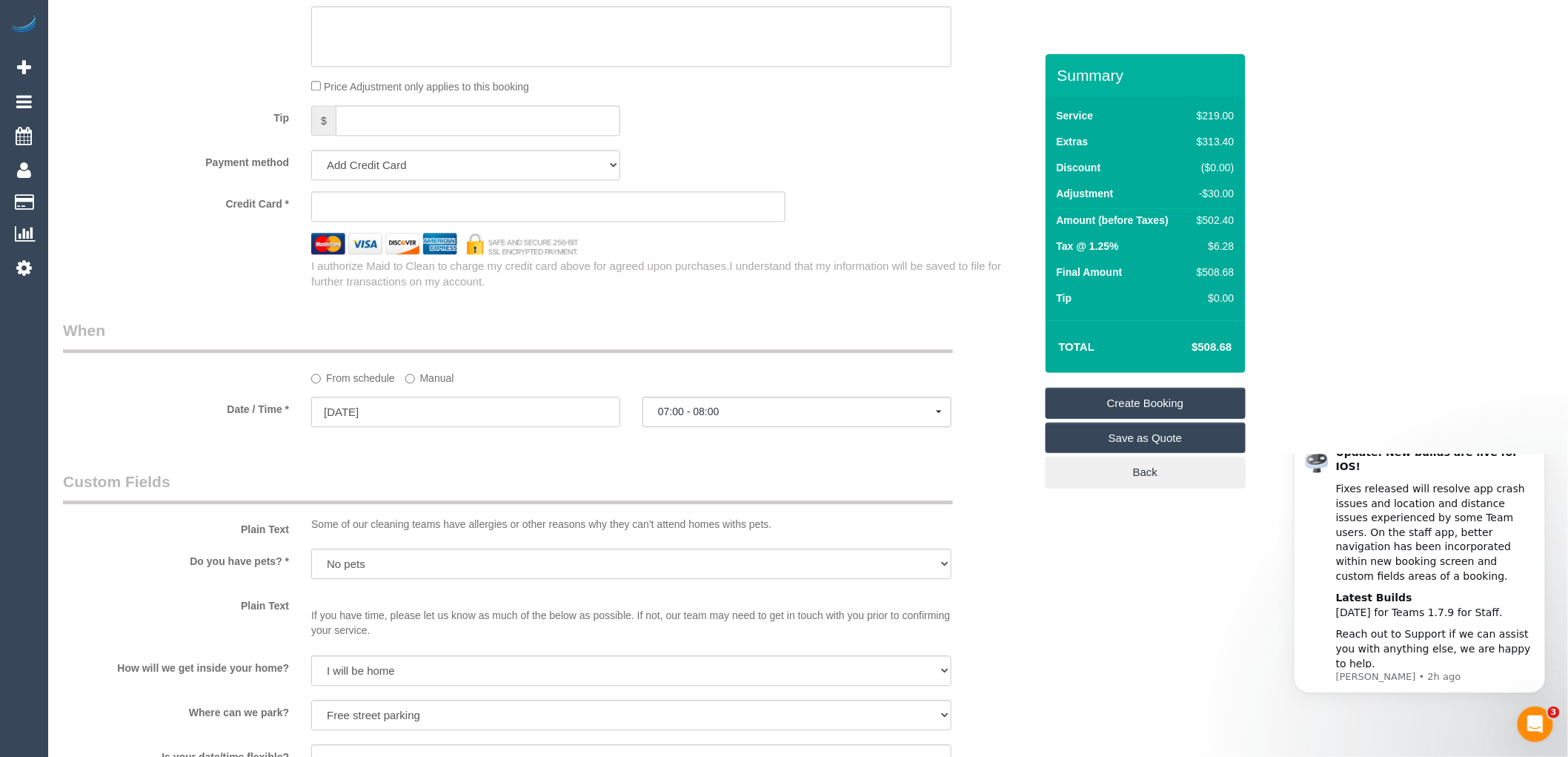
scroll to position [1483, 0]
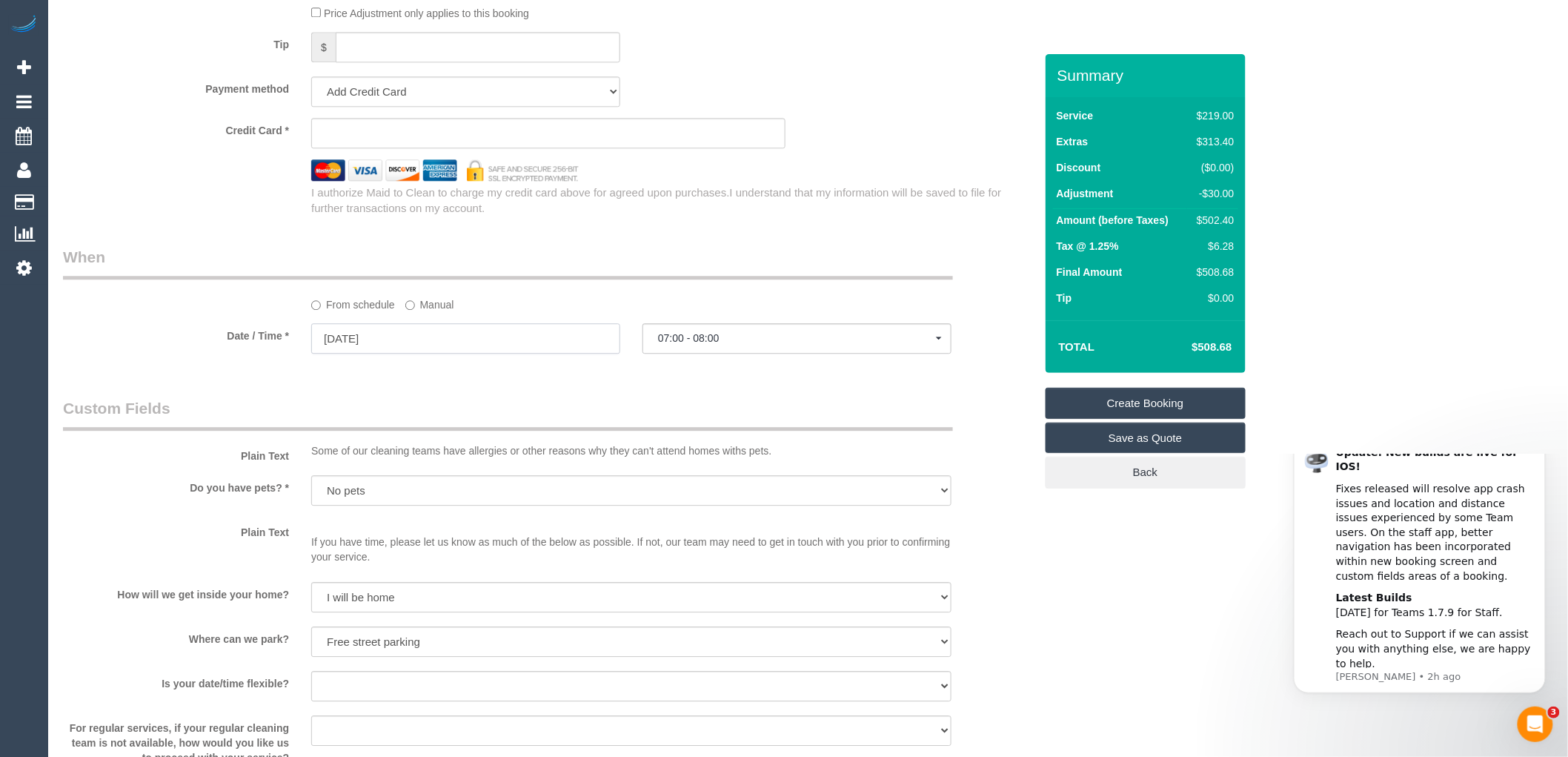
click at [368, 354] on input "[DATE]" at bounding box center [466, 338] width 309 height 30
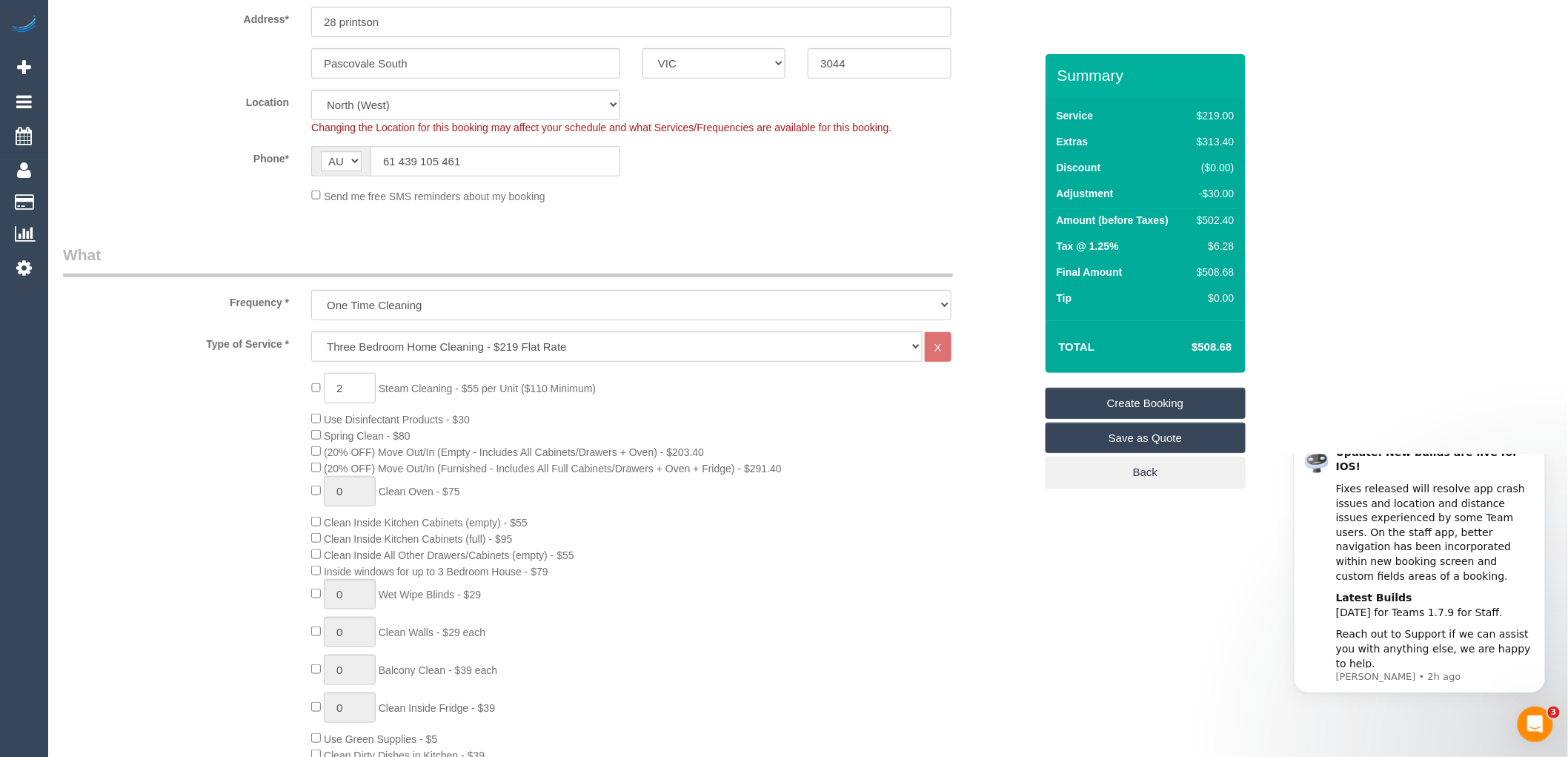
scroll to position [0, 0]
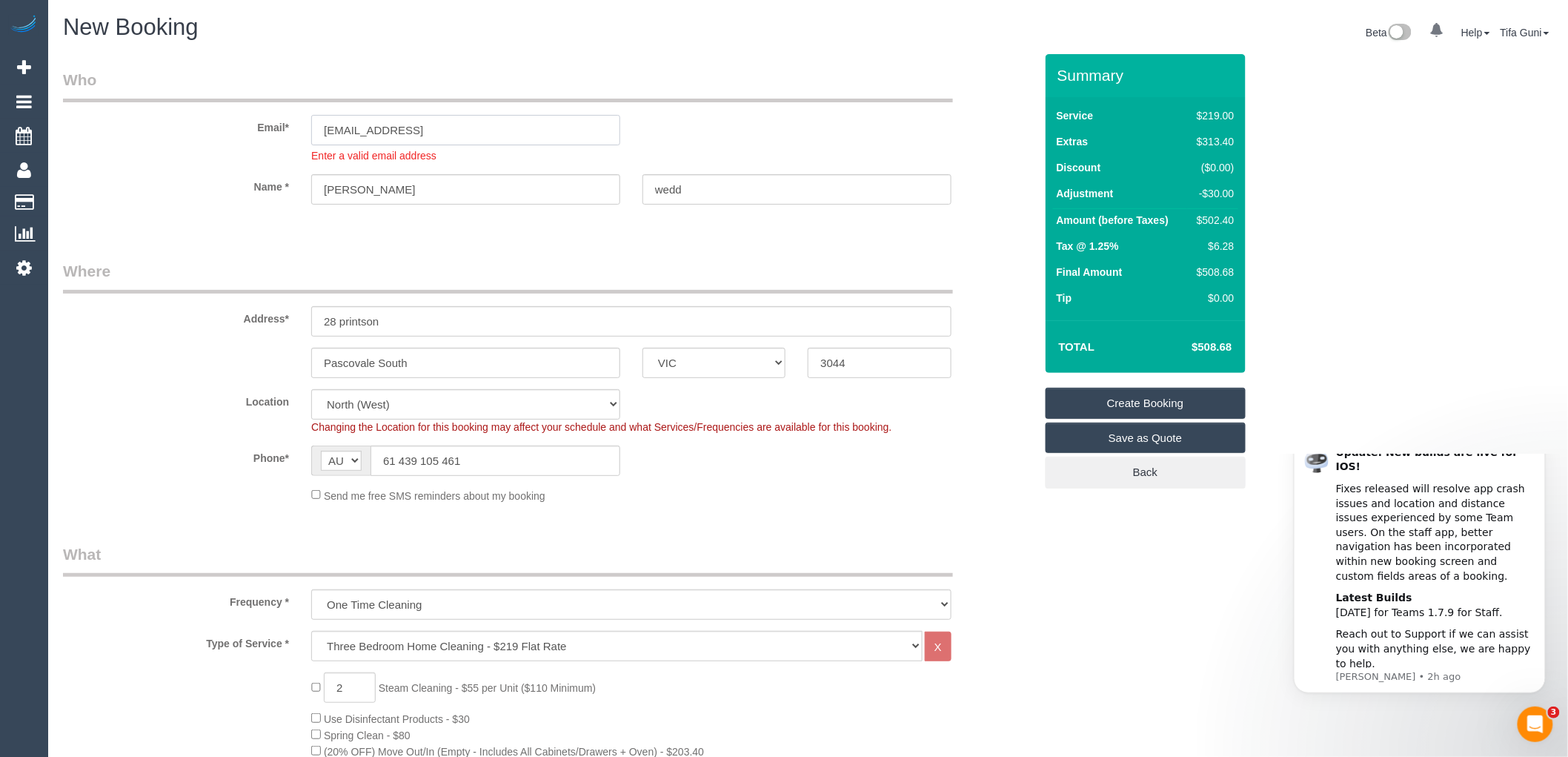
drag, startPoint x: 438, startPoint y: 133, endPoint x: 310, endPoint y: 122, distance: 128.5
click at [310, 122] on div "[EMAIL_ADDRESS] Enter a valid email address" at bounding box center [466, 139] width 332 height 49
paste input "[EMAIL_ADDRESS][DOMAIN_NAME]"
type input "[EMAIL_ADDRESS][DOMAIN_NAME]"
click at [383, 188] on sui-booking-customer "Email* [EMAIL_ADDRESS][DOMAIN_NAME] Enter a valid email address Name * [GEOGRAP…" at bounding box center [549, 144] width 972 height 151
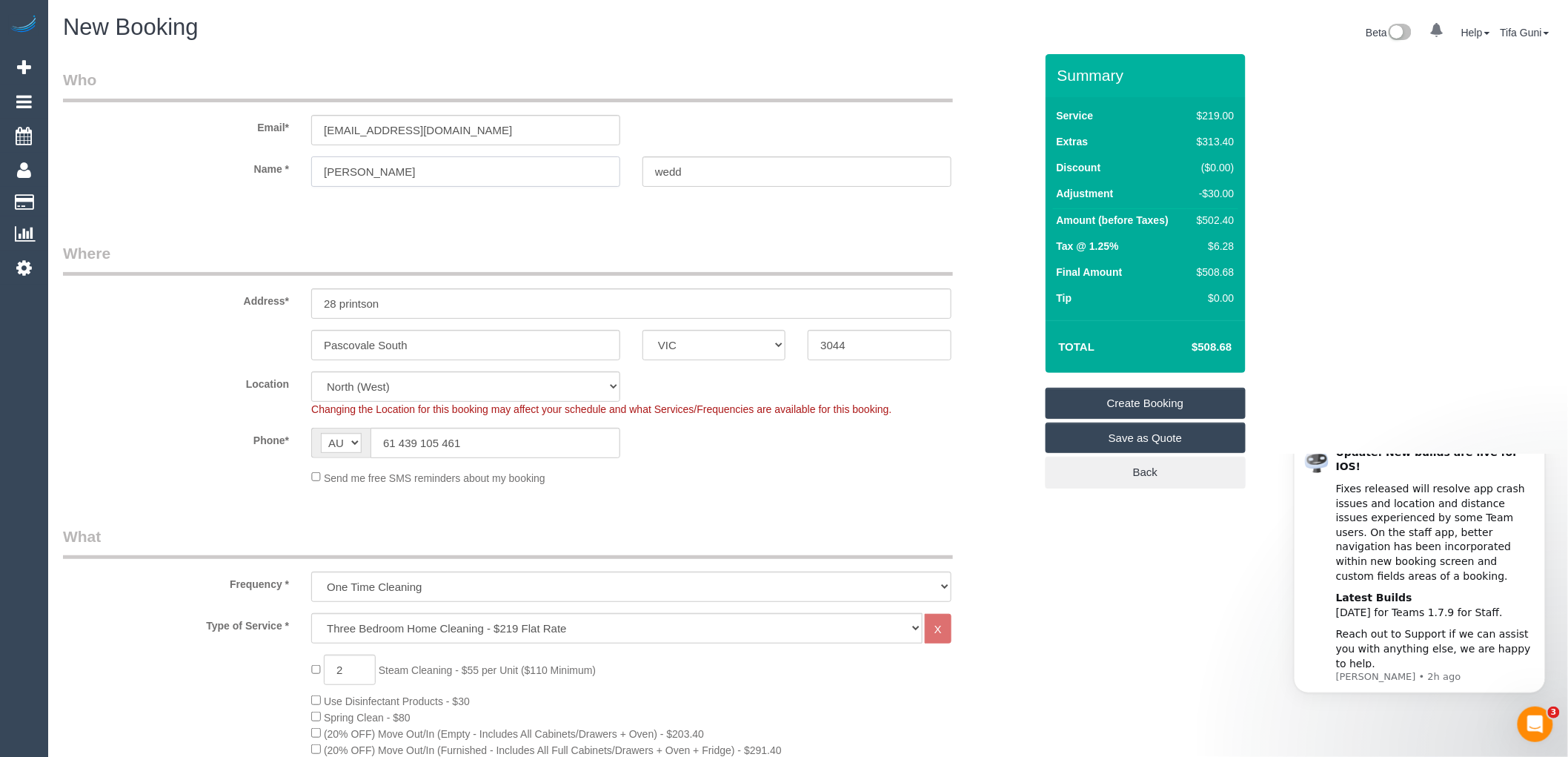
select select "spot26"
drag, startPoint x: 373, startPoint y: 165, endPoint x: 301, endPoint y: 173, distance: 72.4
click at [301, 173] on div "[PERSON_NAME]" at bounding box center [466, 171] width 332 height 30
click at [376, 168] on input "[PERSON_NAME]" at bounding box center [466, 171] width 309 height 30
type input "[PERSON_NAME]"
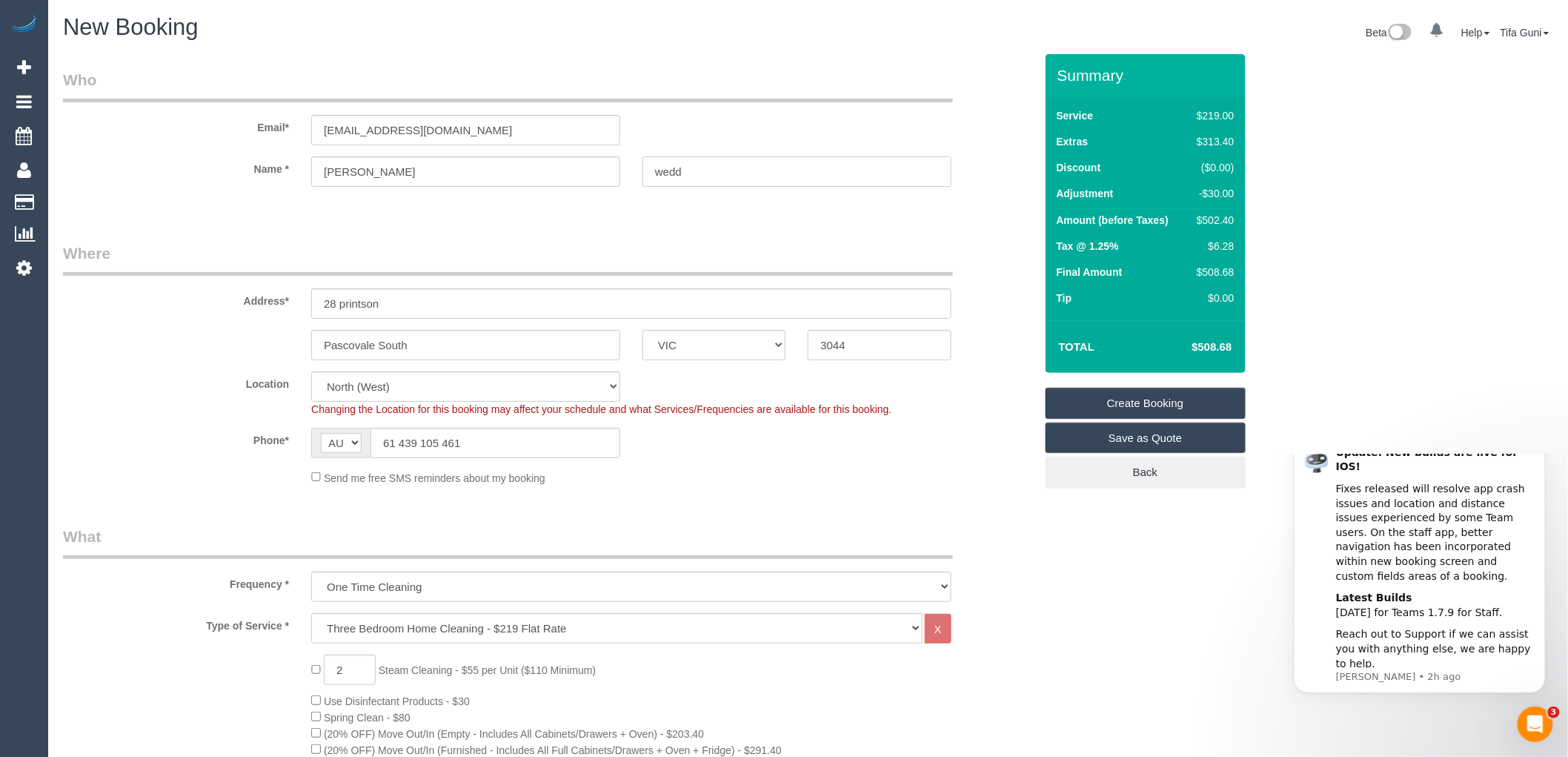
click at [698, 171] on input "wedd" at bounding box center [797, 171] width 309 height 30
type input "w"
type input "[PERSON_NAME]"
click at [326, 169] on input "[PERSON_NAME]" at bounding box center [466, 171] width 309 height 30
click at [374, 174] on input "[PERSON_NAME]" at bounding box center [466, 171] width 309 height 30
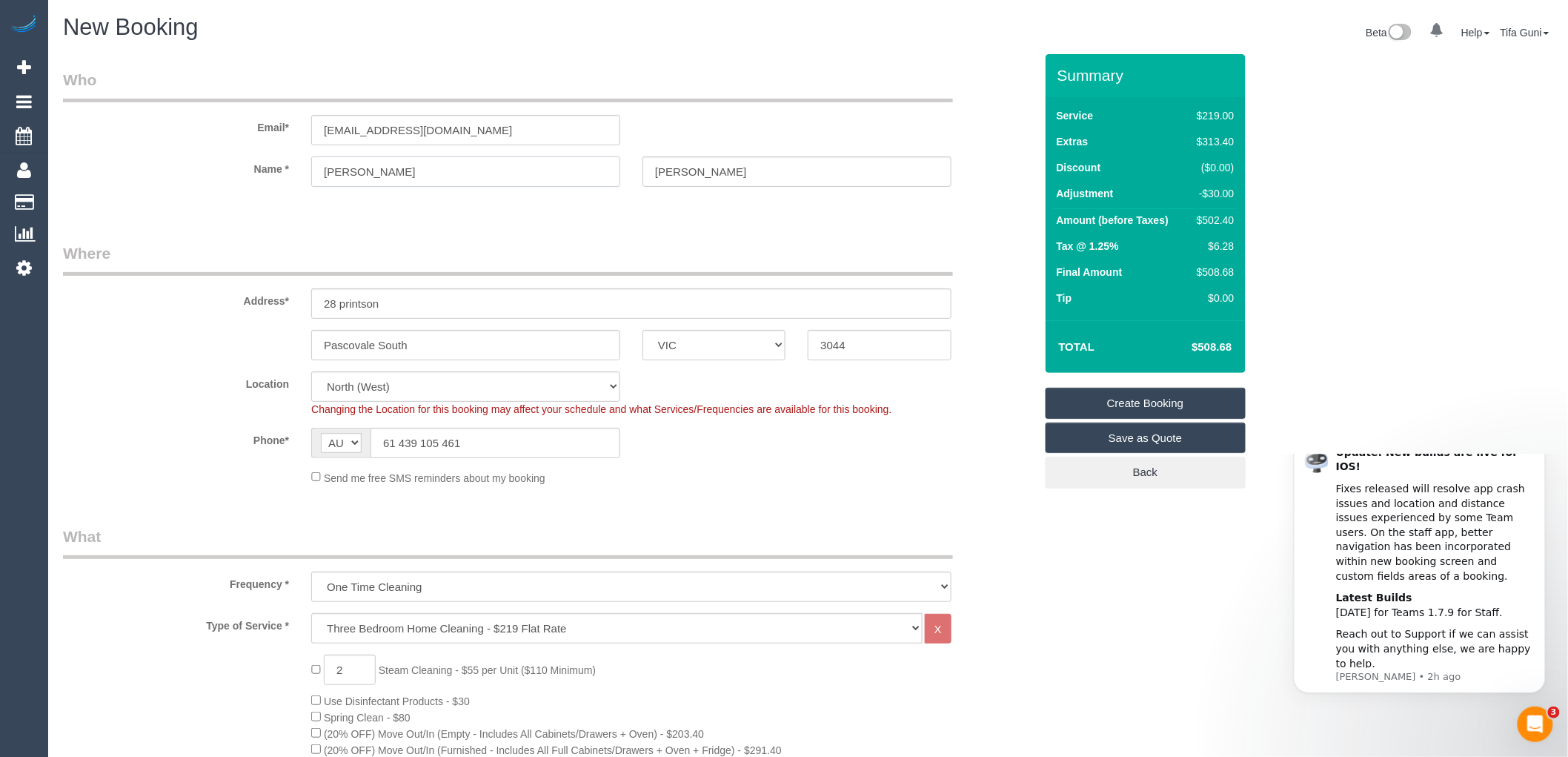
type input "[PERSON_NAME]"
drag, startPoint x: 411, startPoint y: 306, endPoint x: 289, endPoint y: 301, distance: 122.1
click at [289, 301] on div "Address* 28 printson" at bounding box center [549, 281] width 994 height 77
paste input "Princes Terrace"
type input "[STREET_ADDRESS]"
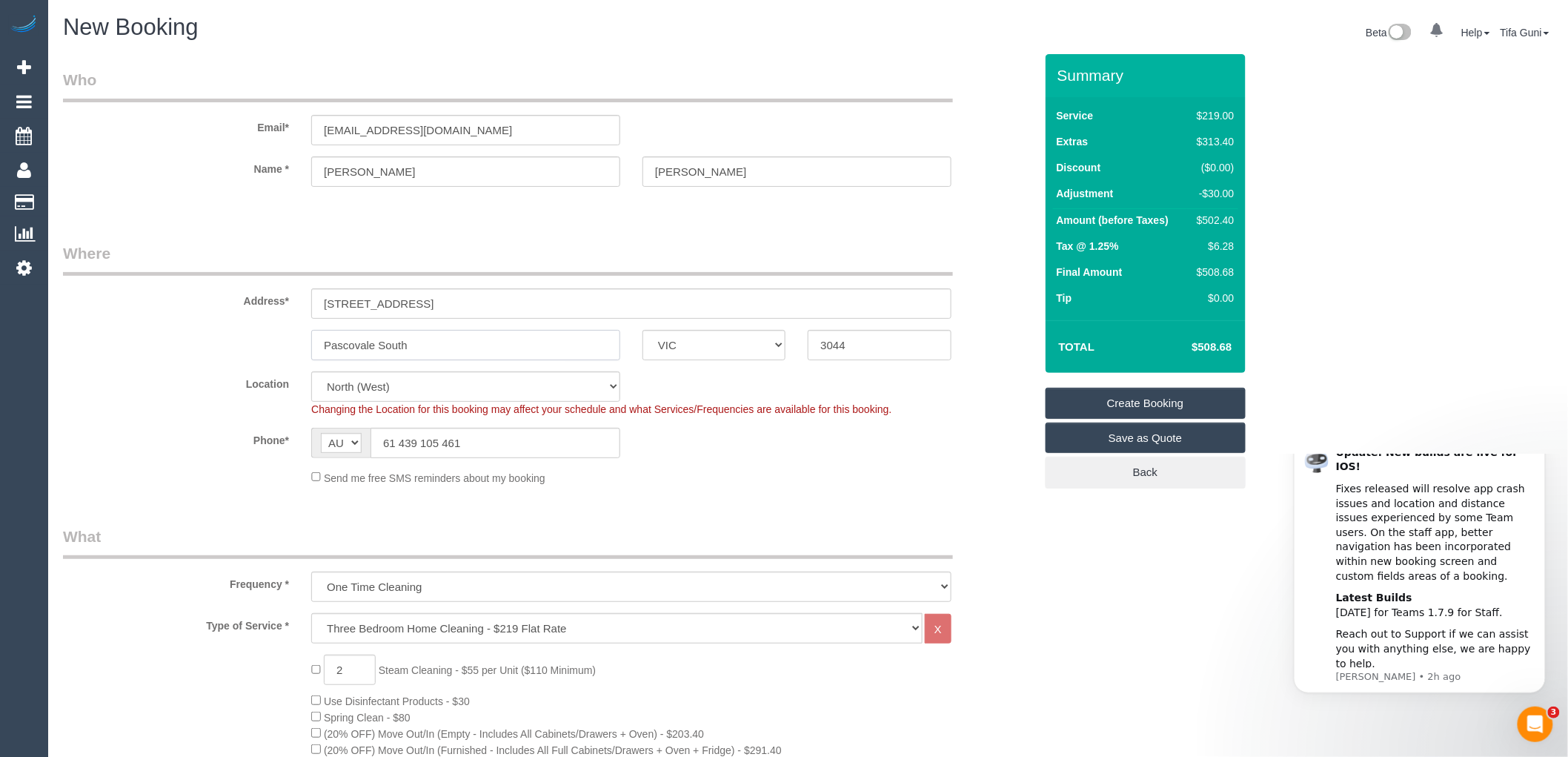
click at [433, 348] on input "Pascovale South" at bounding box center [466, 345] width 309 height 30
click at [411, 341] on input "Pascovale South" at bounding box center [466, 345] width 309 height 30
drag, startPoint x: 842, startPoint y: 346, endPoint x: 812, endPoint y: 346, distance: 30.0
click at [812, 346] on input "3044" at bounding box center [879, 345] width 143 height 30
drag, startPoint x: 421, startPoint y: 348, endPoint x: 283, endPoint y: 340, distance: 138.2
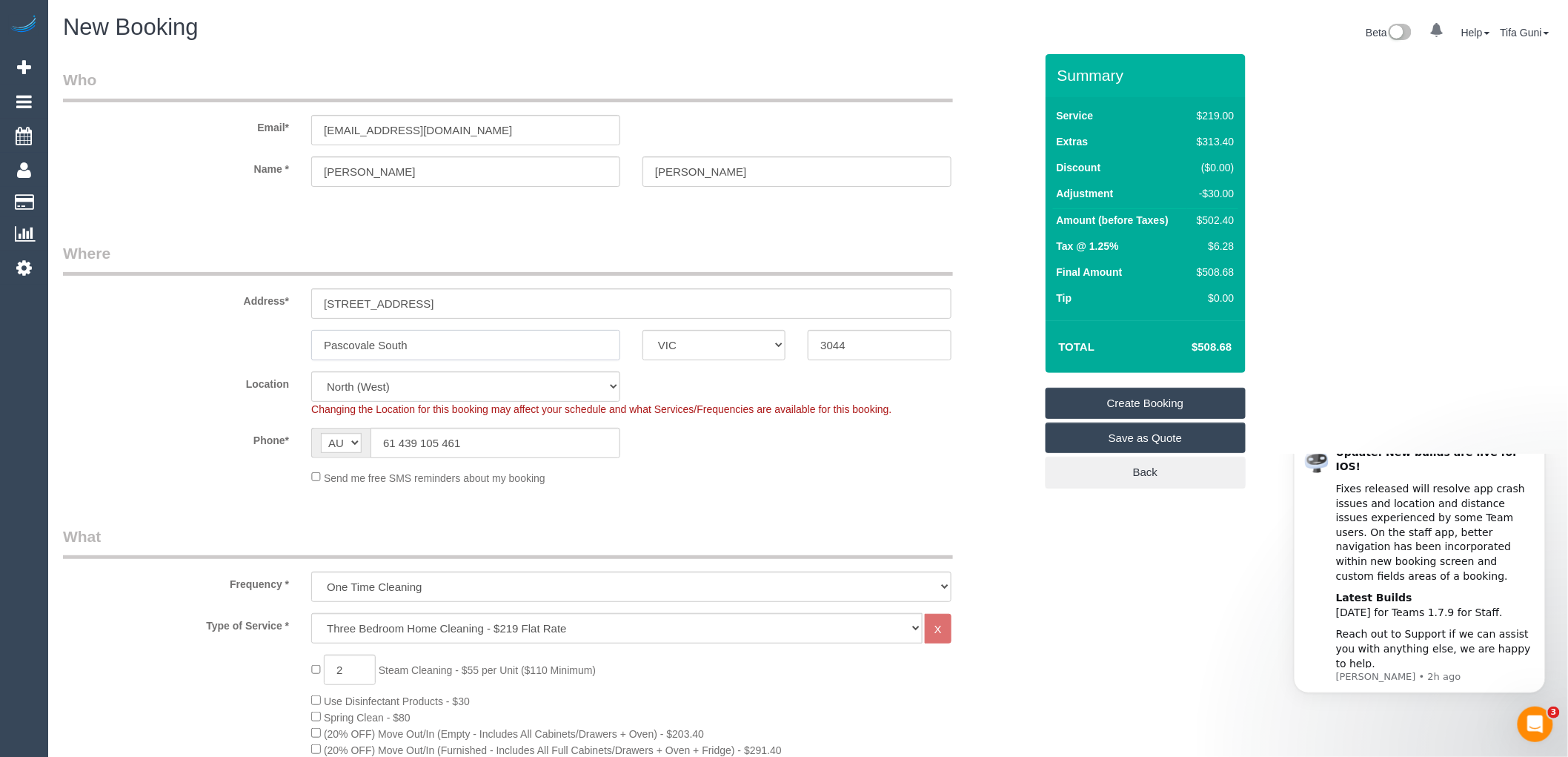
click at [283, 340] on div "Pascovale South ACT [GEOGRAPHIC_DATA] NT [GEOGRAPHIC_DATA] SA TAS [GEOGRAPHIC_D…" at bounding box center [549, 345] width 994 height 30
paste input "e V"
type input "[PERSON_NAME] Vale South"
click at [821, 491] on fieldset "Where Address* [STREET_ADDRESS] [PERSON_NAME][GEOGRAPHIC_DATA] ACT [GEOGRAPHIC_…" at bounding box center [549, 369] width 972 height 254
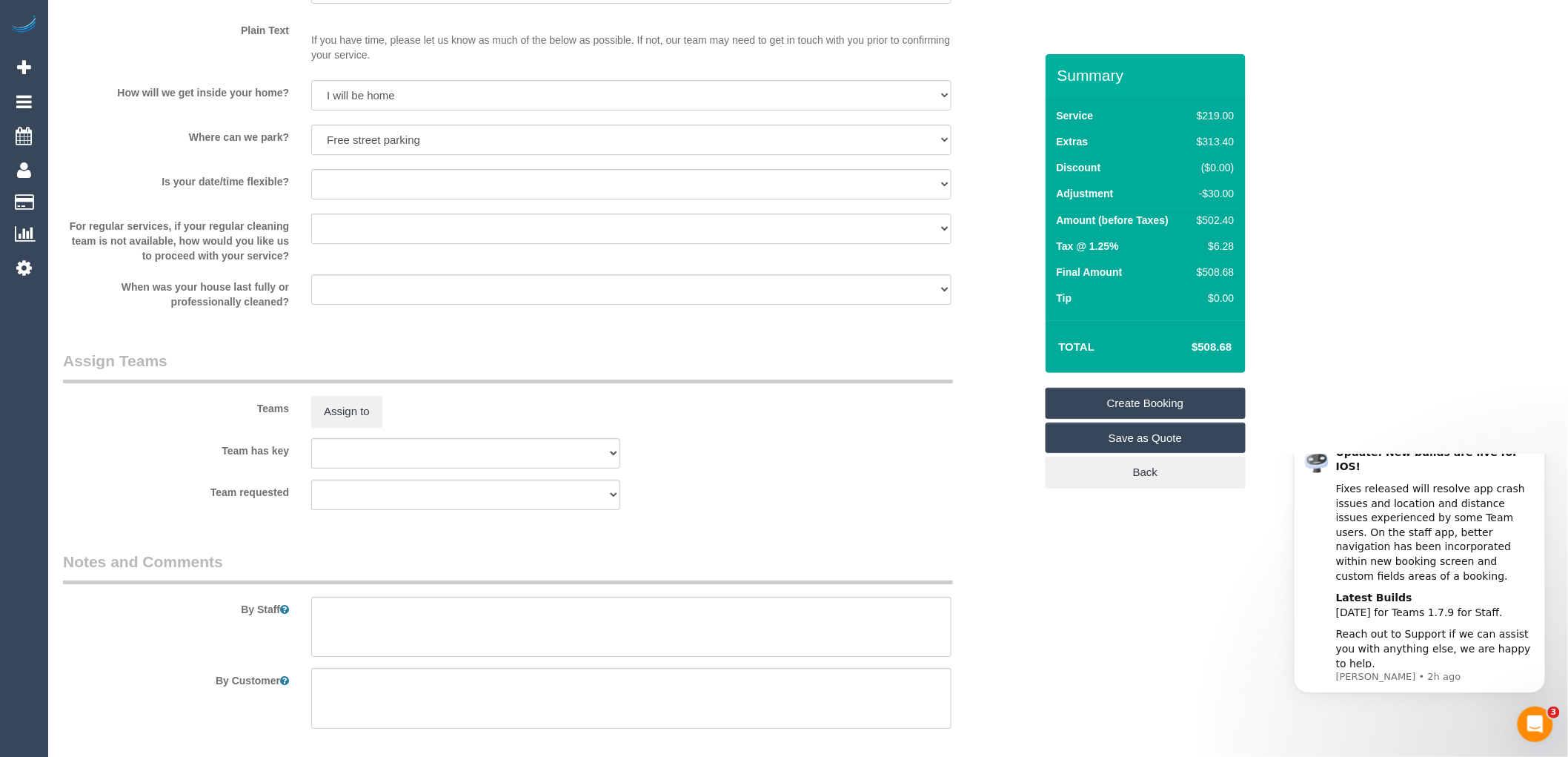
scroll to position [2046, 0]
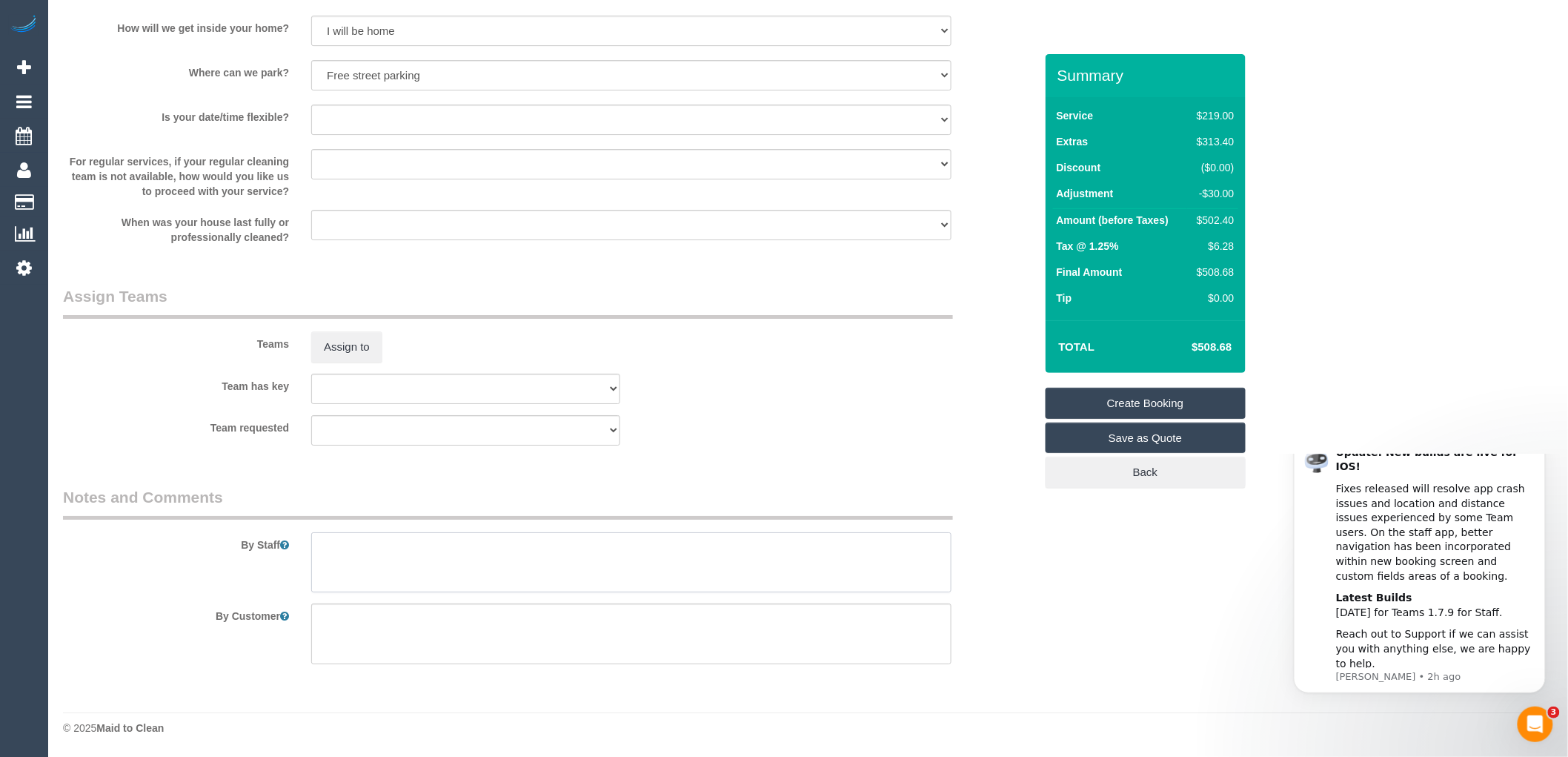
click at [340, 546] on textarea at bounding box center [631, 563] width 640 height 61
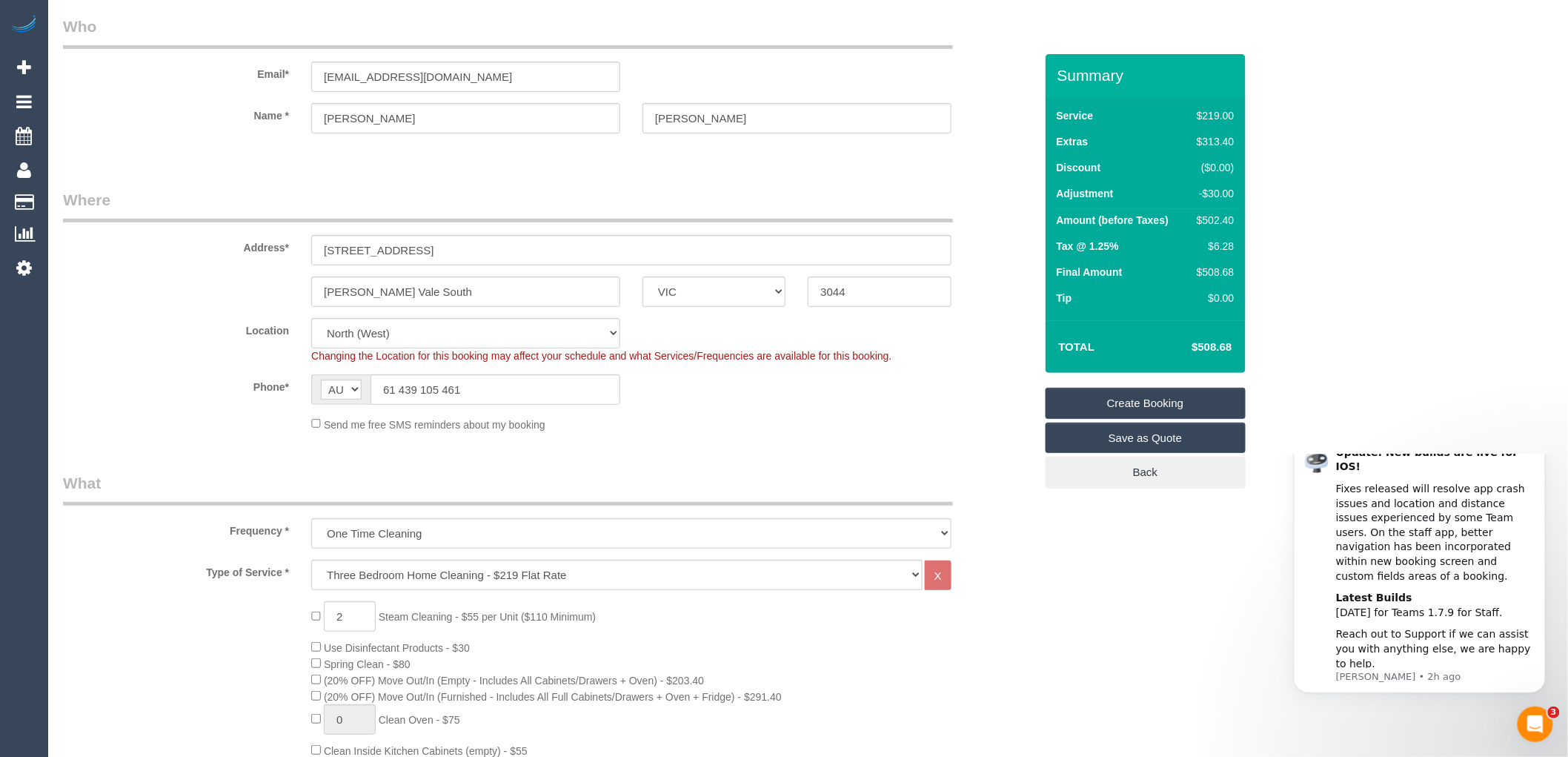
scroll to position [0, 0]
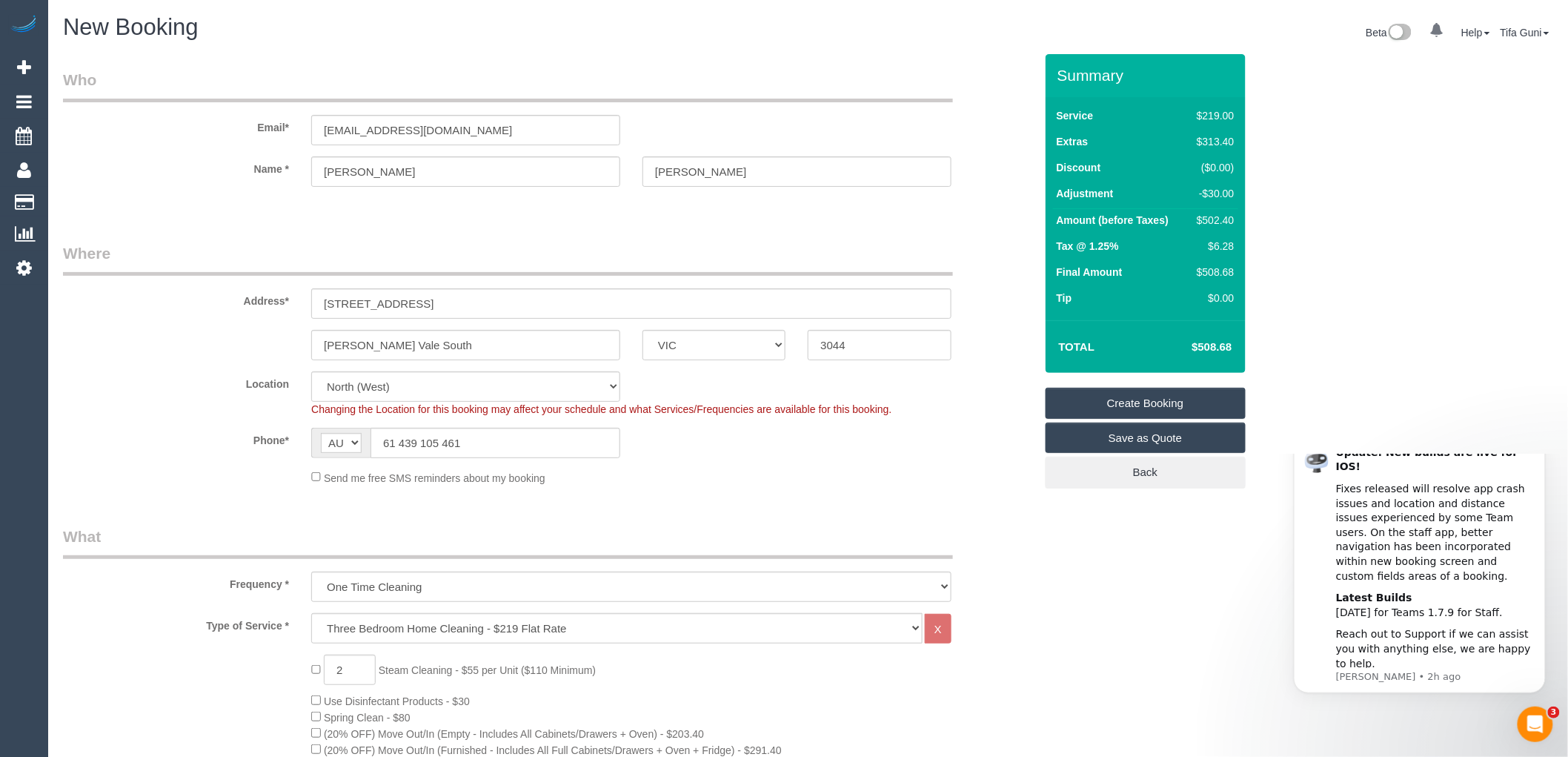
type textarea "Customer will be there to let you in Steam cleaning of 2 units"
drag, startPoint x: 505, startPoint y: 129, endPoint x: 285, endPoint y: 130, distance: 220.0
click at [285, 130] on div "Email* [EMAIL_ADDRESS][DOMAIN_NAME]" at bounding box center [549, 107] width 994 height 77
drag, startPoint x: 394, startPoint y: 442, endPoint x: 367, endPoint y: 442, distance: 27.0
click at [367, 442] on div "AF AL DZ AD AO AI AQ AG AR AM AW AU AT AZ BS BH BD BB BY BE BZ BJ BM BT BO BA B…" at bounding box center [466, 443] width 309 height 30
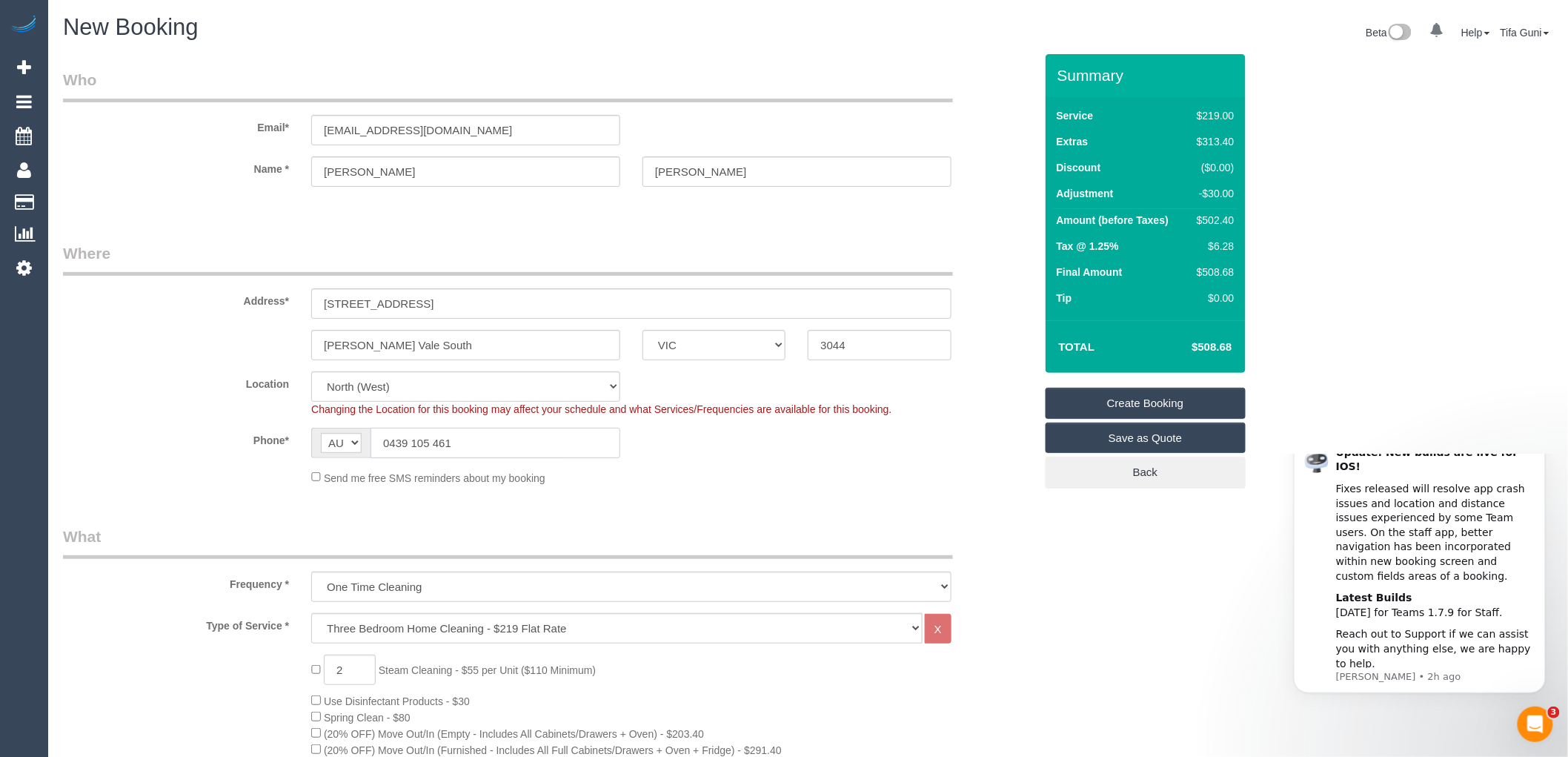
click at [411, 443] on input "0439 105 461" at bounding box center [495, 443] width 250 height 30
type input "0439 105 461"
drag, startPoint x: 397, startPoint y: 132, endPoint x: 279, endPoint y: 133, distance: 118.0
click at [279, 133] on div "Email* [EMAIL_ADDRESS][DOMAIN_NAME]" at bounding box center [549, 107] width 994 height 77
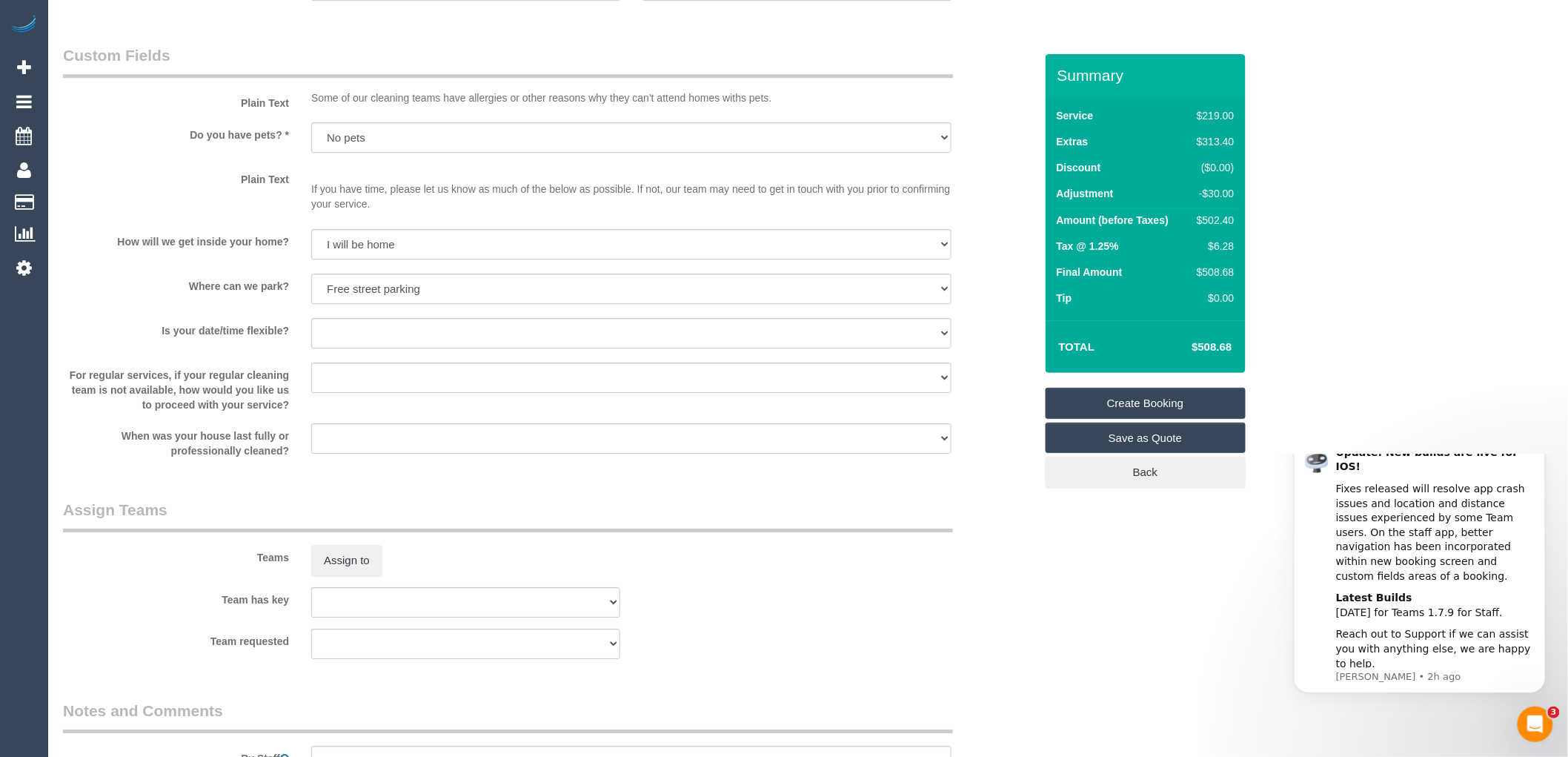
scroll to position [2046, 0]
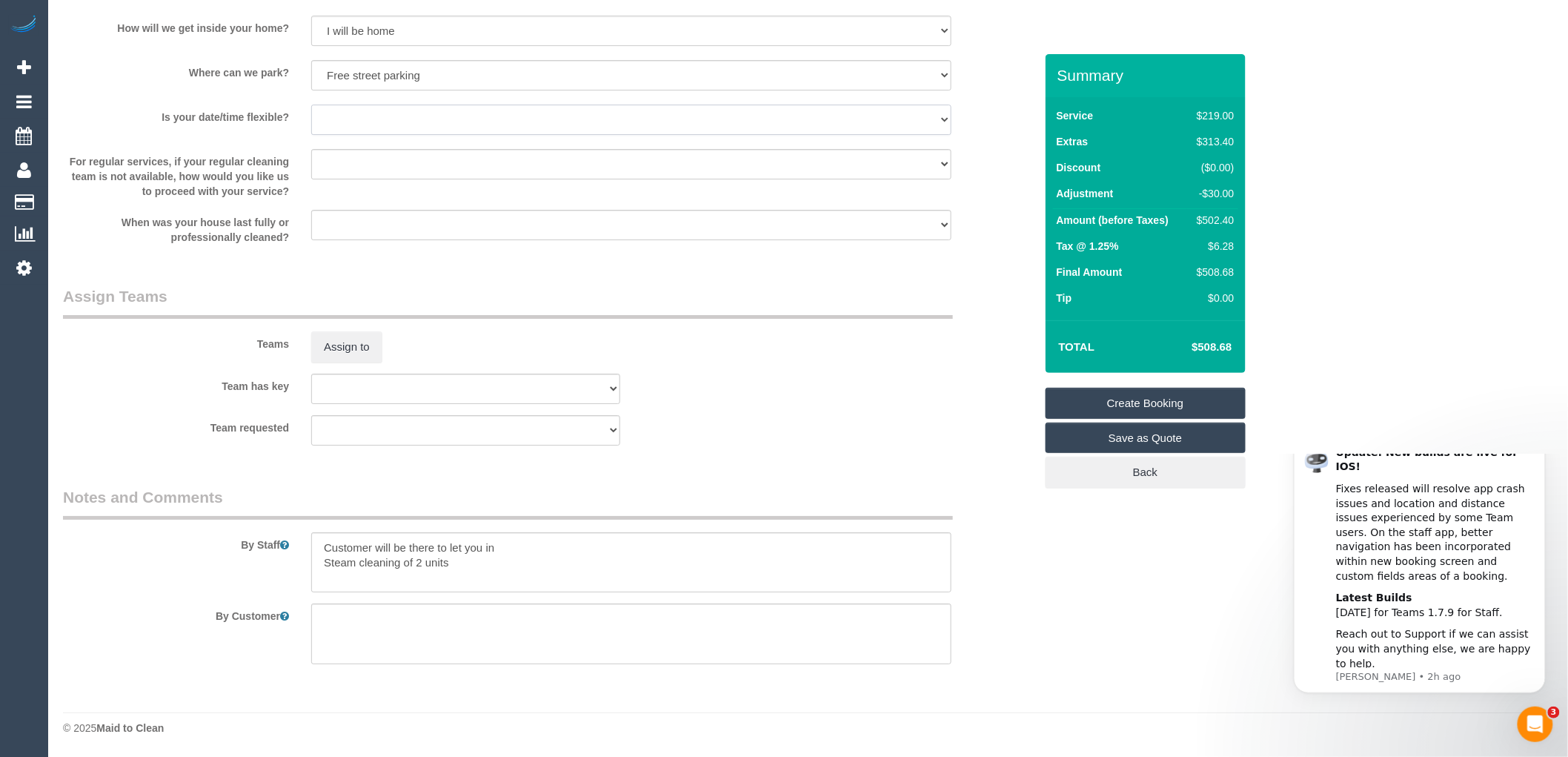
click at [425, 122] on select "Yes - date and time Yes - date but not time Yes - time but not date No - No fle…" at bounding box center [631, 119] width 640 height 30
select select "number:25"
click at [311, 104] on select "Yes - date and time Yes - date but not time Yes - time but not date No - No fle…" at bounding box center [631, 119] width 640 height 30
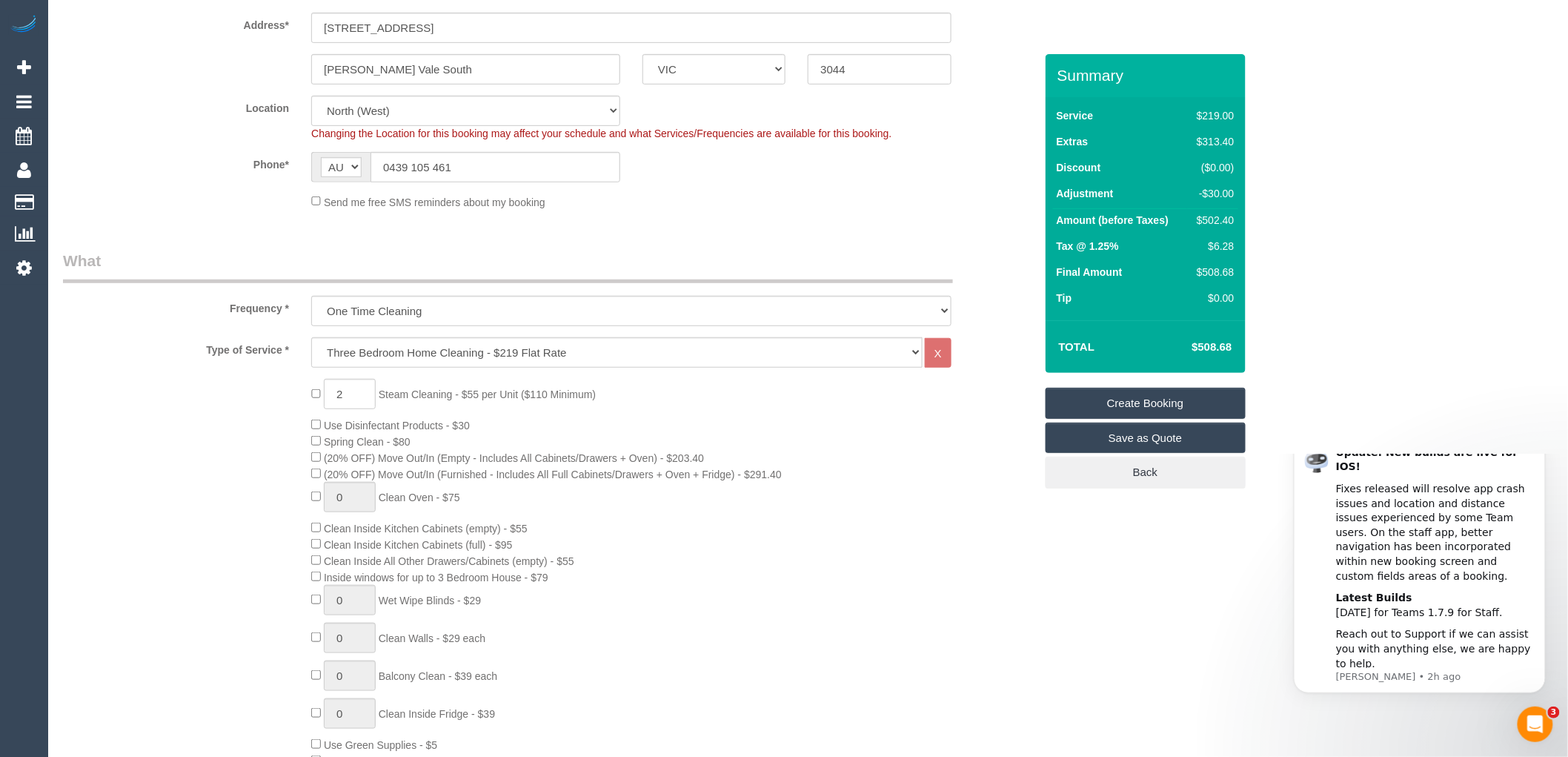
scroll to position [0, 0]
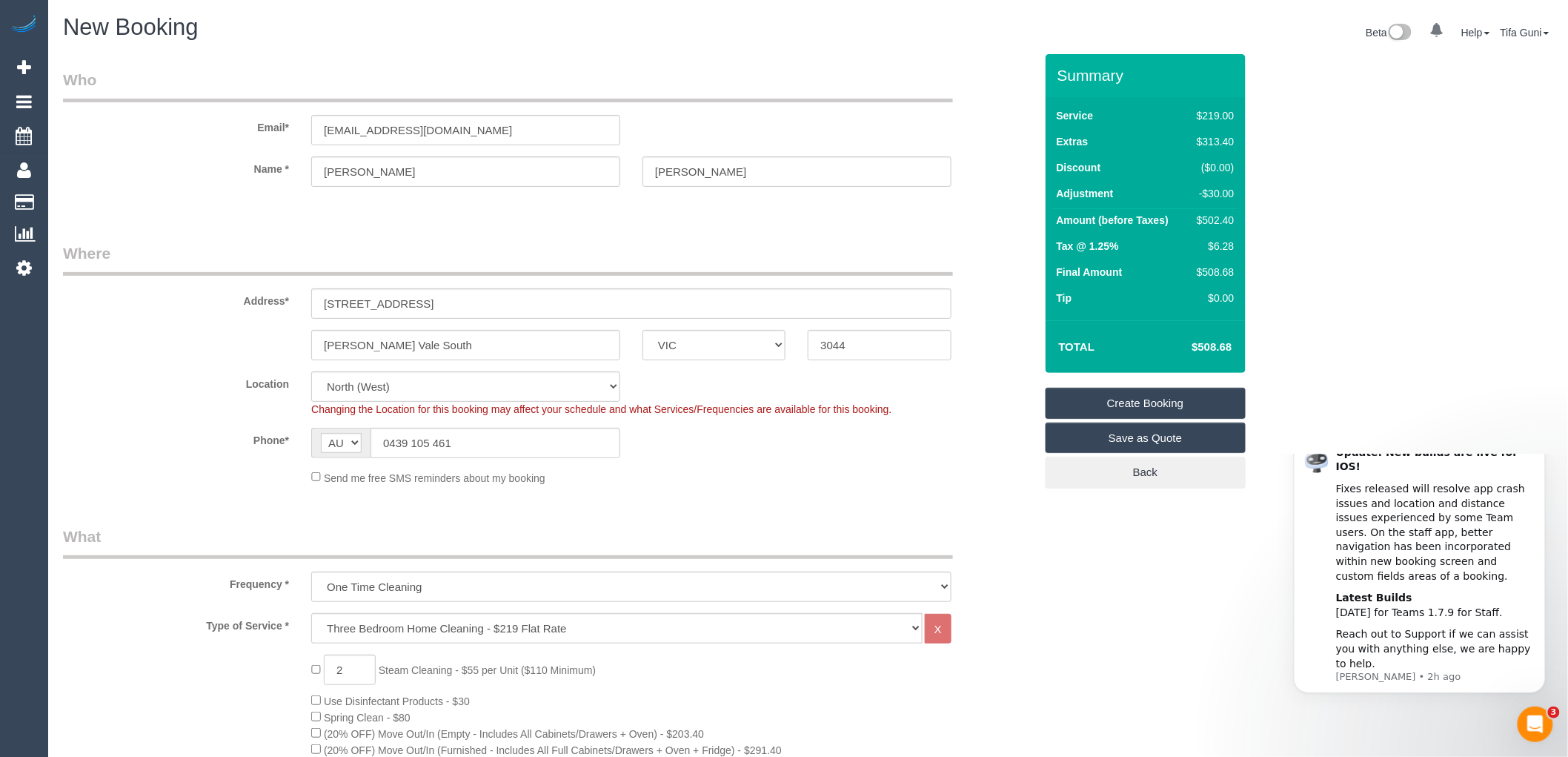
click at [1155, 403] on link "Create Booking" at bounding box center [1145, 403] width 200 height 31
